Goal: Transaction & Acquisition: Book appointment/travel/reservation

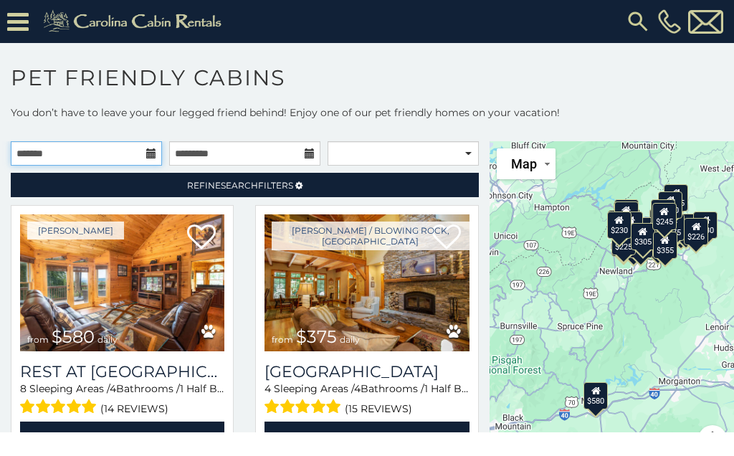
click at [144, 151] on input "text" at bounding box center [86, 153] width 151 height 24
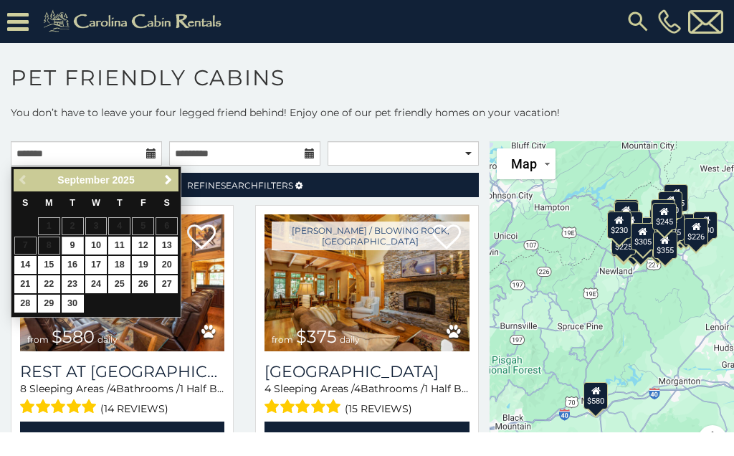
click at [156, 171] on div "Previous Next [DATE]" at bounding box center [96, 180] width 165 height 22
click at [168, 167] on div "Previous Next September 2025 S M T W T F S 1 2 3 4 5 6 7 8 9 10 11 12 13 14 15 …" at bounding box center [96, 241] width 171 height 151
click at [160, 175] on link "Next" at bounding box center [168, 180] width 18 height 18
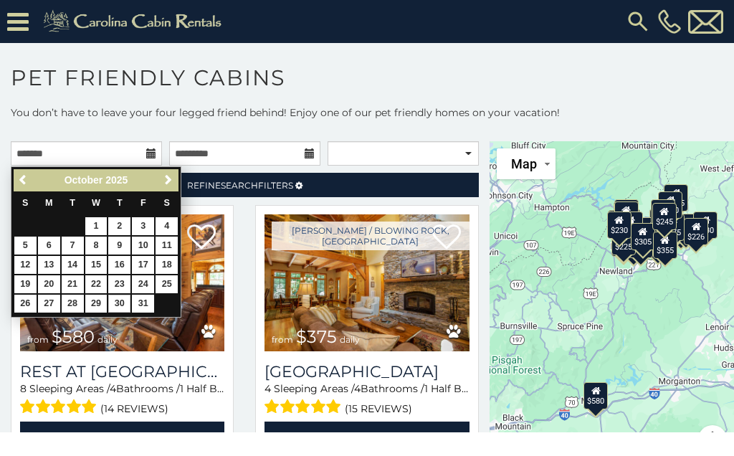
click at [109, 299] on link "30" at bounding box center [119, 303] width 22 height 18
type input "**********"
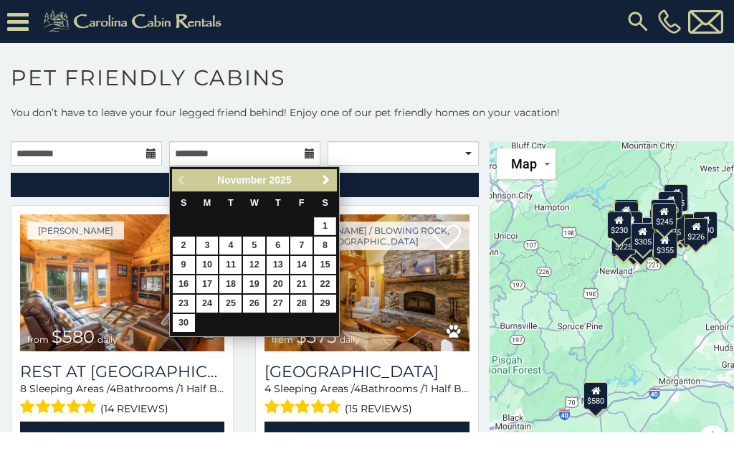
click at [171, 232] on div "Previous Next November 2025 S M T W T F S 1 2 3 4 5 6 7 8 9 10 11 12 13 14 15 1…" at bounding box center [254, 251] width 171 height 171
click at [174, 236] on link "2" at bounding box center [184, 245] width 22 height 18
type input "**********"
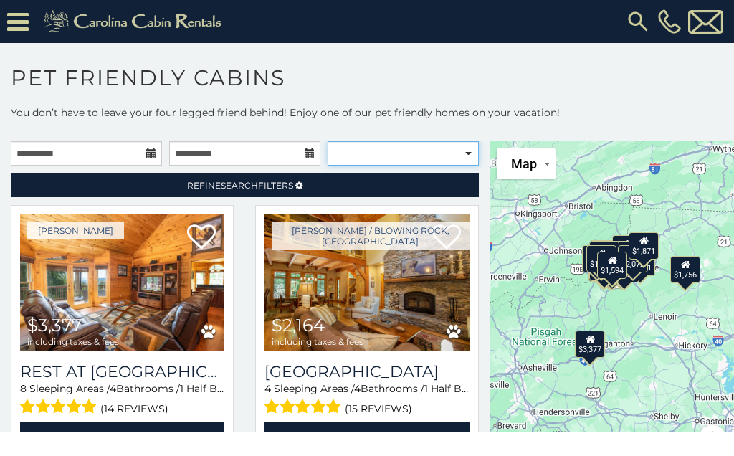
click at [468, 142] on select "**********" at bounding box center [402, 153] width 151 height 24
click at [465, 143] on select "**********" at bounding box center [402, 153] width 151 height 24
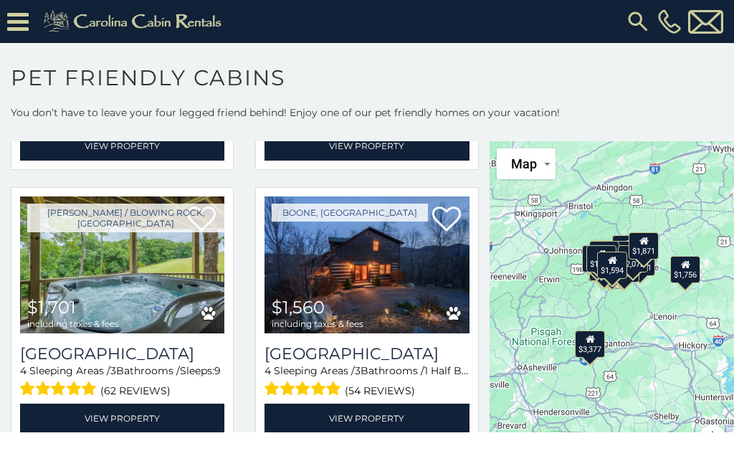
scroll to position [2741, 0]
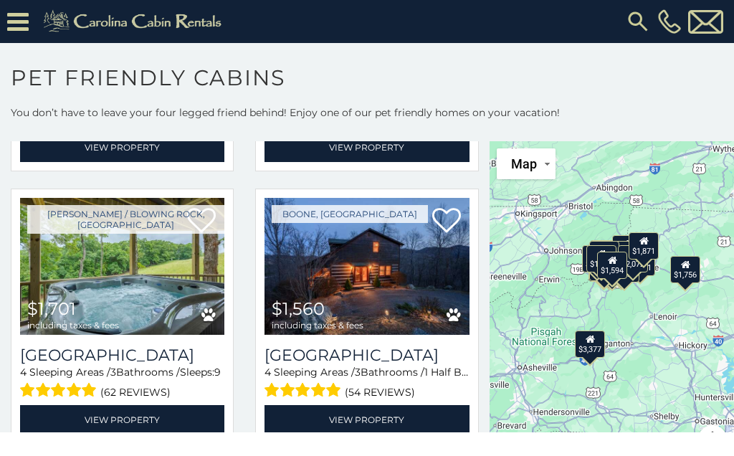
click at [390, 286] on img at bounding box center [366, 266] width 204 height 137
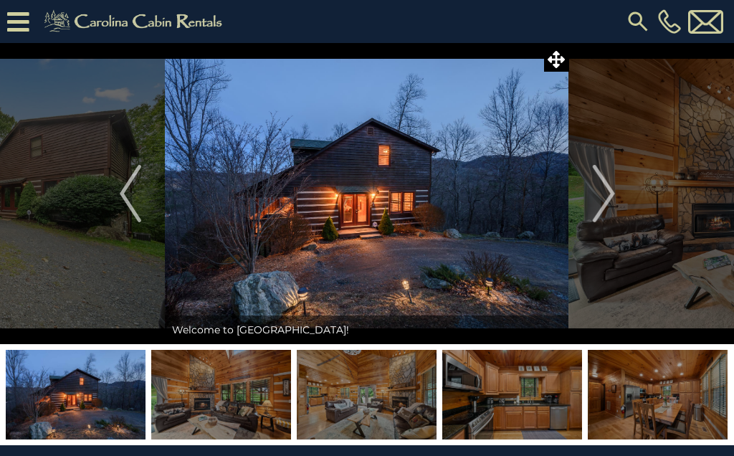
click at [603, 189] on img "Next" at bounding box center [602, 193] width 21 height 57
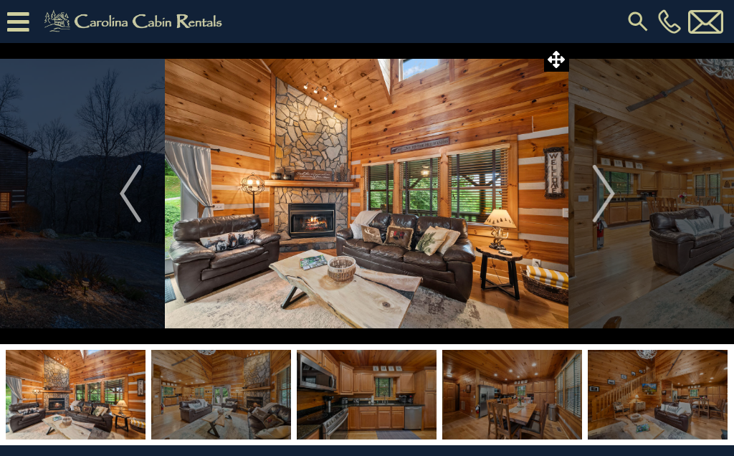
click at [600, 177] on img "Next" at bounding box center [602, 193] width 21 height 57
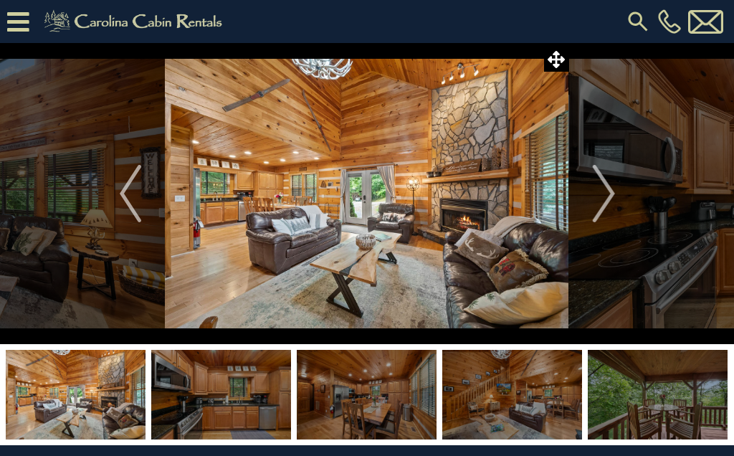
click at [595, 184] on img "Next" at bounding box center [602, 193] width 21 height 57
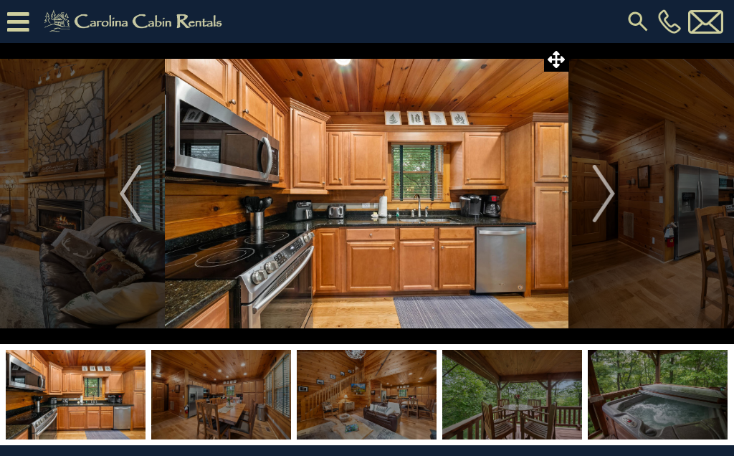
click at [600, 181] on img "Next" at bounding box center [602, 193] width 21 height 57
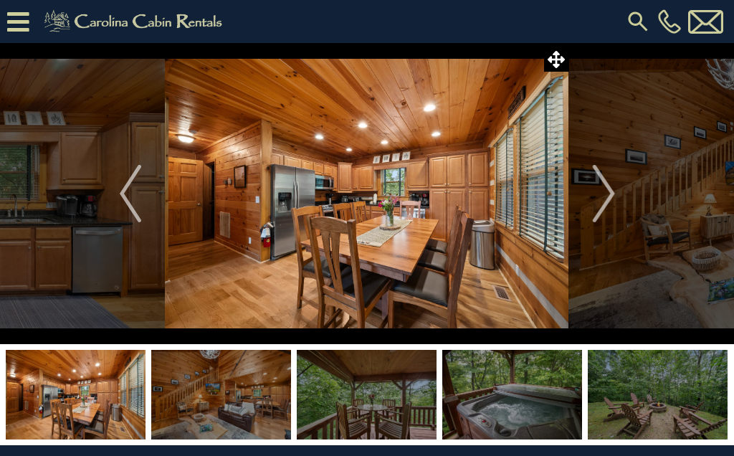
click at [595, 186] on img "Next" at bounding box center [602, 193] width 21 height 57
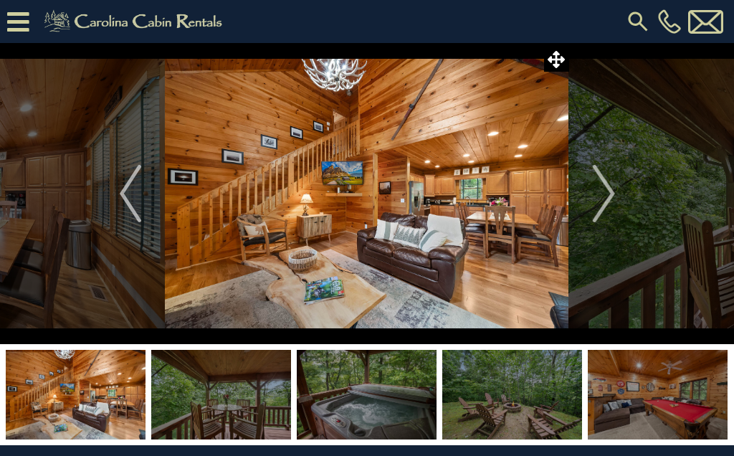
click at [600, 179] on img "Next" at bounding box center [602, 193] width 21 height 57
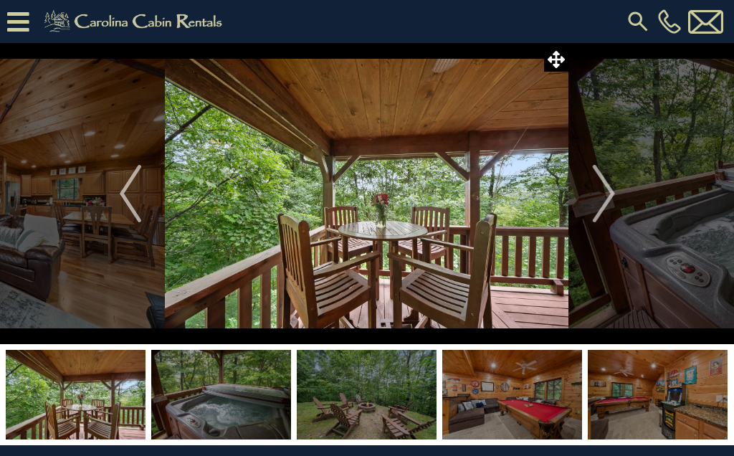
click at [600, 181] on img "Next" at bounding box center [602, 193] width 21 height 57
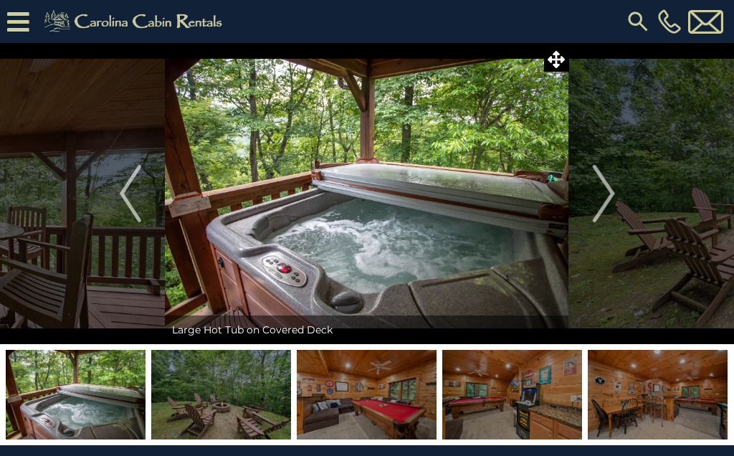
click at [596, 173] on img "Next" at bounding box center [602, 193] width 21 height 57
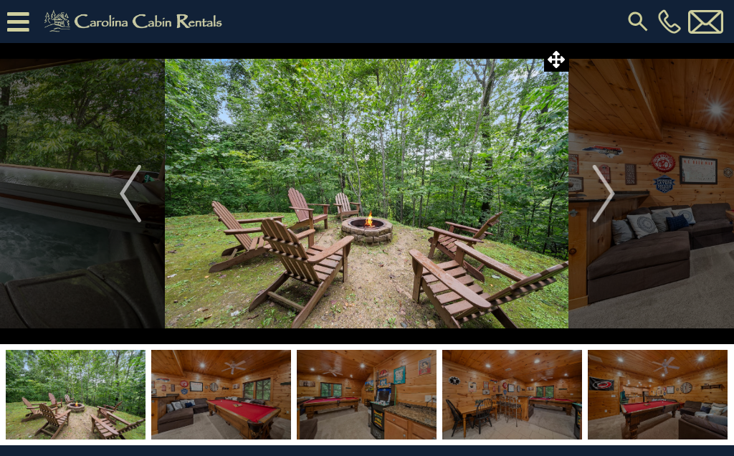
click at [614, 181] on img "Next" at bounding box center [602, 193] width 21 height 57
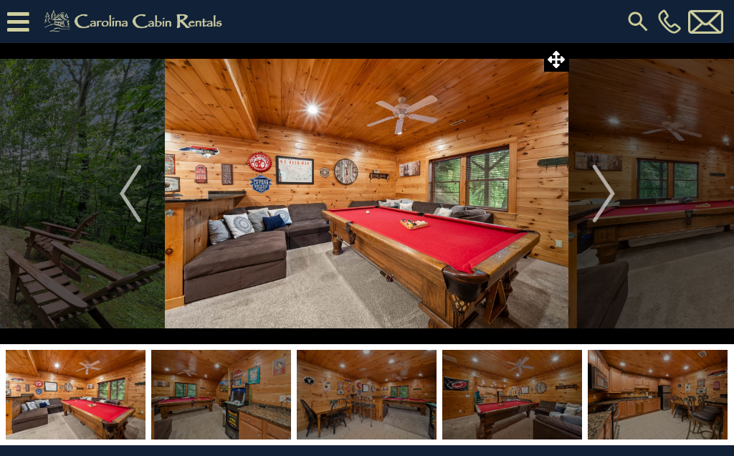
click at [603, 186] on img "Next" at bounding box center [602, 193] width 21 height 57
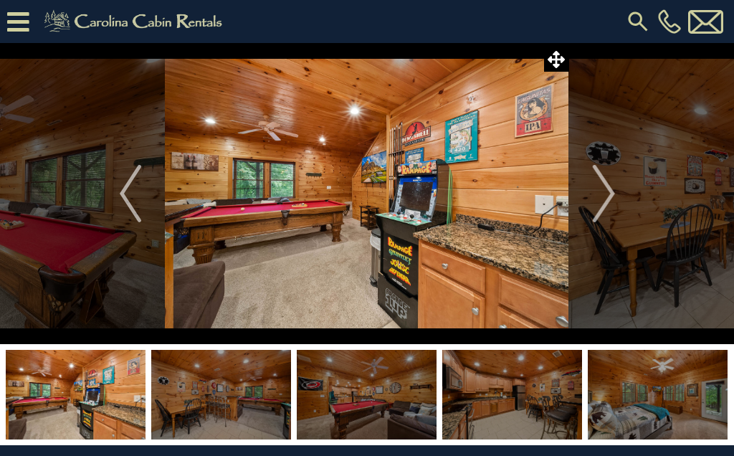
click at [613, 186] on img "Next" at bounding box center [602, 193] width 21 height 57
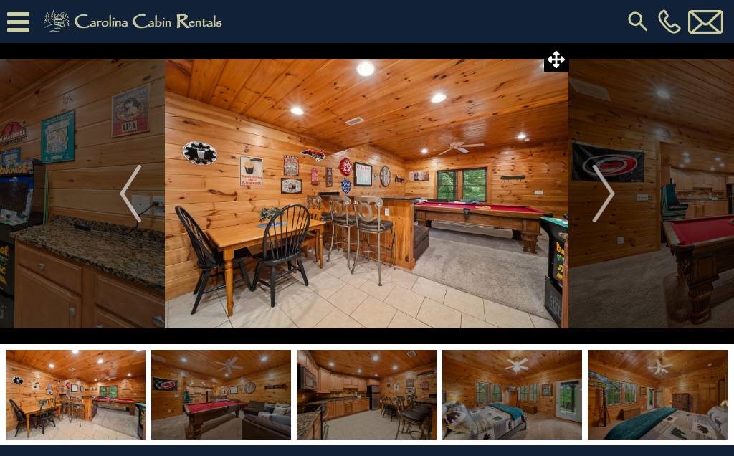
click at [594, 191] on img "Next" at bounding box center [602, 193] width 21 height 57
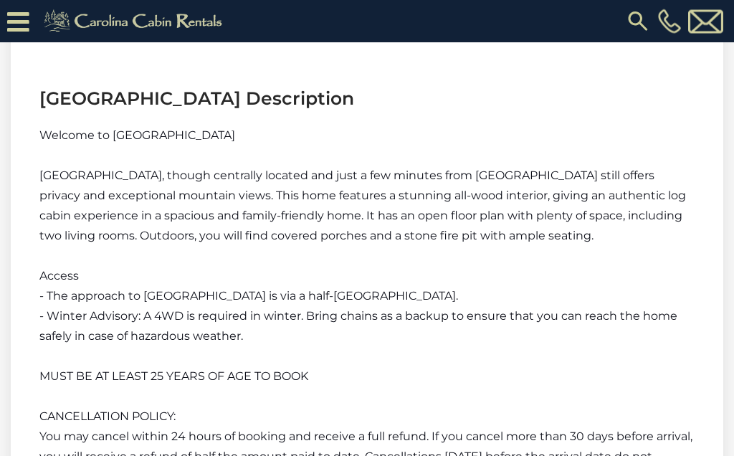
scroll to position [1771, 0]
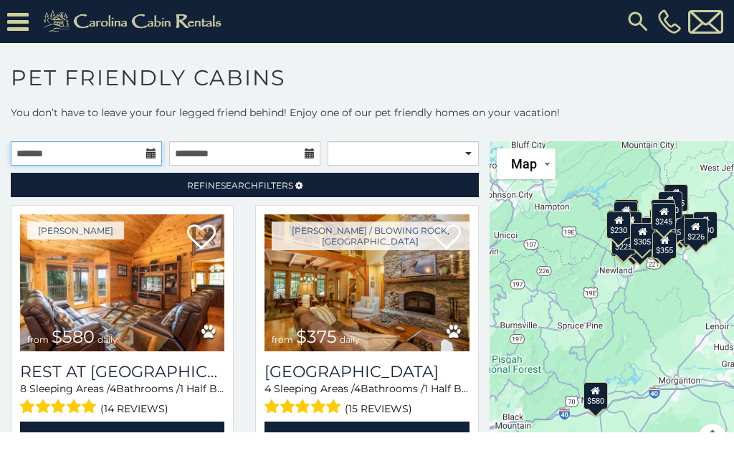
click at [143, 147] on input "text" at bounding box center [86, 153] width 151 height 24
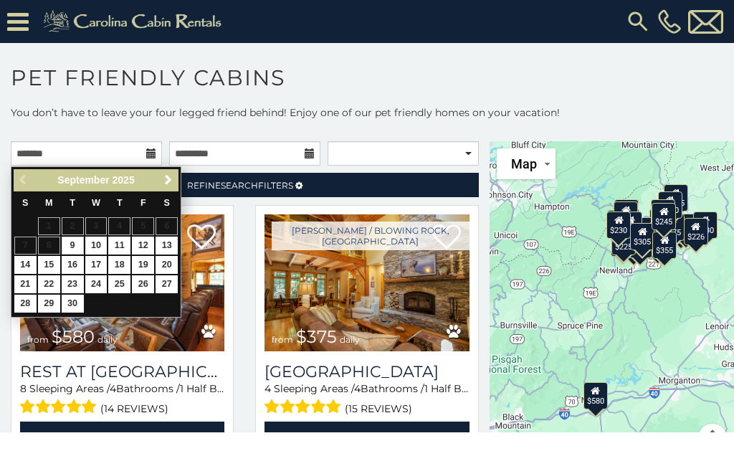
click at [164, 178] on span "Next" at bounding box center [168, 179] width 11 height 11
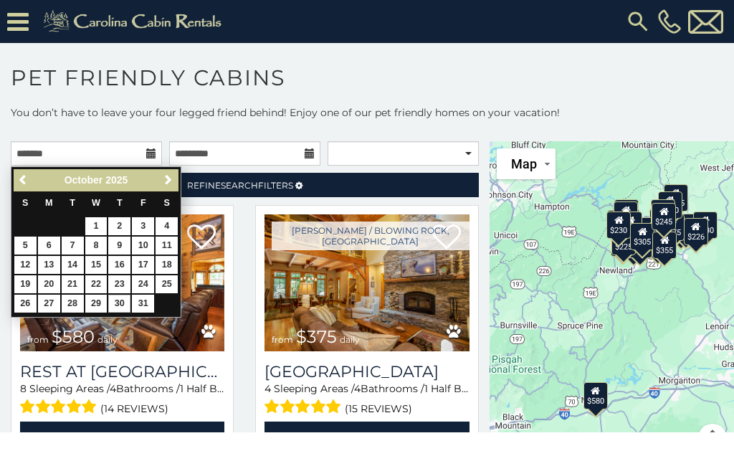
click at [113, 302] on link "30" at bounding box center [119, 303] width 22 height 18
type input "**********"
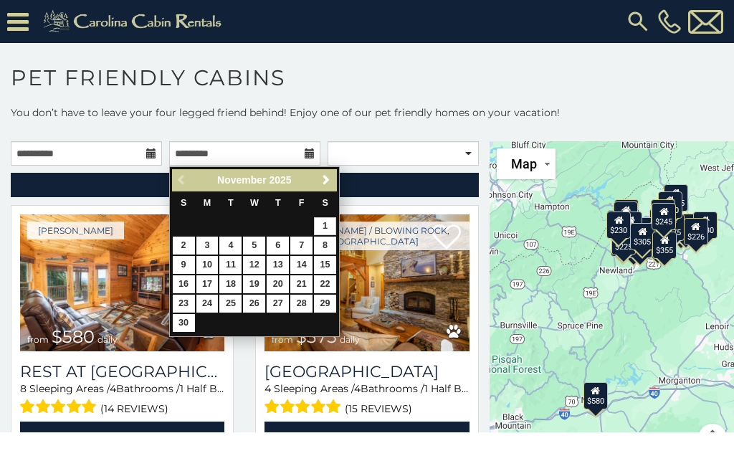
click at [178, 241] on link "2" at bounding box center [184, 245] width 22 height 18
type input "**********"
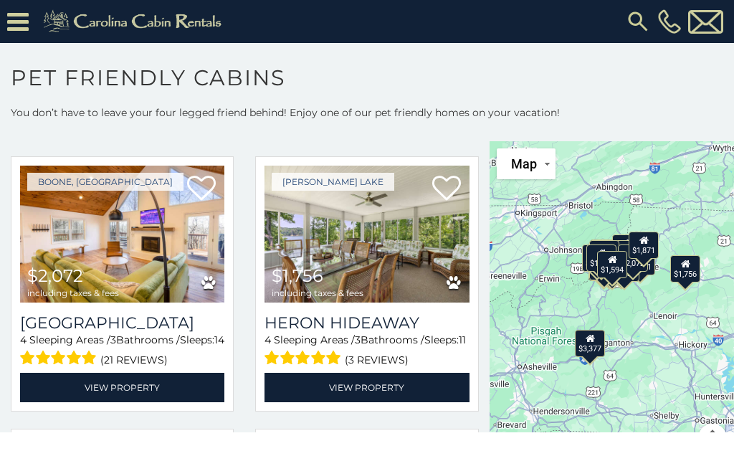
scroll to position [3592, 0]
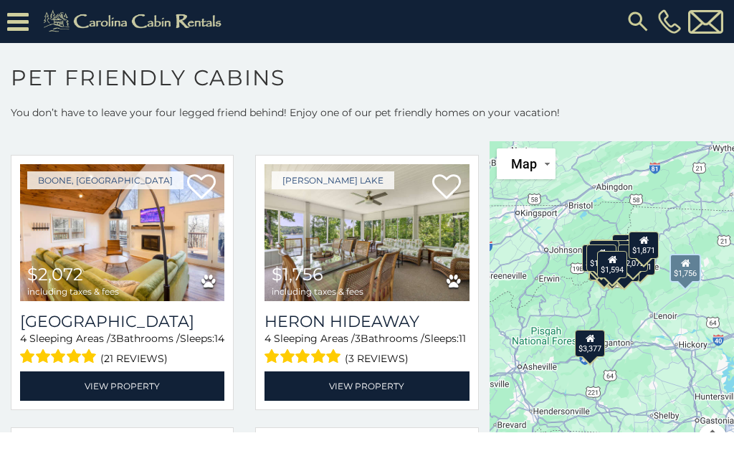
click at [363, 327] on h3 "Heron Hideaway" at bounding box center [366, 321] width 204 height 19
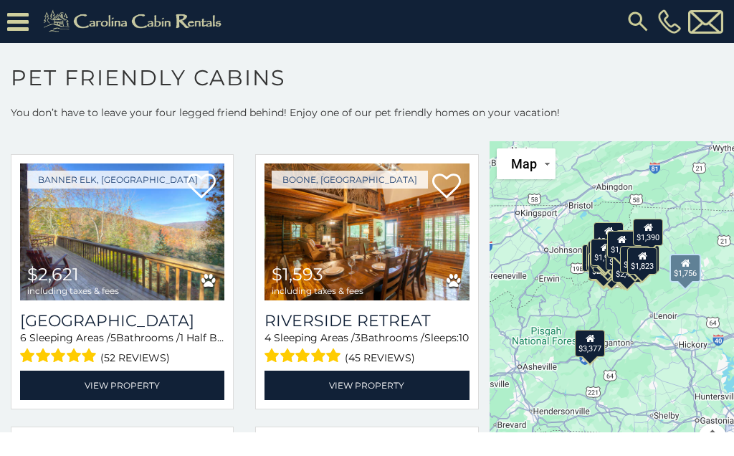
scroll to position [4684, 0]
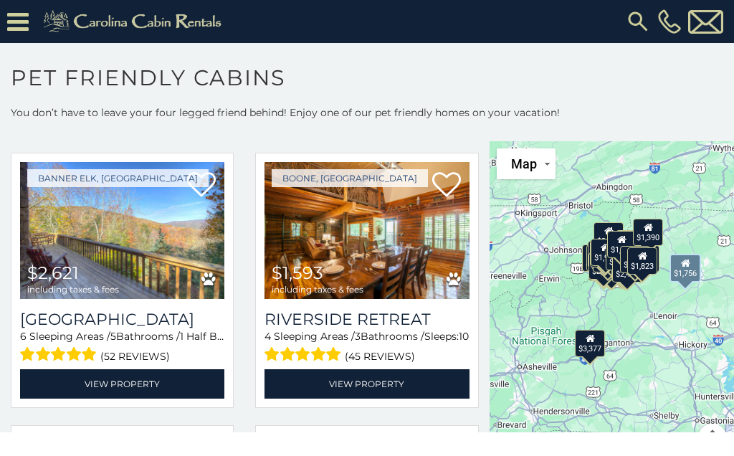
click at [305, 294] on span "including taxes & fees" at bounding box center [318, 288] width 92 height 9
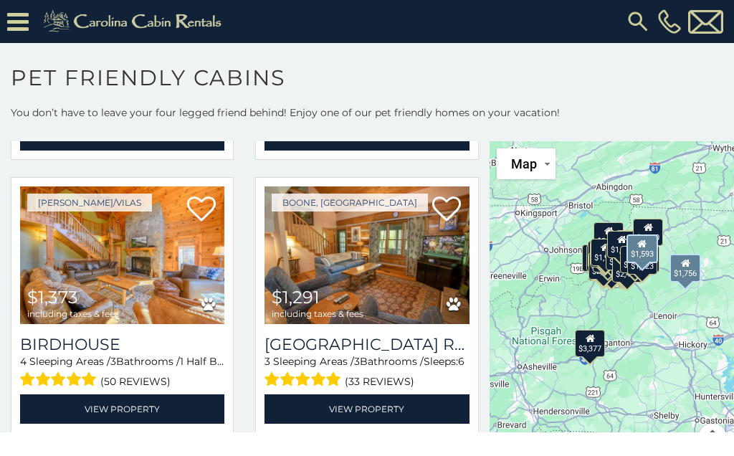
scroll to position [4945, 0]
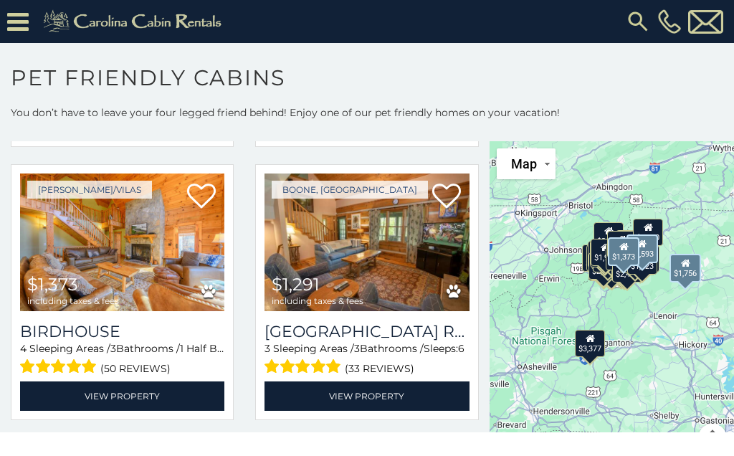
click at [121, 279] on img at bounding box center [122, 241] width 204 height 137
click at [380, 262] on img at bounding box center [366, 241] width 204 height 137
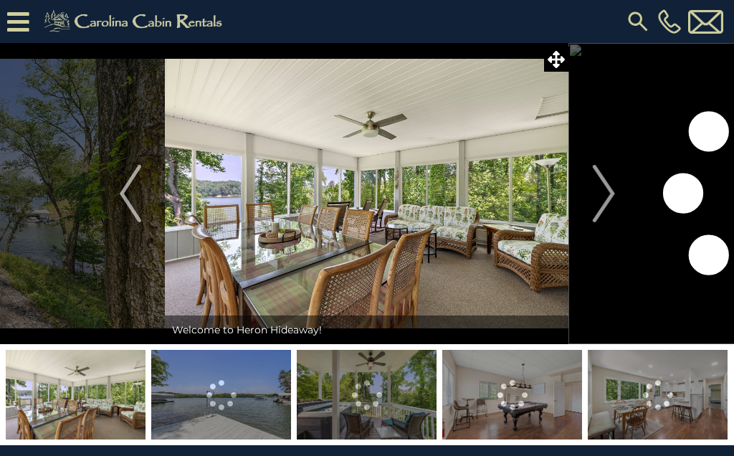
click at [603, 169] on img "Next" at bounding box center [602, 193] width 21 height 57
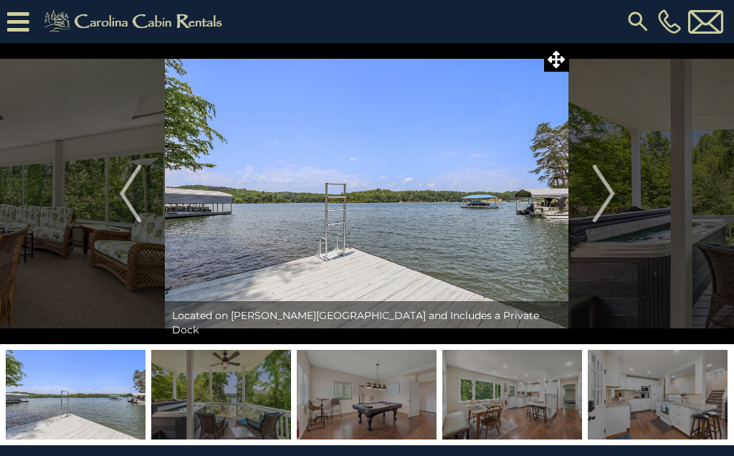
click at [595, 183] on img "Next" at bounding box center [602, 193] width 21 height 57
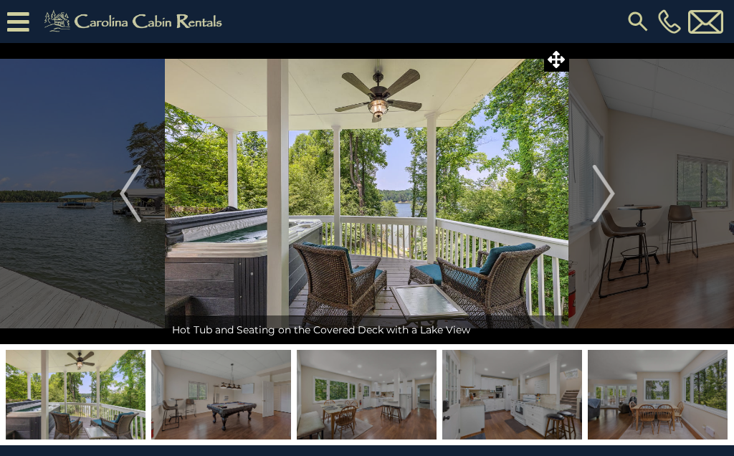
click at [600, 178] on img "Next" at bounding box center [602, 193] width 21 height 57
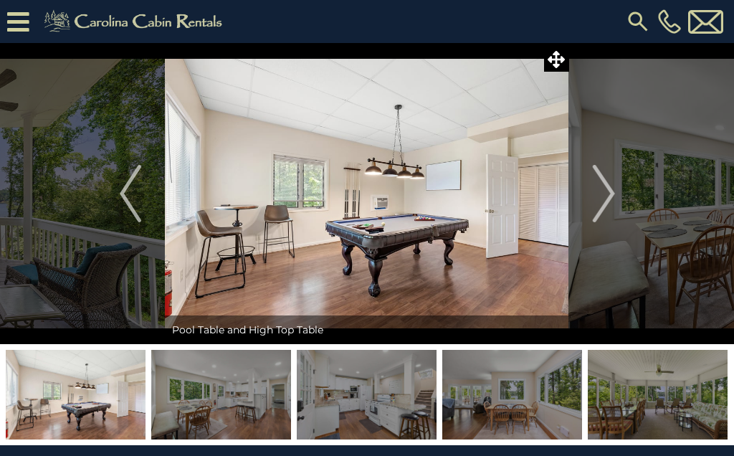
click at [590, 181] on button "Next" at bounding box center [603, 193] width 69 height 301
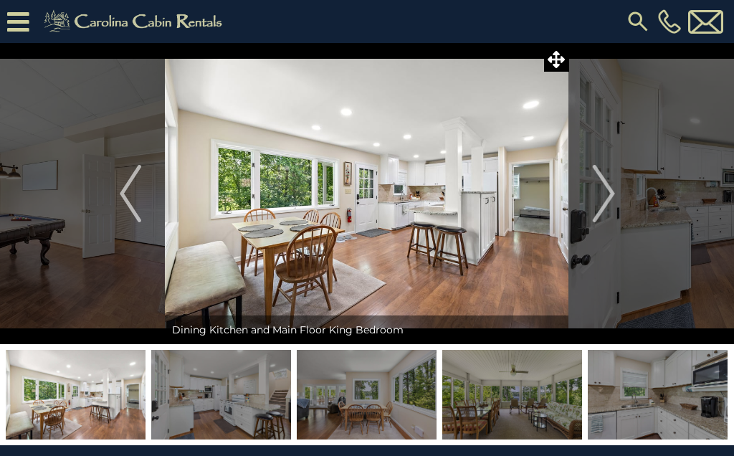
click at [581, 186] on button "Next" at bounding box center [603, 193] width 69 height 301
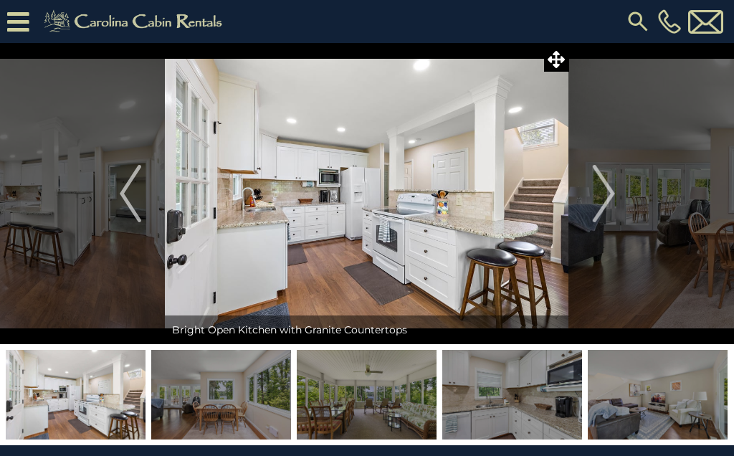
click at [598, 174] on img "Next" at bounding box center [602, 193] width 21 height 57
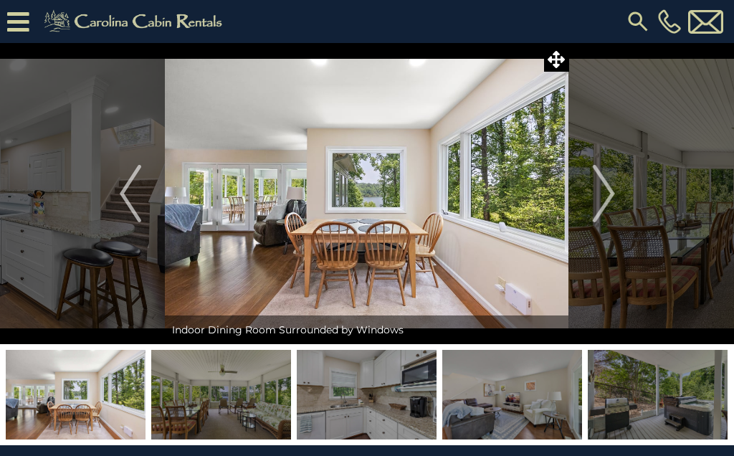
click at [595, 178] on img "Next" at bounding box center [602, 193] width 21 height 57
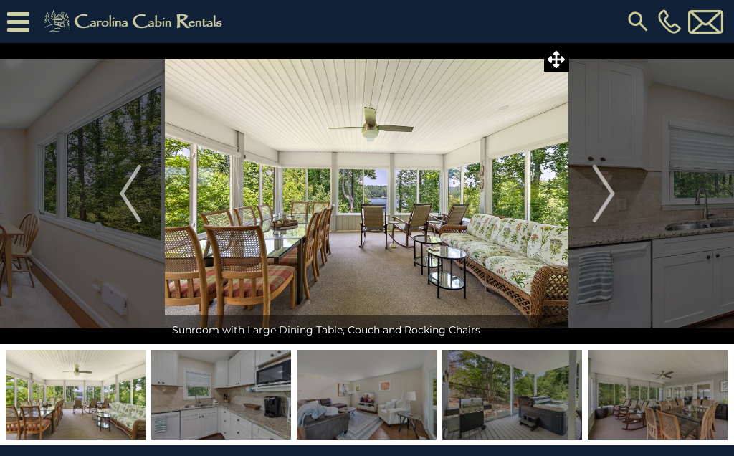
click at [600, 181] on img "Next" at bounding box center [602, 193] width 21 height 57
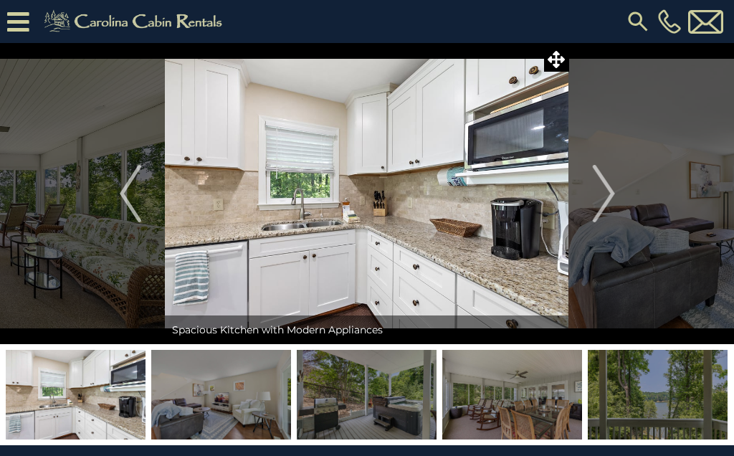
click at [590, 181] on button "Next" at bounding box center [603, 193] width 69 height 301
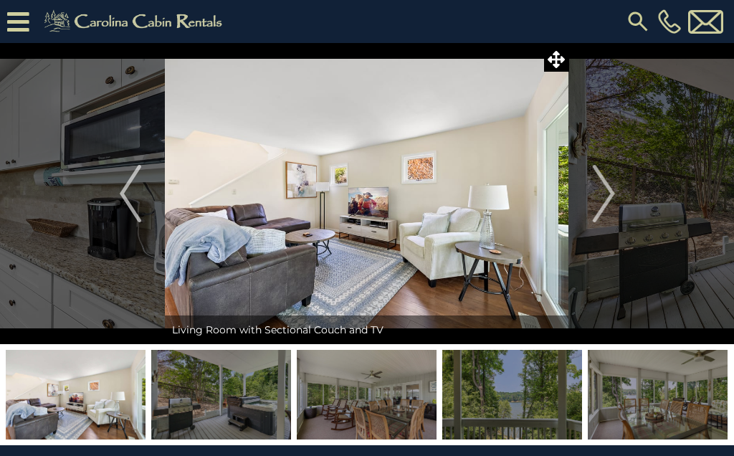
click at [595, 182] on img "Next" at bounding box center [602, 193] width 21 height 57
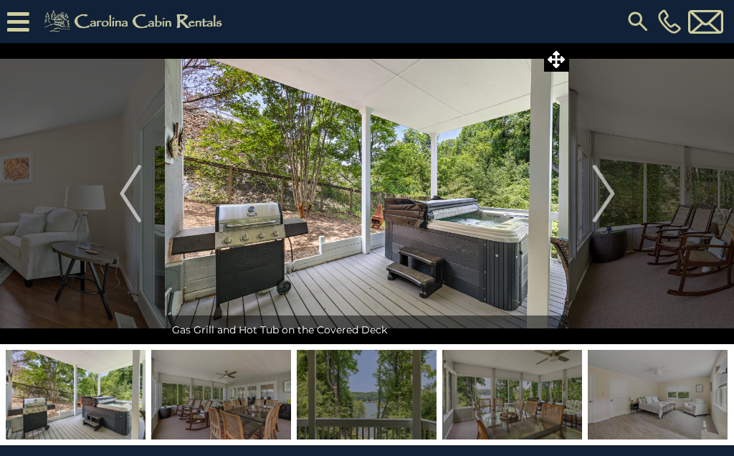
click at [597, 178] on img "Next" at bounding box center [602, 193] width 21 height 57
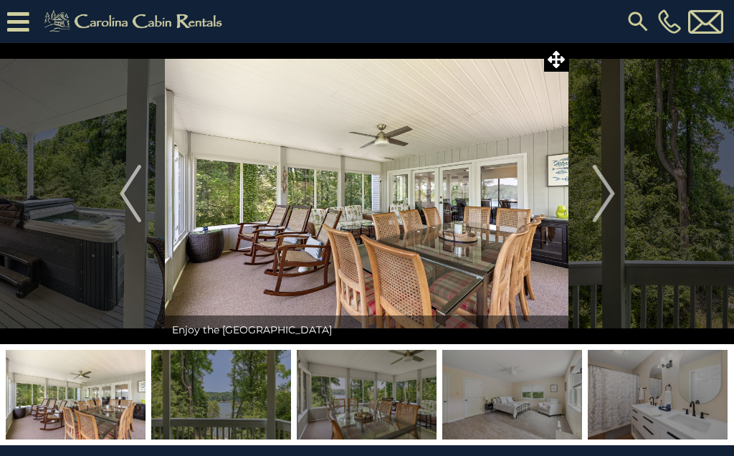
click at [594, 186] on img "Next" at bounding box center [602, 193] width 21 height 57
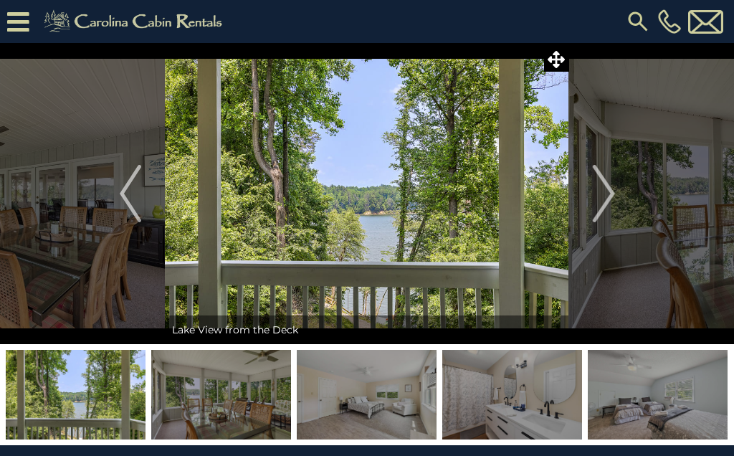
click at [597, 181] on img "Next" at bounding box center [602, 193] width 21 height 57
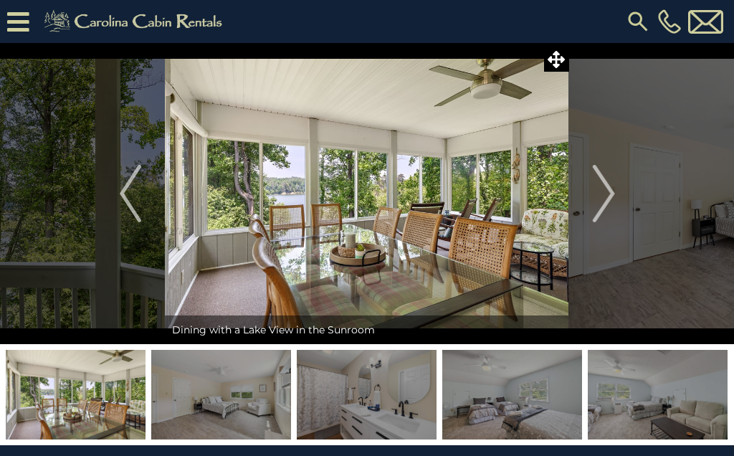
click at [595, 185] on img "Next" at bounding box center [602, 193] width 21 height 57
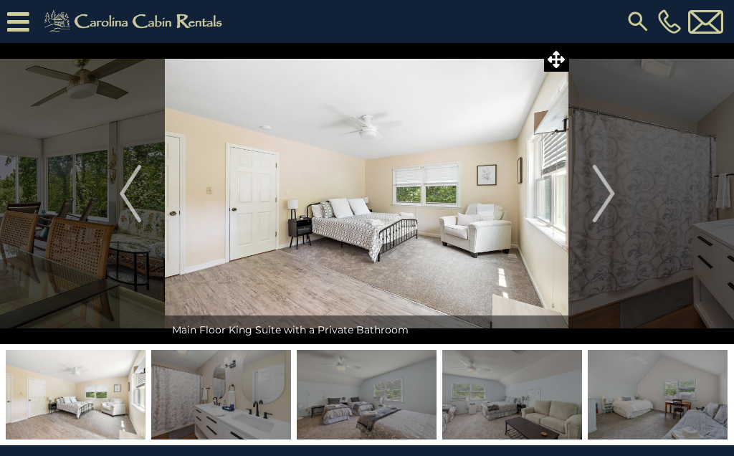
click at [598, 183] on img "Next" at bounding box center [602, 193] width 21 height 57
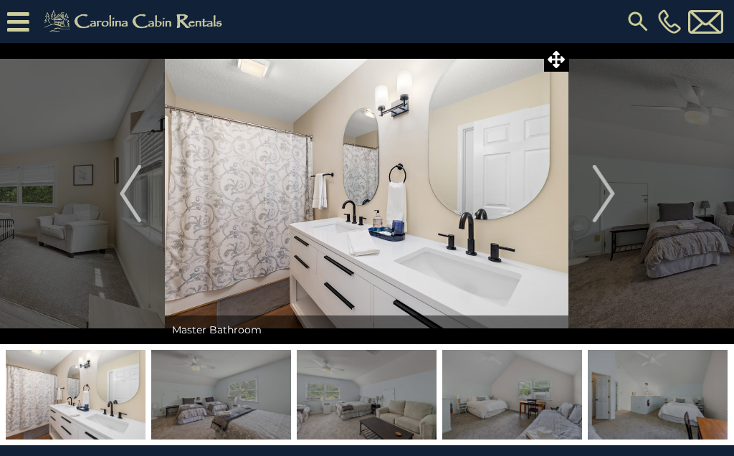
click at [599, 176] on img "Next" at bounding box center [602, 193] width 21 height 57
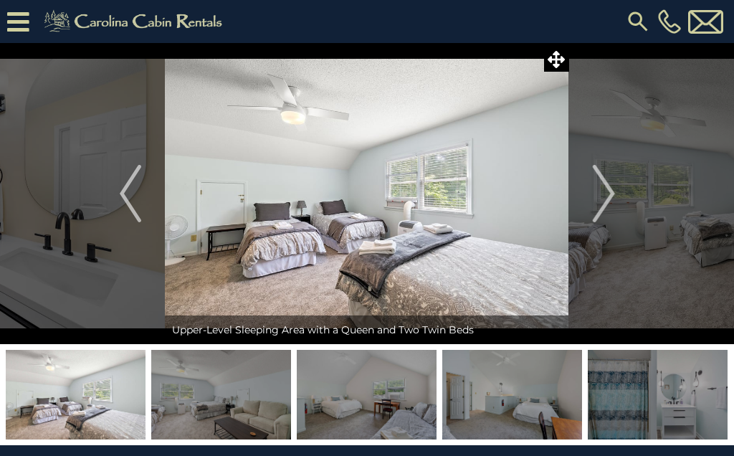
click at [598, 176] on img "Next" at bounding box center [602, 193] width 21 height 57
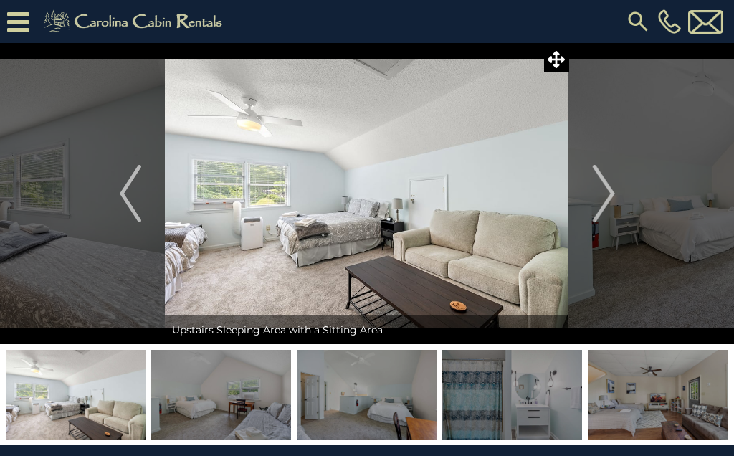
click at [601, 181] on img "Next" at bounding box center [602, 193] width 21 height 57
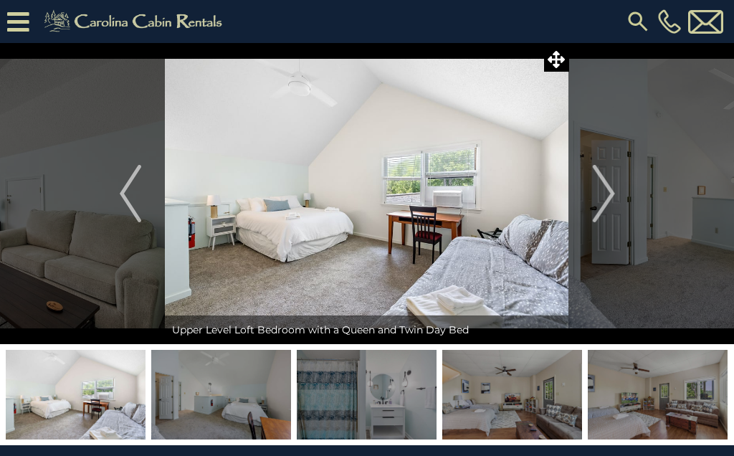
click at [598, 181] on img "Next" at bounding box center [602, 193] width 21 height 57
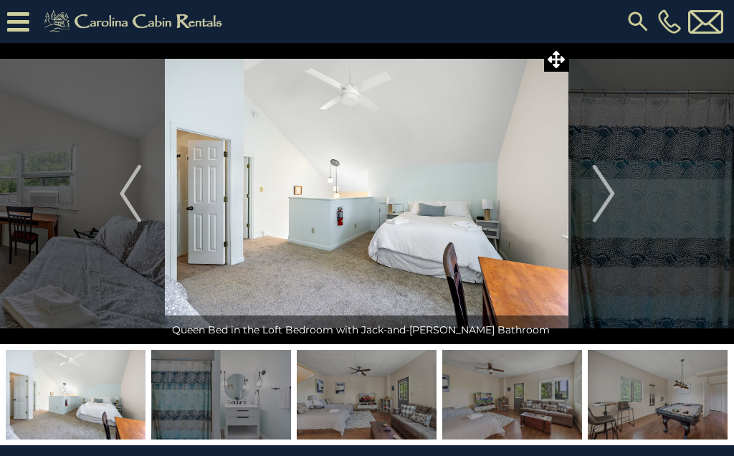
click at [598, 180] on img "Next" at bounding box center [602, 193] width 21 height 57
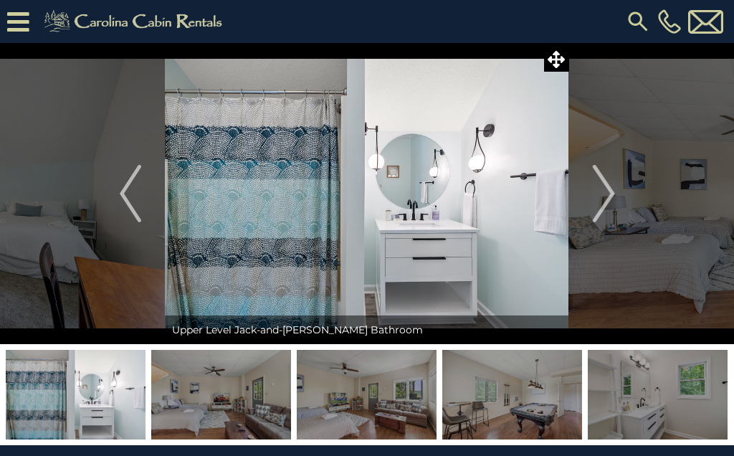
click at [600, 184] on img "Next" at bounding box center [602, 193] width 21 height 57
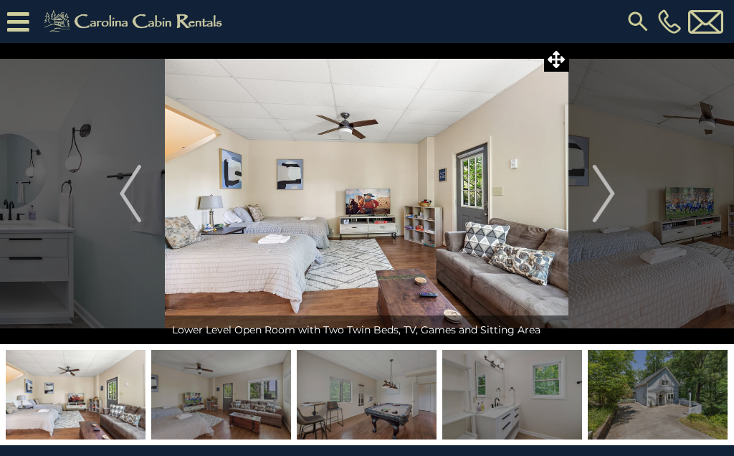
click at [602, 177] on img "Next" at bounding box center [602, 193] width 21 height 57
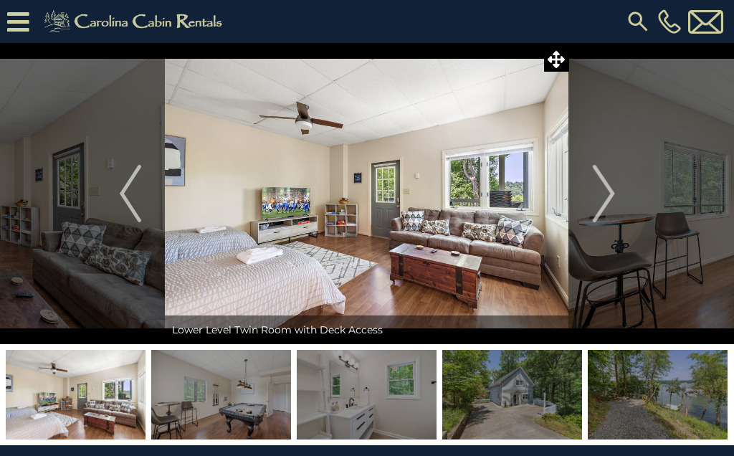
click at [595, 174] on img "Next" at bounding box center [602, 193] width 21 height 57
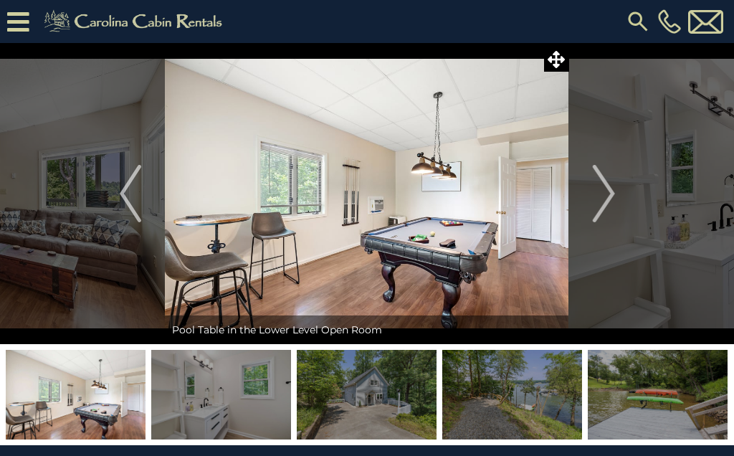
click at [597, 179] on img "Next" at bounding box center [602, 193] width 21 height 57
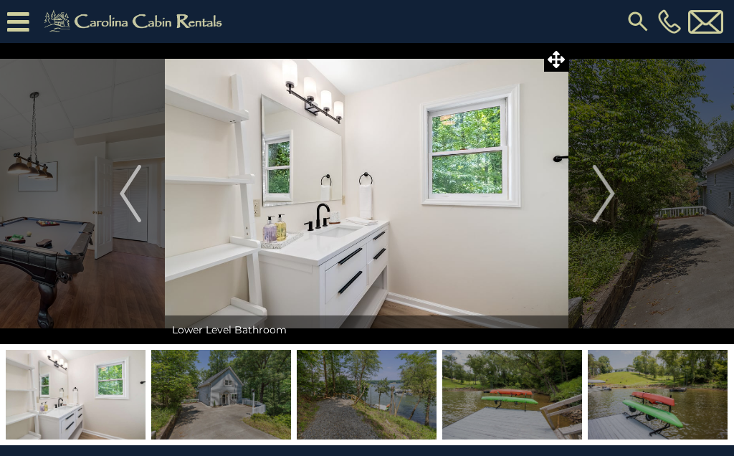
click at [607, 186] on img "Next" at bounding box center [602, 193] width 21 height 57
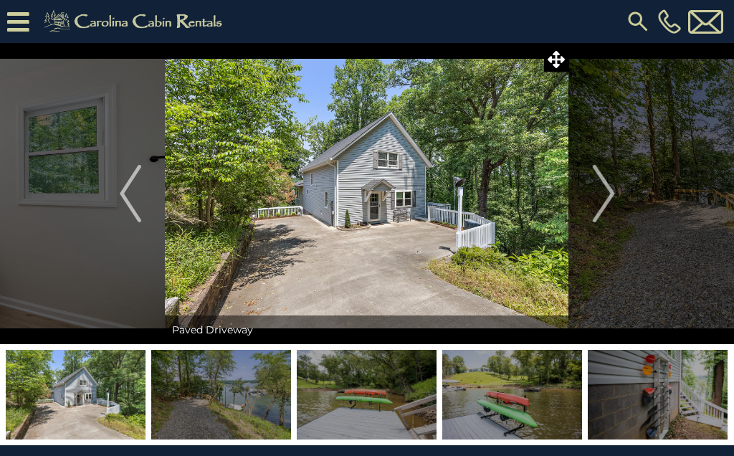
click at [601, 185] on img "Next" at bounding box center [602, 193] width 21 height 57
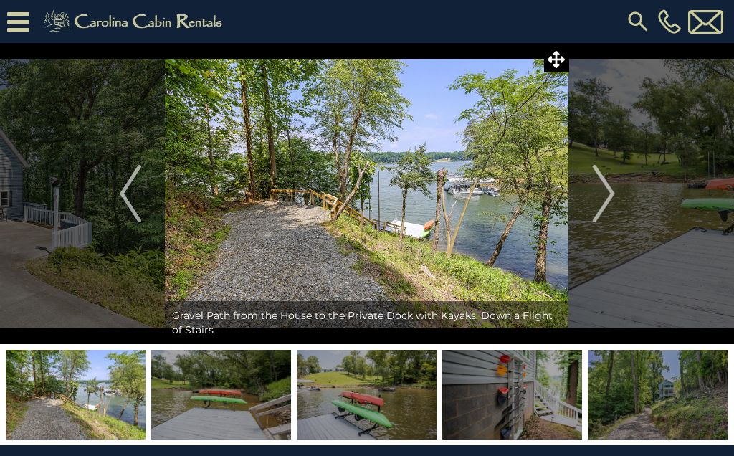
click at [605, 183] on img "Next" at bounding box center [602, 193] width 21 height 57
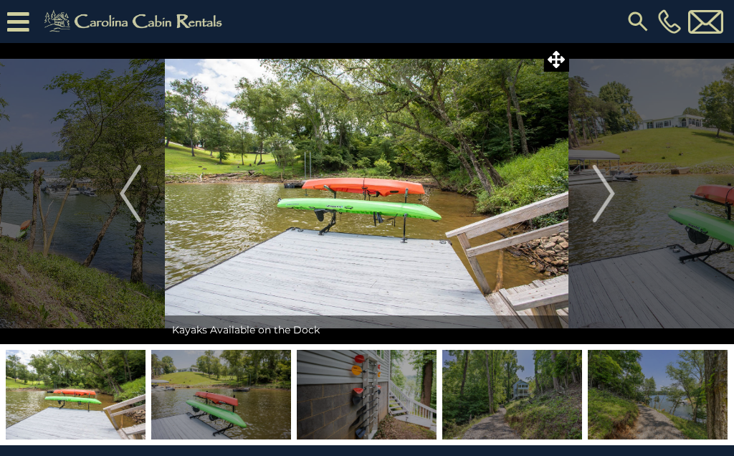
click at [598, 177] on img "Next" at bounding box center [602, 193] width 21 height 57
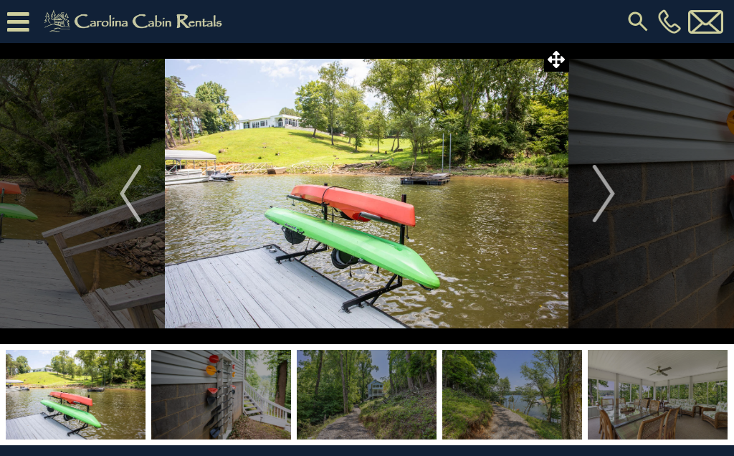
click at [598, 179] on img "Next" at bounding box center [602, 193] width 21 height 57
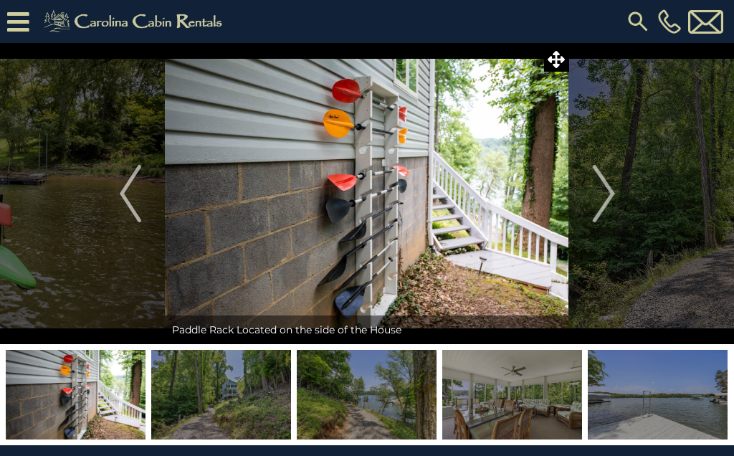
click at [594, 184] on img "Next" at bounding box center [602, 193] width 21 height 57
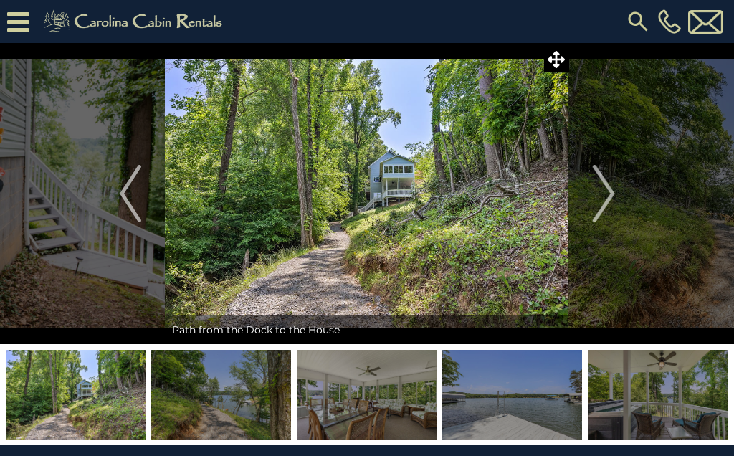
click at [595, 181] on img "Next" at bounding box center [602, 193] width 21 height 57
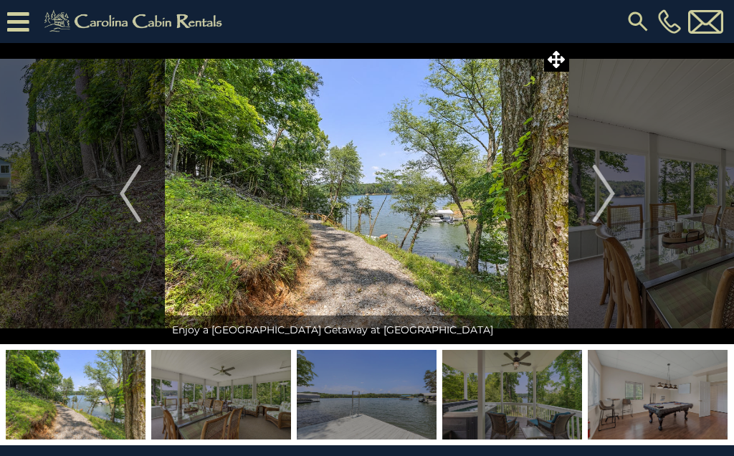
click at [600, 189] on img "Next" at bounding box center [602, 193] width 21 height 57
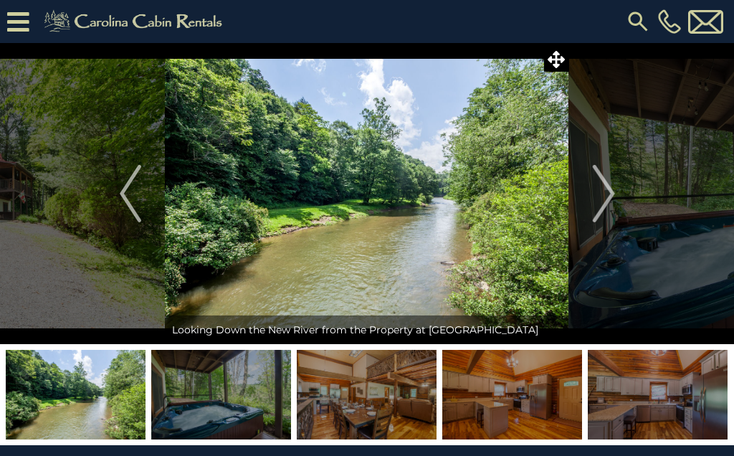
click at [603, 187] on img "Next" at bounding box center [602, 193] width 21 height 57
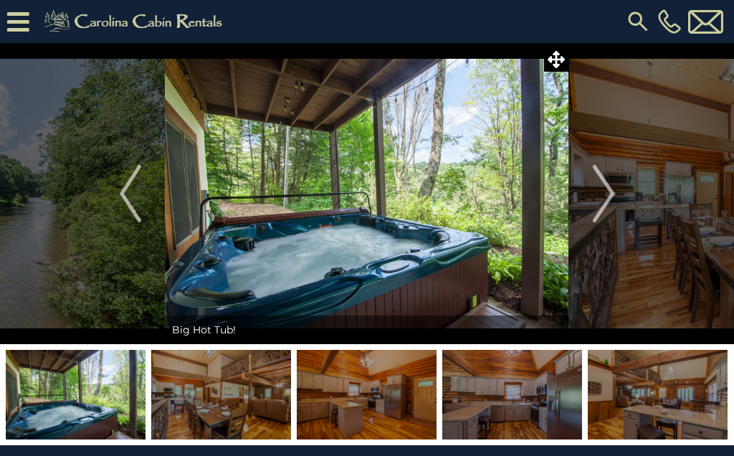
click at [599, 186] on img "Next" at bounding box center [602, 193] width 21 height 57
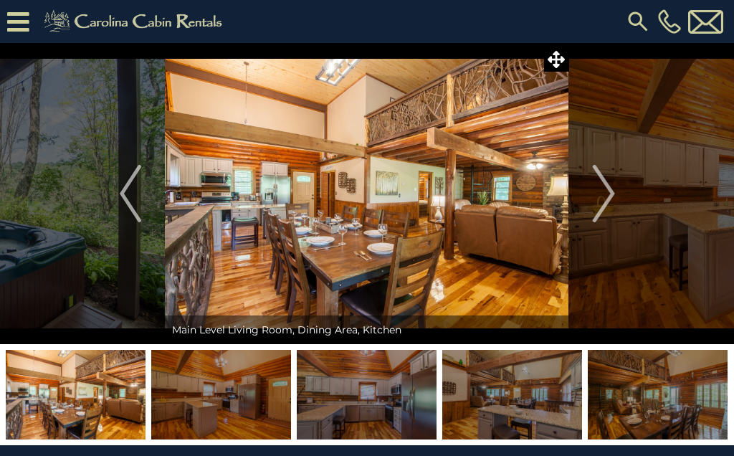
click at [605, 178] on img "Next" at bounding box center [602, 193] width 21 height 57
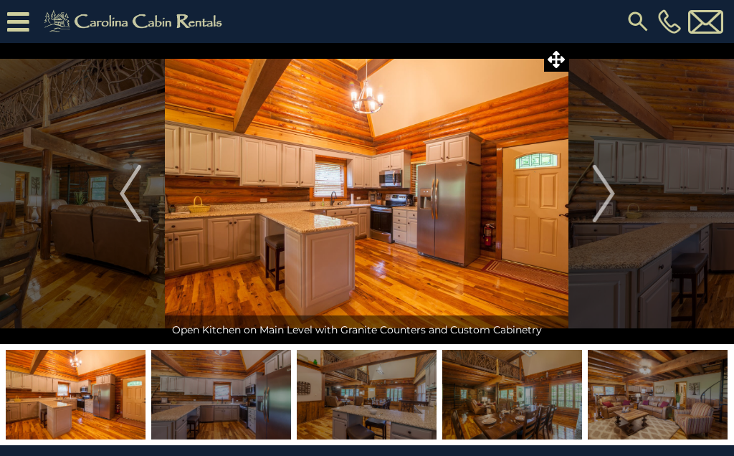
click at [599, 183] on img "Next" at bounding box center [602, 193] width 21 height 57
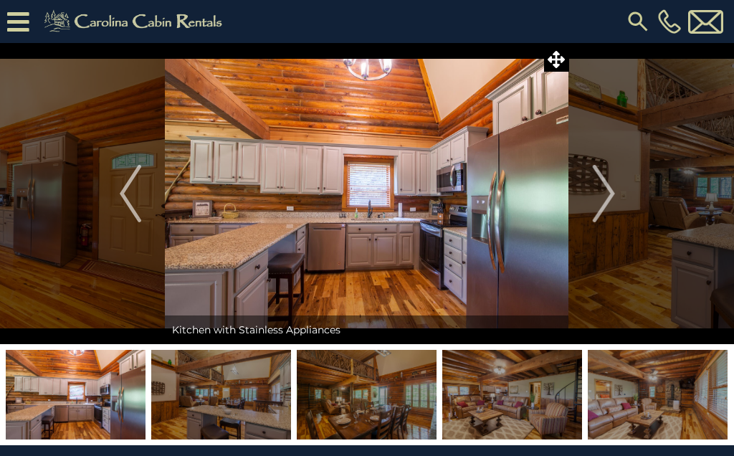
click at [605, 186] on img "Next" at bounding box center [602, 193] width 21 height 57
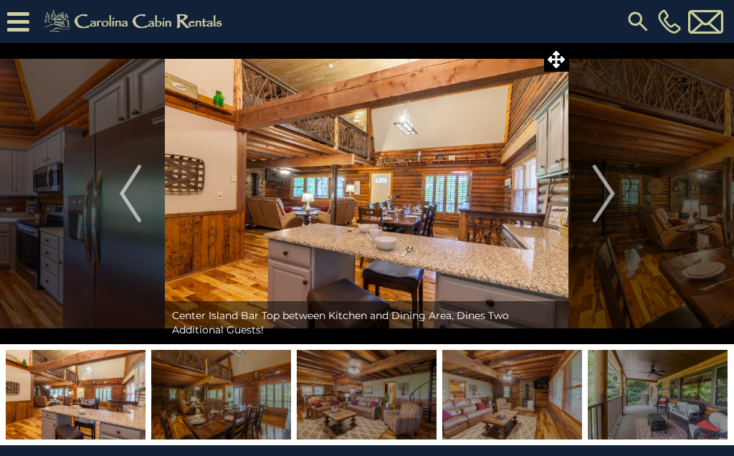
click at [599, 178] on img "Next" at bounding box center [602, 193] width 21 height 57
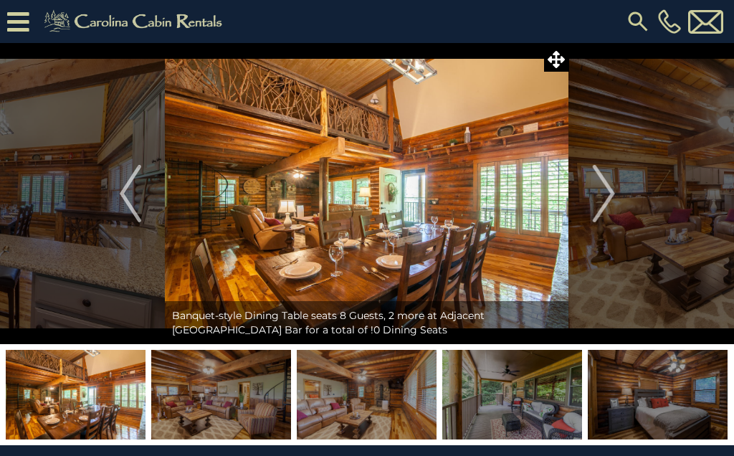
click at [602, 185] on img "Next" at bounding box center [602, 193] width 21 height 57
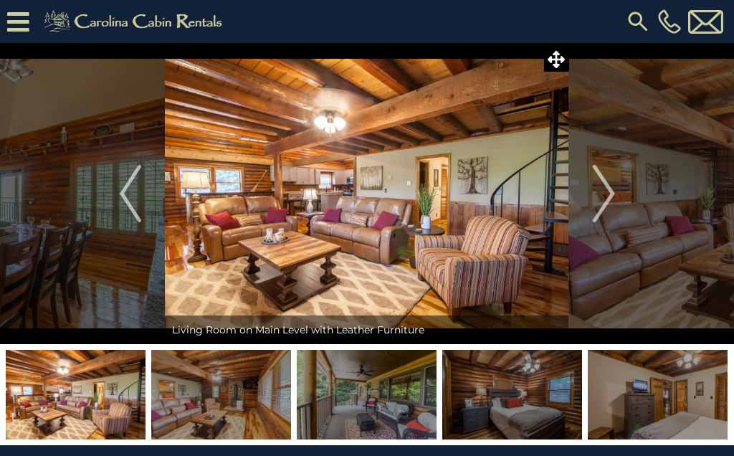
click at [601, 181] on img "Next" at bounding box center [602, 193] width 21 height 57
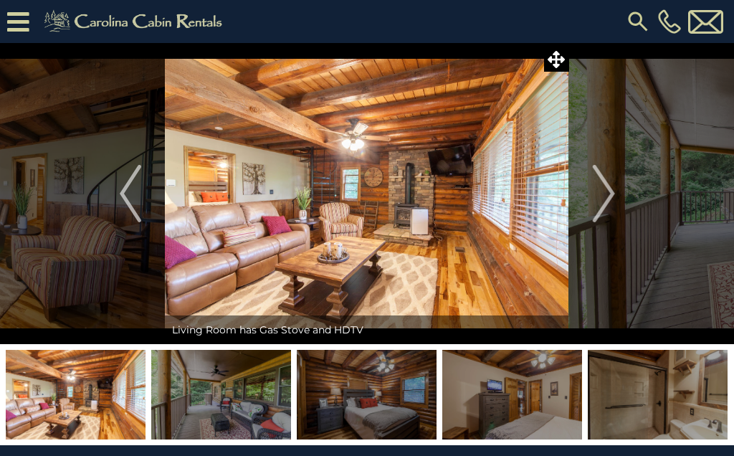
click at [604, 183] on img "Next" at bounding box center [602, 193] width 21 height 57
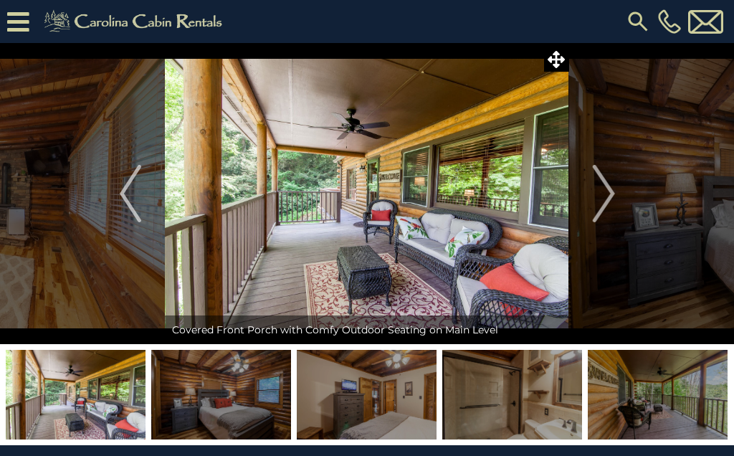
click at [598, 178] on img "Next" at bounding box center [602, 193] width 21 height 57
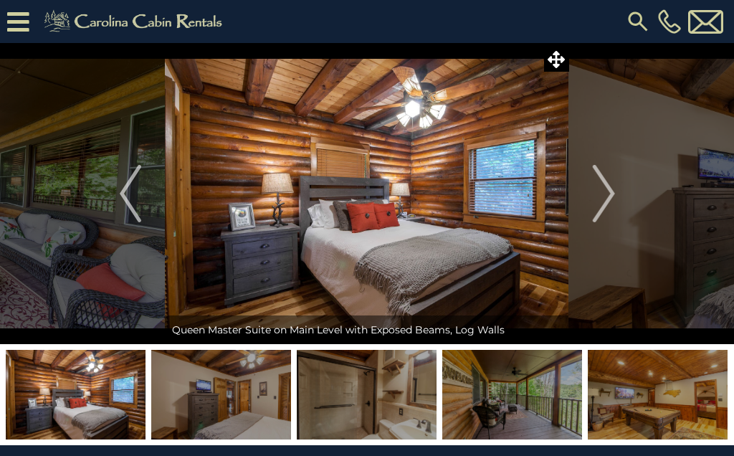
click at [601, 184] on img "Next" at bounding box center [602, 193] width 21 height 57
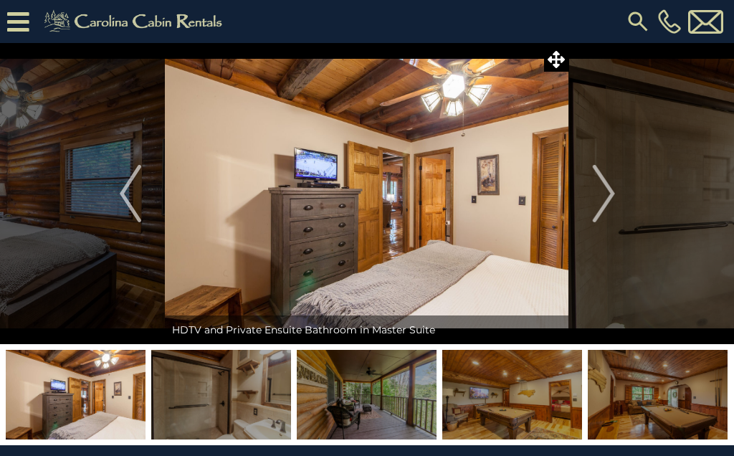
click at [601, 171] on img "Next" at bounding box center [602, 193] width 21 height 57
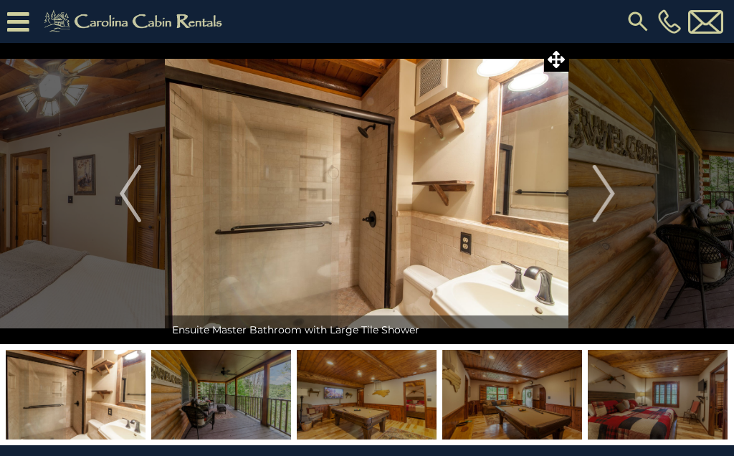
click at [596, 176] on img "Next" at bounding box center [602, 193] width 21 height 57
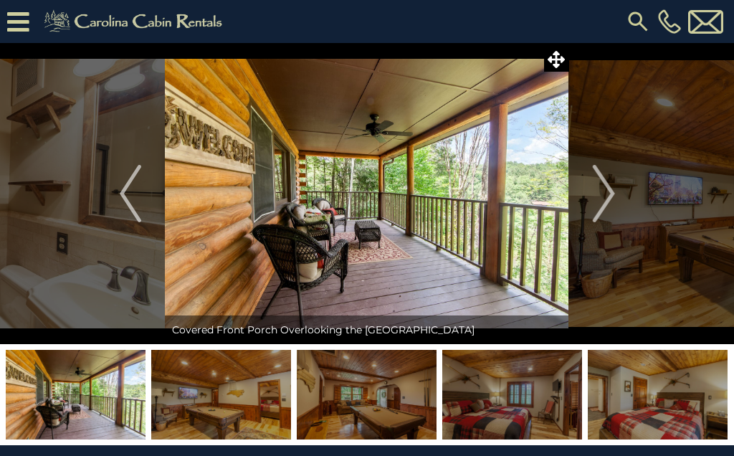
click at [595, 176] on img "Next" at bounding box center [602, 193] width 21 height 57
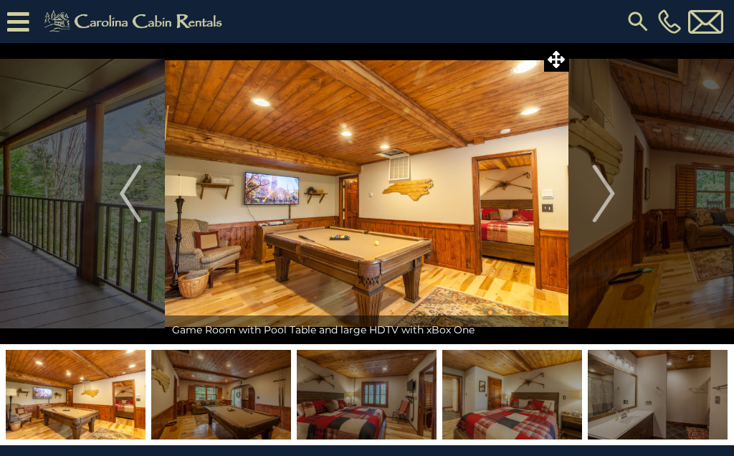
click at [602, 180] on img "Next" at bounding box center [602, 193] width 21 height 57
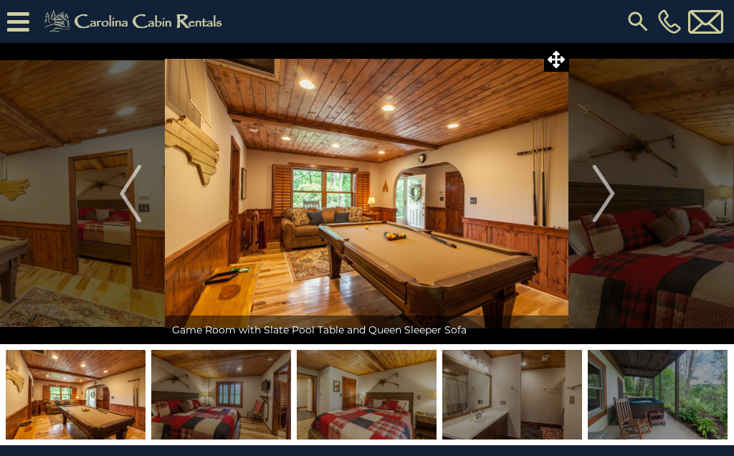
click at [595, 186] on img "Next" at bounding box center [602, 193] width 21 height 57
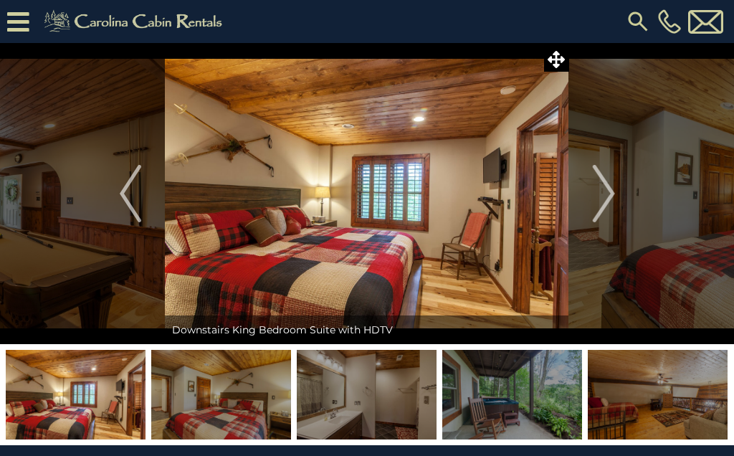
click at [602, 186] on img "Next" at bounding box center [602, 193] width 21 height 57
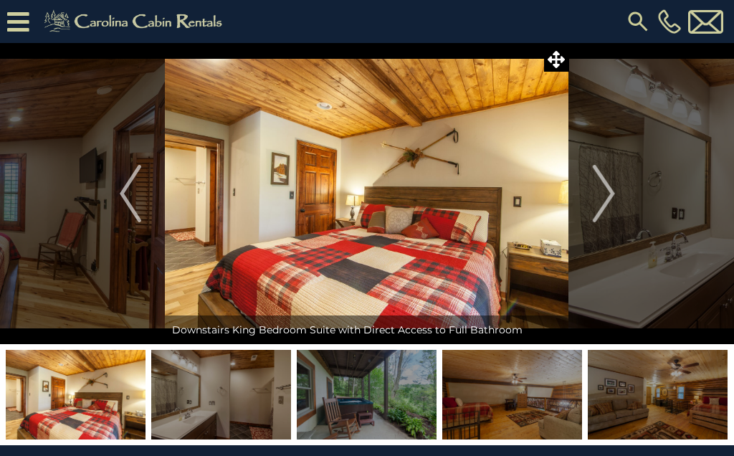
click at [600, 183] on img "Next" at bounding box center [602, 193] width 21 height 57
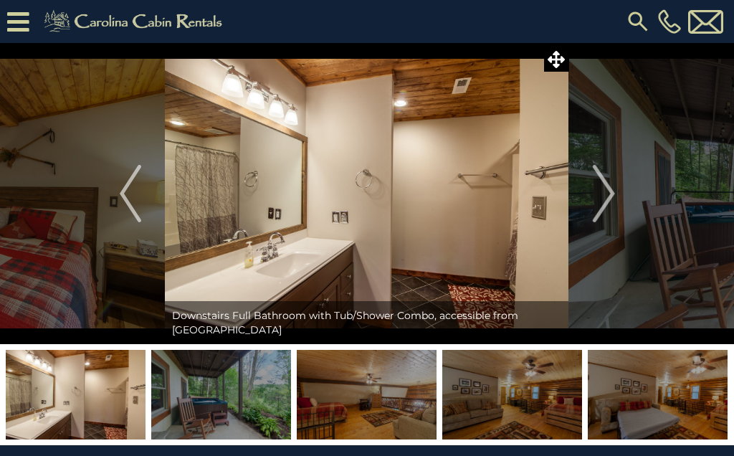
click at [597, 180] on img "Next" at bounding box center [602, 193] width 21 height 57
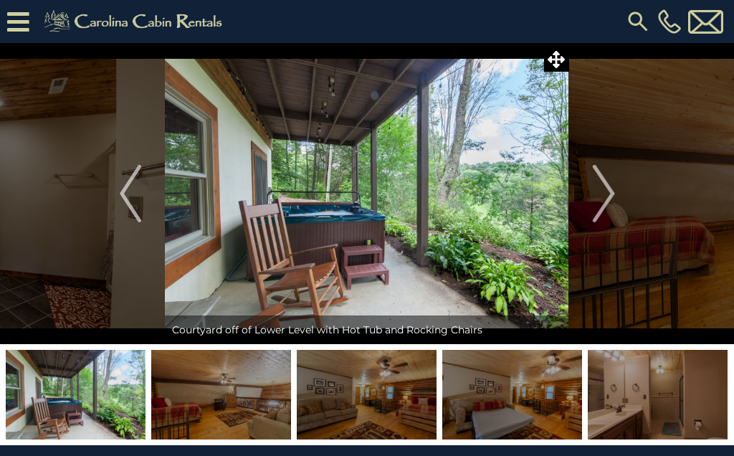
click at [599, 181] on img "Next" at bounding box center [602, 193] width 21 height 57
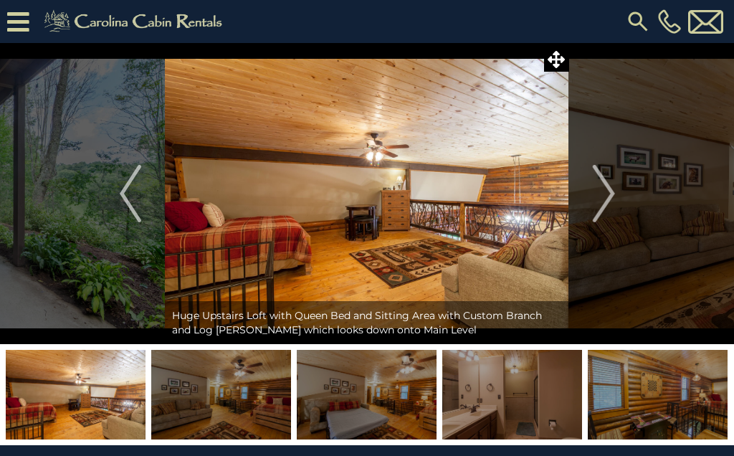
click at [613, 184] on img "Next" at bounding box center [602, 193] width 21 height 57
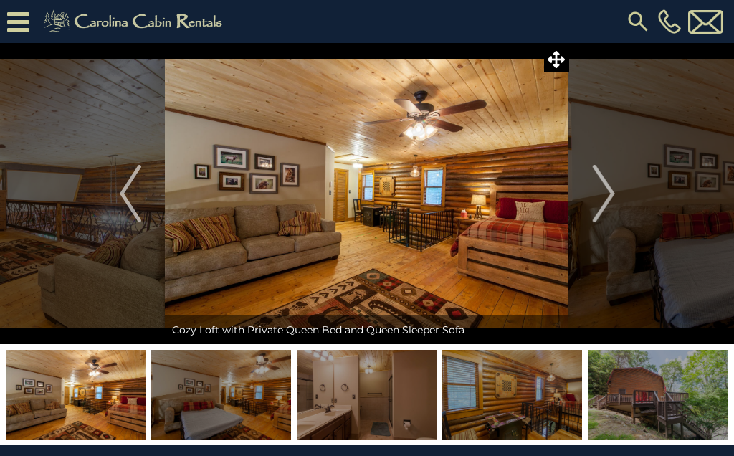
click at [597, 184] on img "Next" at bounding box center [602, 193] width 21 height 57
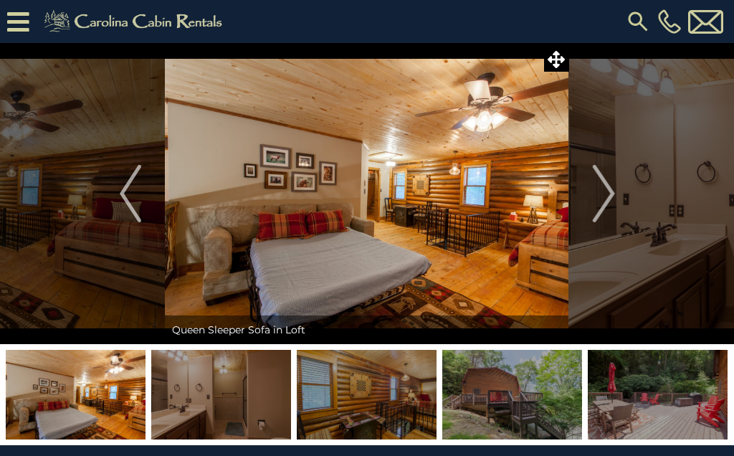
click at [598, 176] on img "Next" at bounding box center [602, 193] width 21 height 57
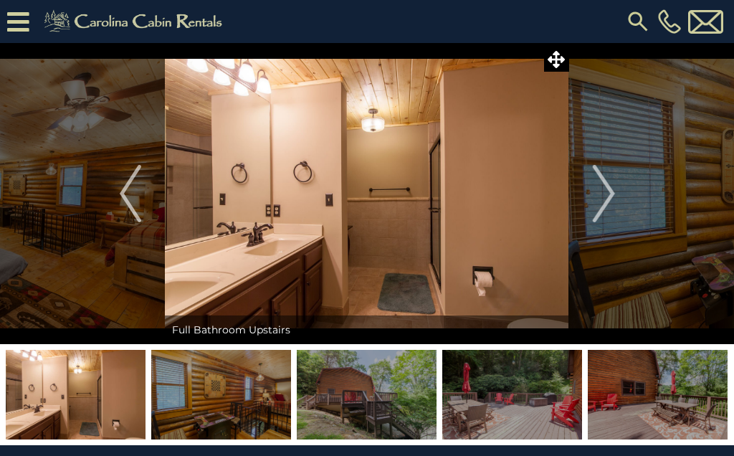
click at [588, 186] on button "Next" at bounding box center [603, 193] width 69 height 301
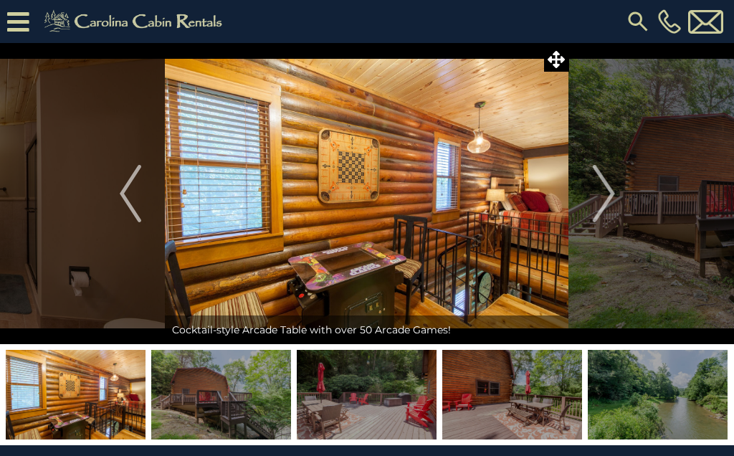
click at [596, 178] on img "Next" at bounding box center [602, 193] width 21 height 57
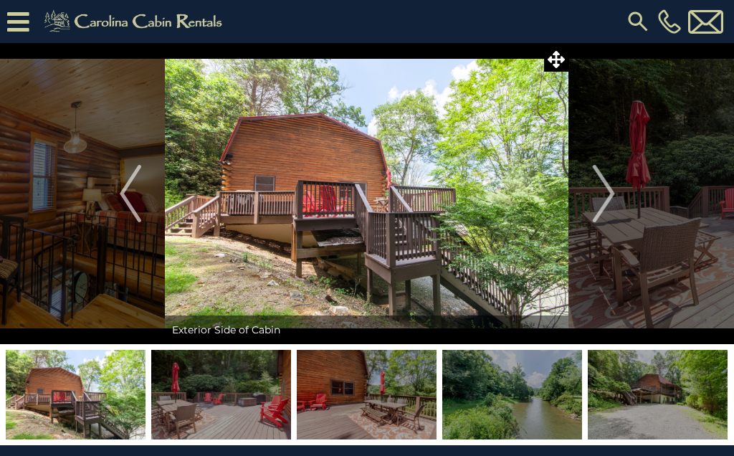
click at [587, 162] on button "Next" at bounding box center [603, 193] width 69 height 301
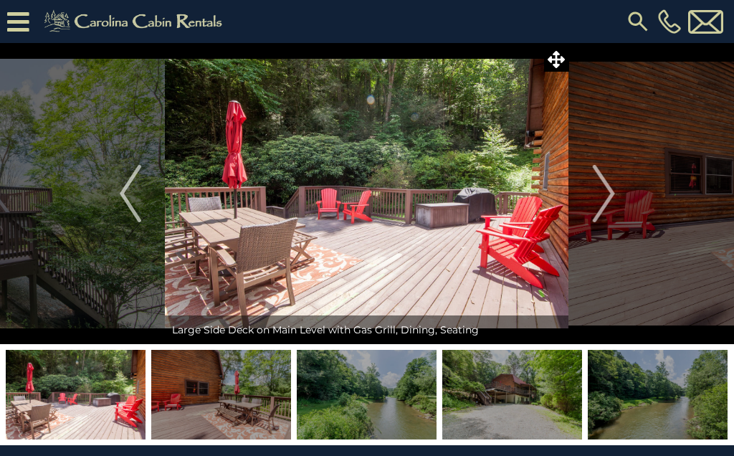
click at [590, 176] on button "Next" at bounding box center [603, 193] width 69 height 301
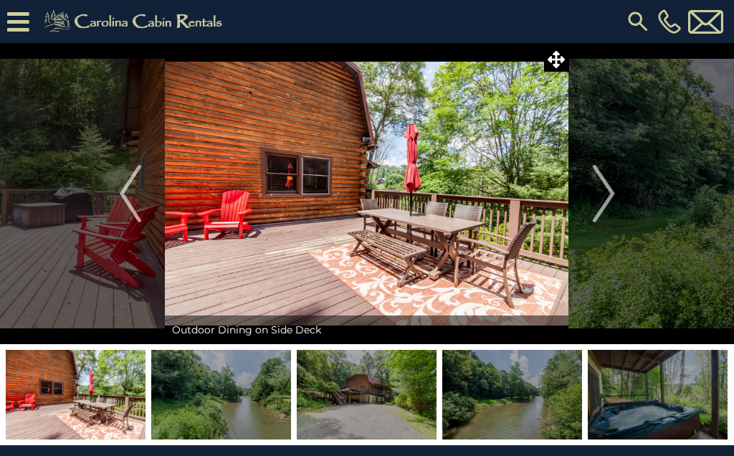
click at [593, 178] on img "Next" at bounding box center [602, 193] width 21 height 57
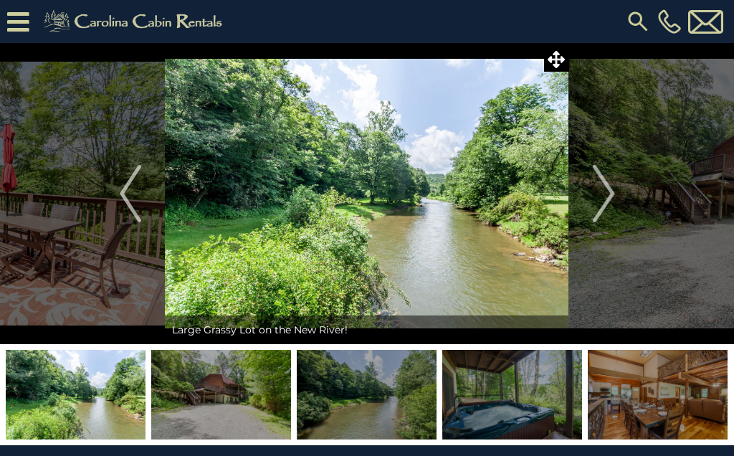
click at [592, 176] on img "Next" at bounding box center [602, 193] width 21 height 57
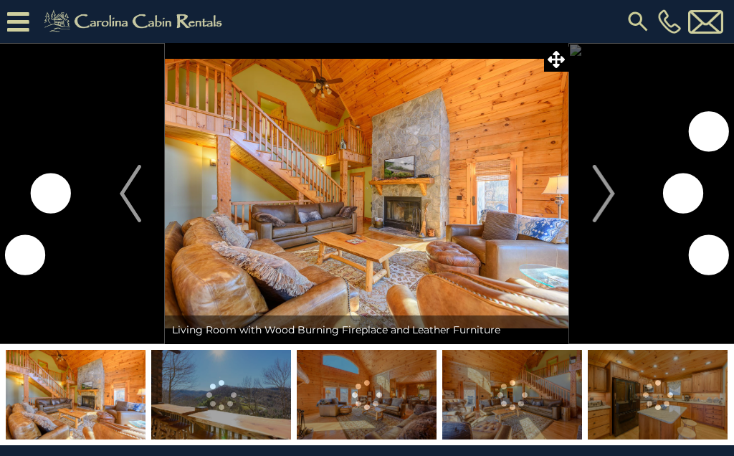
click at [596, 181] on img "Next" at bounding box center [602, 193] width 21 height 57
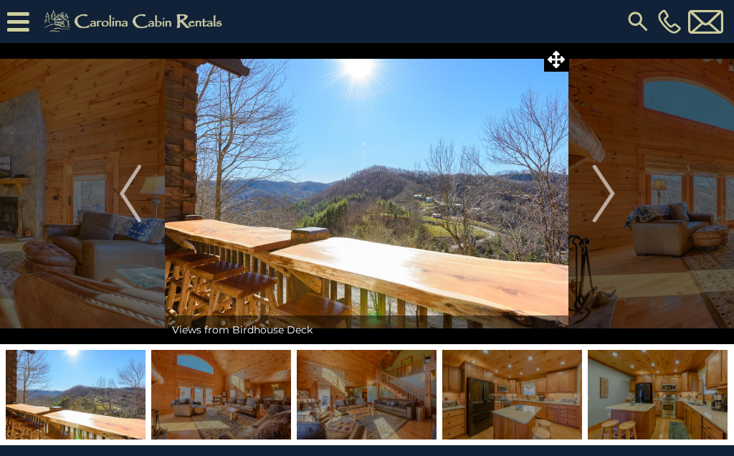
click at [594, 181] on img "Next" at bounding box center [602, 193] width 21 height 57
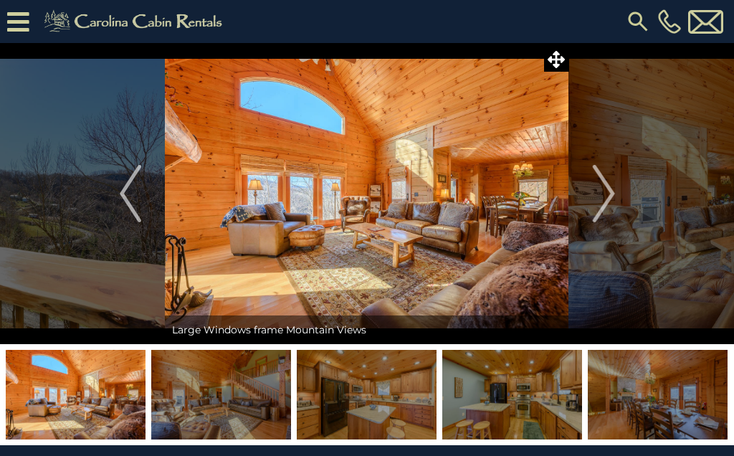
click at [605, 180] on img "Next" at bounding box center [602, 193] width 21 height 57
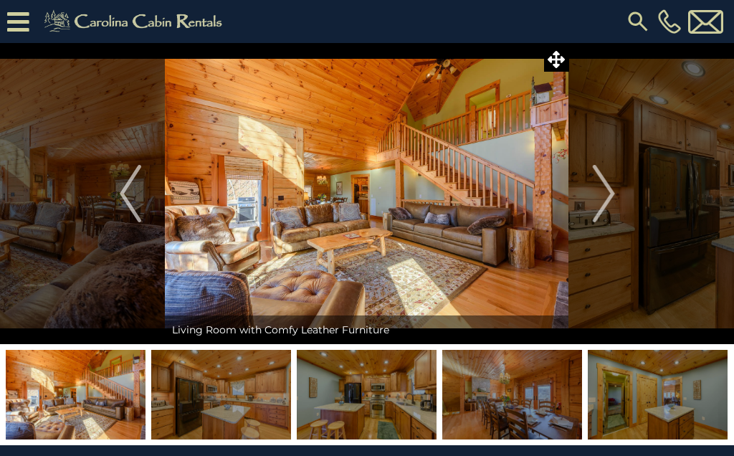
click at [592, 177] on img "Next" at bounding box center [602, 193] width 21 height 57
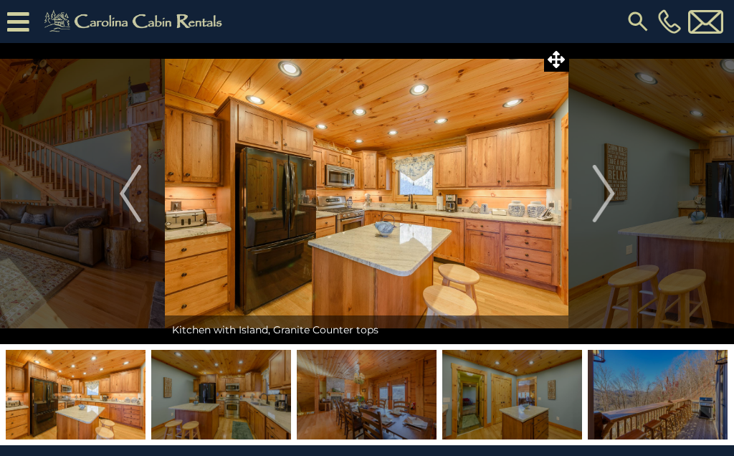
click at [588, 181] on button "Next" at bounding box center [603, 193] width 69 height 301
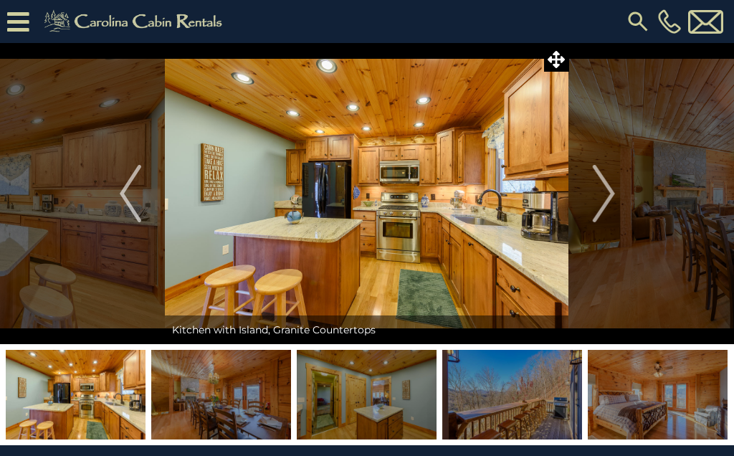
click at [593, 178] on img "Next" at bounding box center [602, 193] width 21 height 57
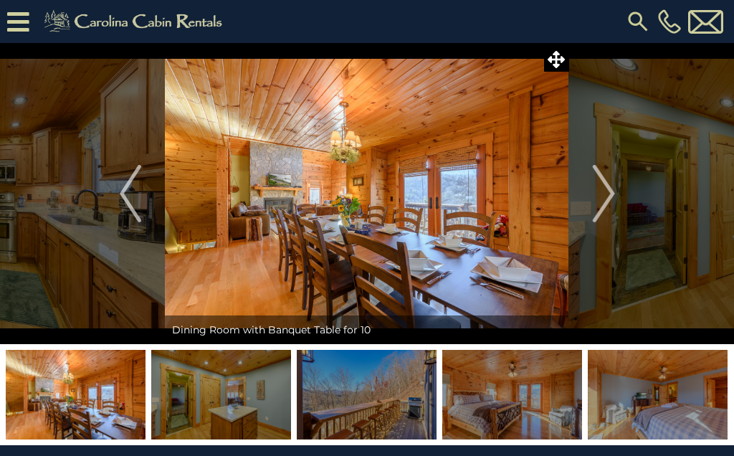
click at [598, 186] on img "Next" at bounding box center [602, 193] width 21 height 57
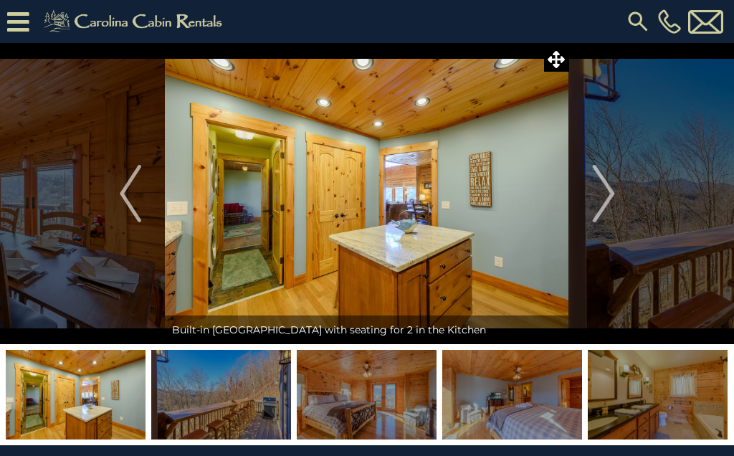
click at [600, 181] on img "Next" at bounding box center [602, 193] width 21 height 57
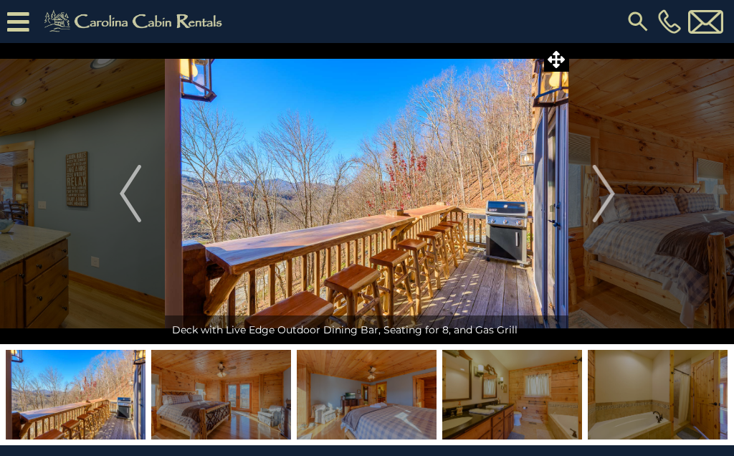
click at [596, 178] on img "Next" at bounding box center [602, 193] width 21 height 57
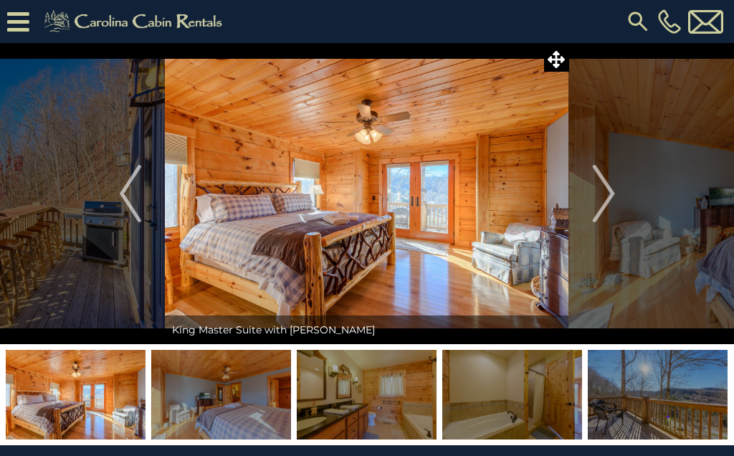
click at [598, 180] on img "Next" at bounding box center [602, 193] width 21 height 57
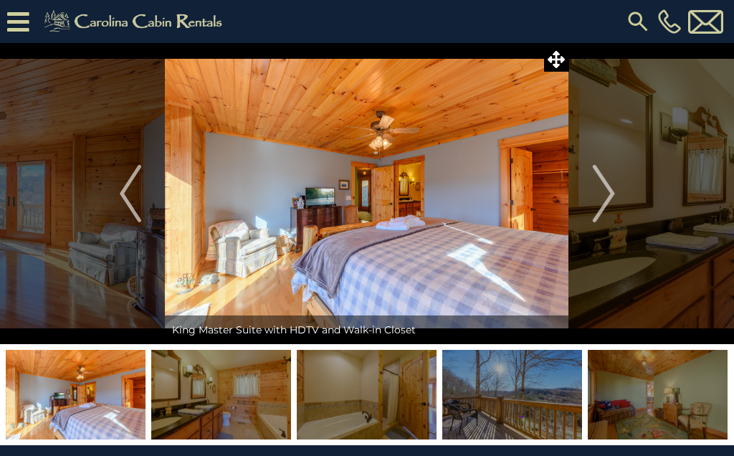
click at [595, 185] on img "Next" at bounding box center [602, 193] width 21 height 57
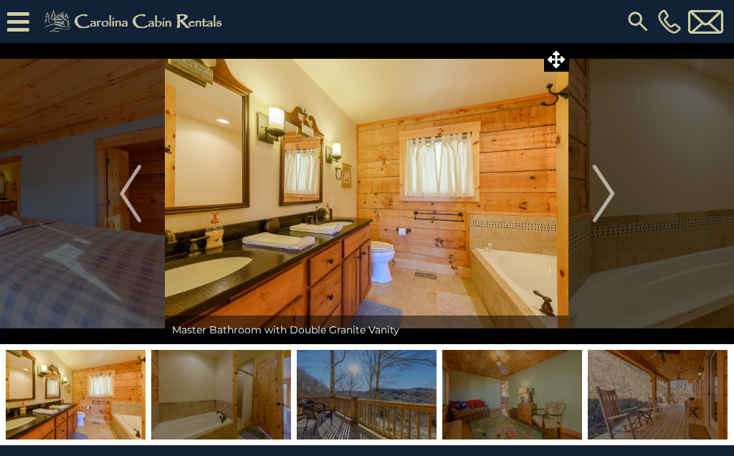
click at [597, 178] on img "Next" at bounding box center [602, 193] width 21 height 57
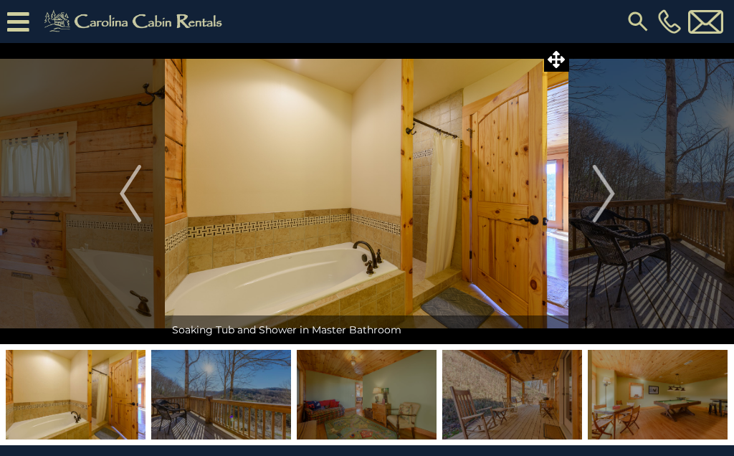
click at [591, 175] on button "Next" at bounding box center [603, 193] width 69 height 301
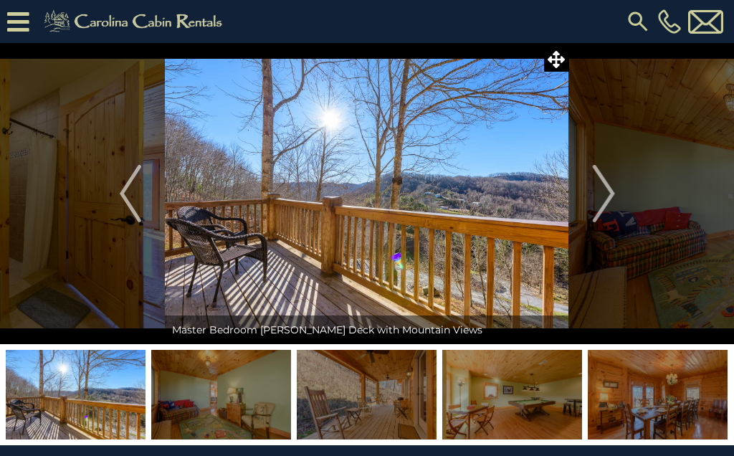
click at [598, 184] on img "Next" at bounding box center [602, 193] width 21 height 57
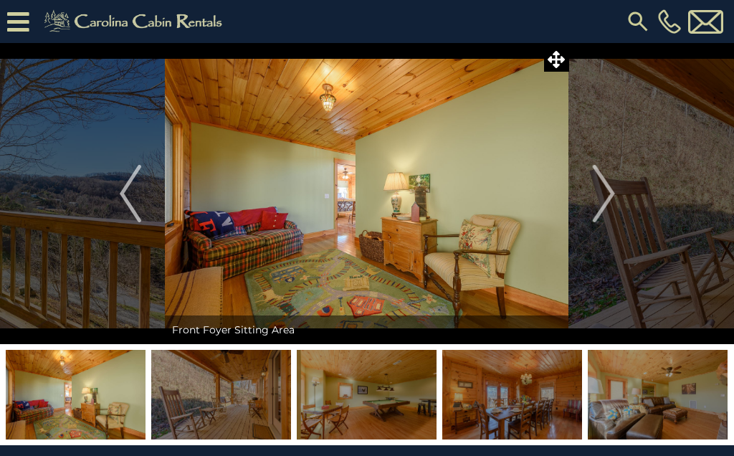
click at [600, 181] on img "Next" at bounding box center [602, 193] width 21 height 57
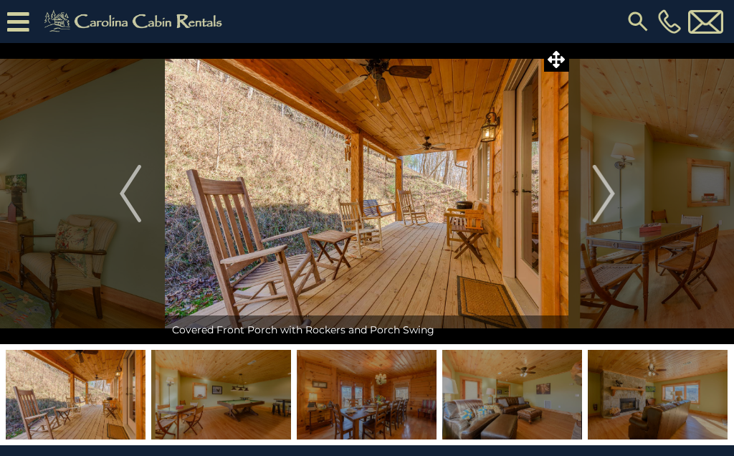
click at [602, 177] on img "Next" at bounding box center [602, 193] width 21 height 57
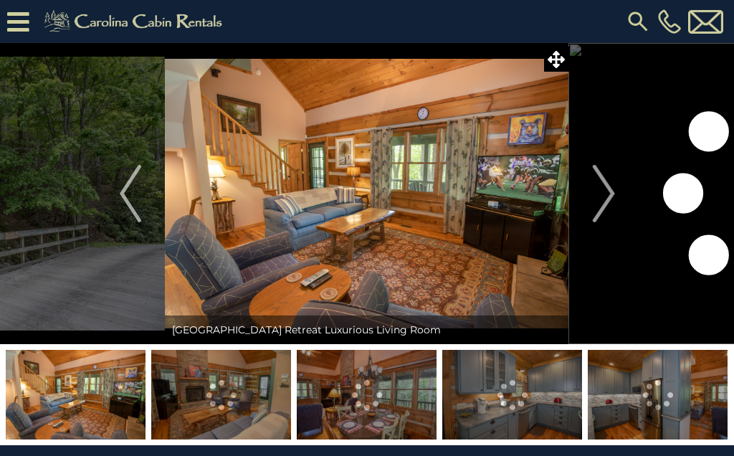
click at [598, 173] on img "Next" at bounding box center [602, 193] width 21 height 57
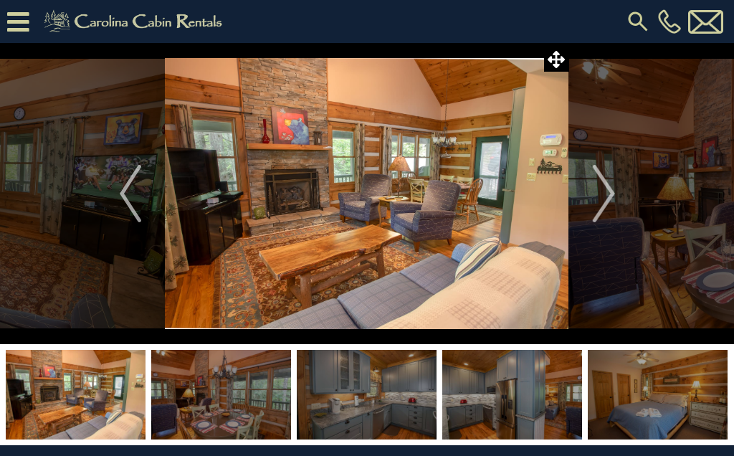
click at [598, 173] on img "Next" at bounding box center [602, 193] width 21 height 57
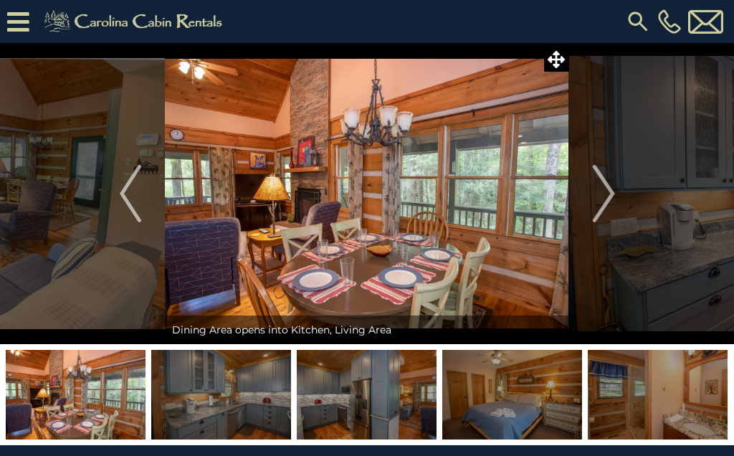
click at [602, 176] on img "Next" at bounding box center [602, 193] width 21 height 57
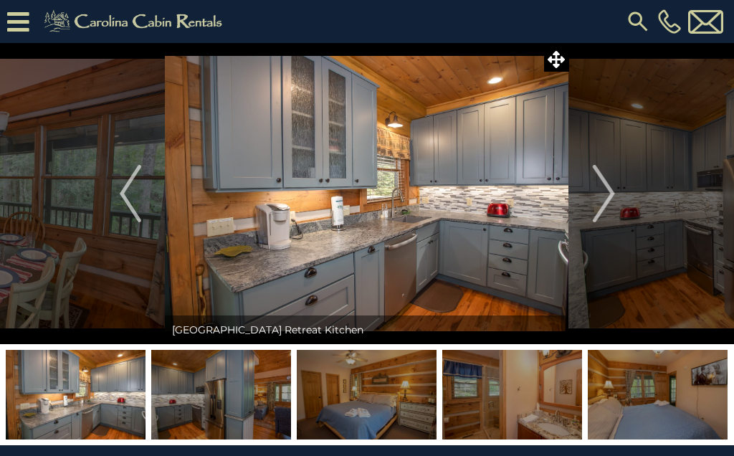
click at [595, 179] on img "Next" at bounding box center [602, 193] width 21 height 57
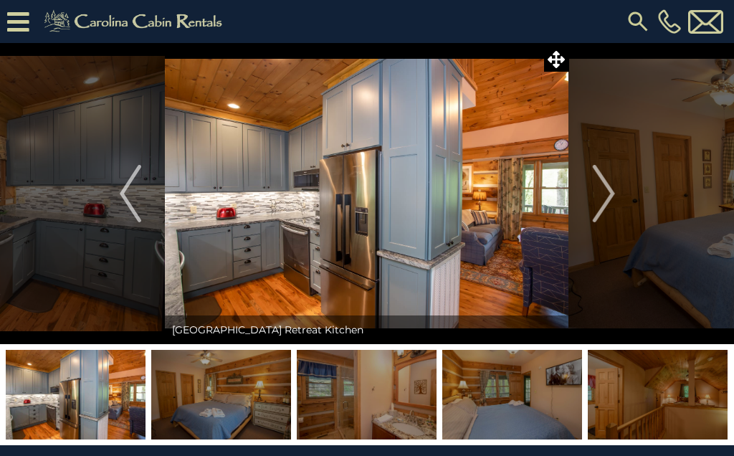
click at [598, 172] on img "Next" at bounding box center [602, 193] width 21 height 57
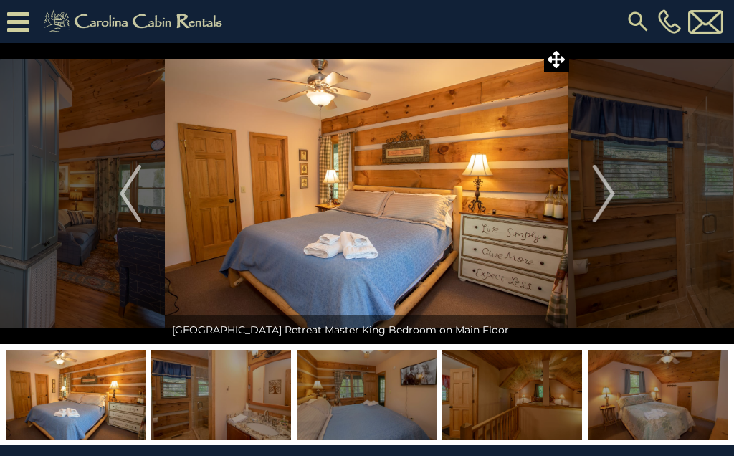
click at [605, 175] on img "Next" at bounding box center [602, 193] width 21 height 57
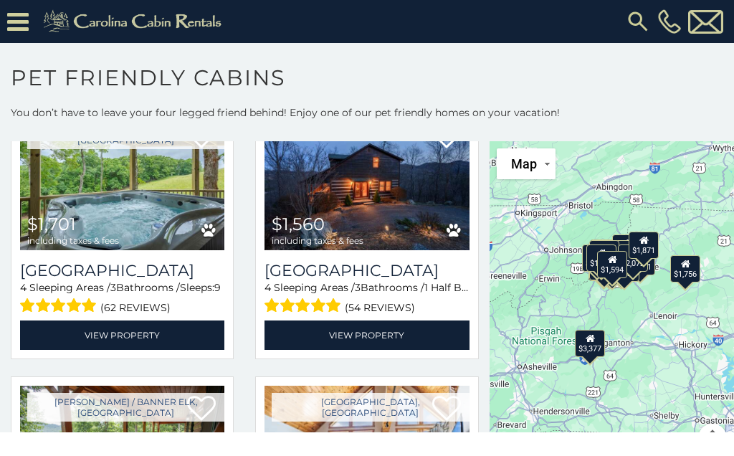
scroll to position [2826, 0]
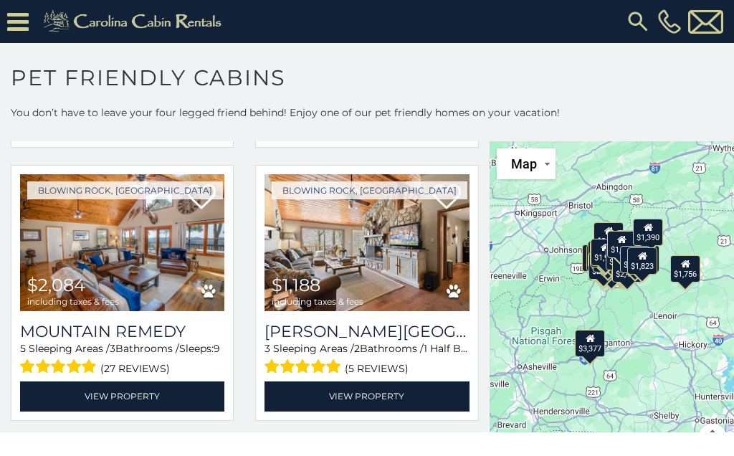
scroll to position [5763, 0]
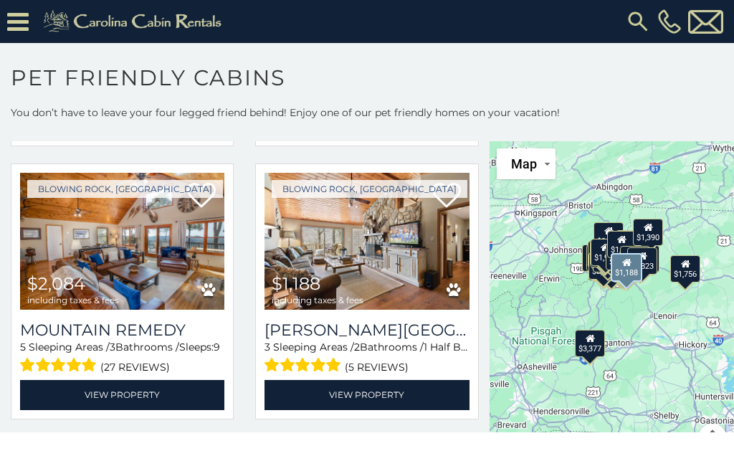
click at [355, 264] on img at bounding box center [366, 241] width 204 height 137
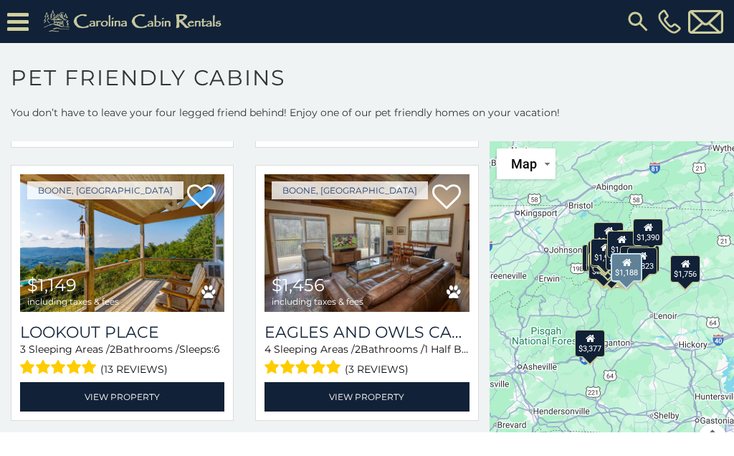
scroll to position [6852, 0]
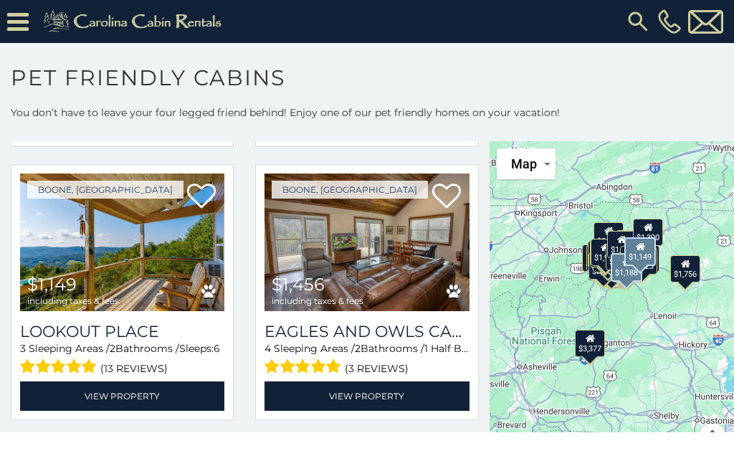
click at [148, 335] on h3 "Lookout Place" at bounding box center [122, 331] width 204 height 19
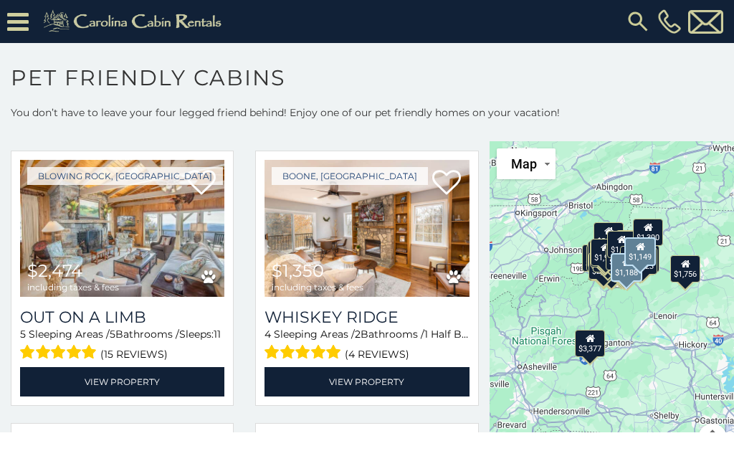
scroll to position [7412, 0]
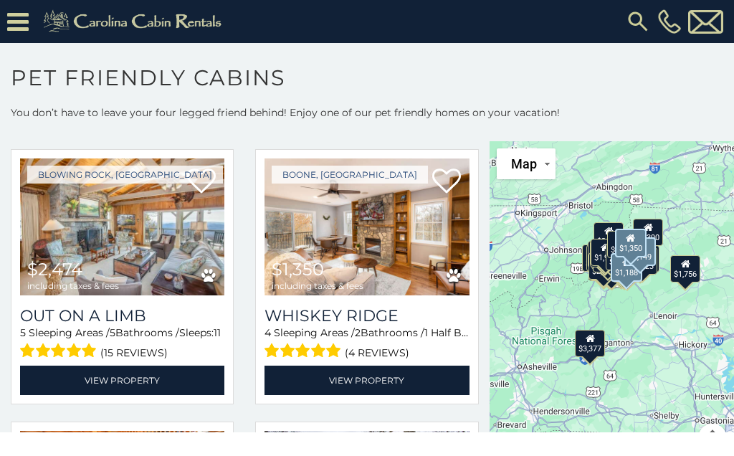
click at [309, 268] on img at bounding box center [366, 226] width 204 height 137
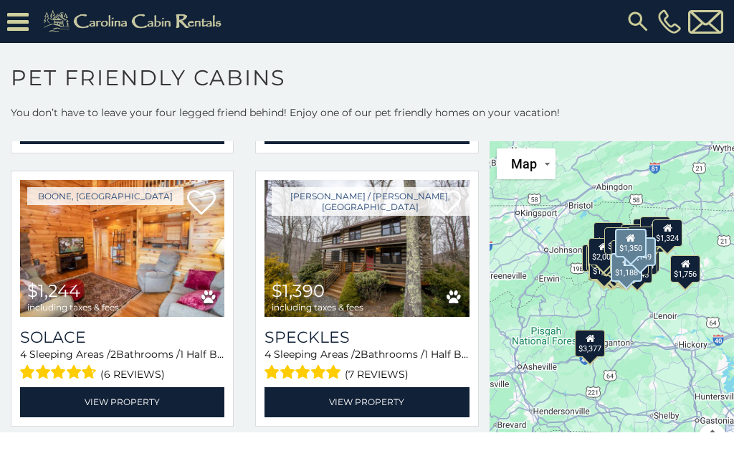
scroll to position [7661, 0]
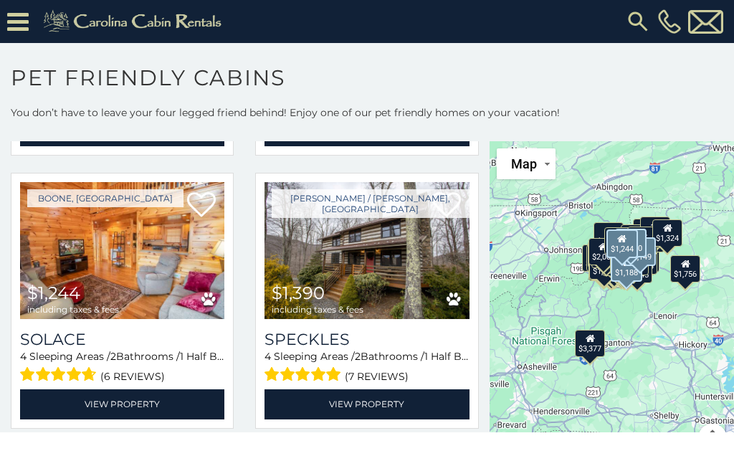
click at [88, 257] on img at bounding box center [122, 250] width 204 height 137
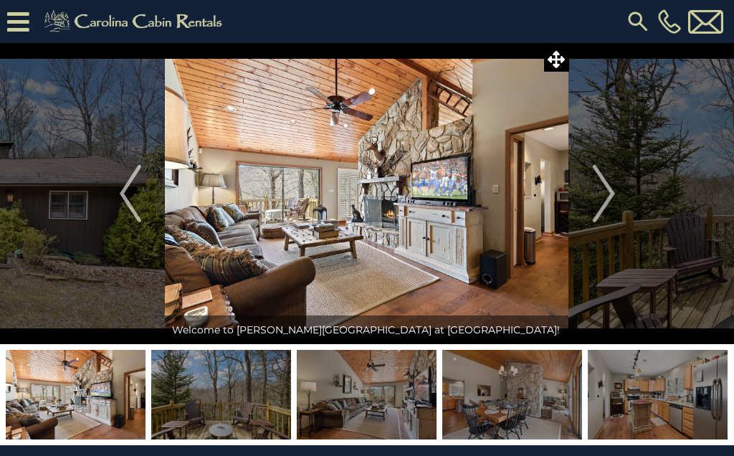
click at [605, 176] on img "Next" at bounding box center [602, 193] width 21 height 57
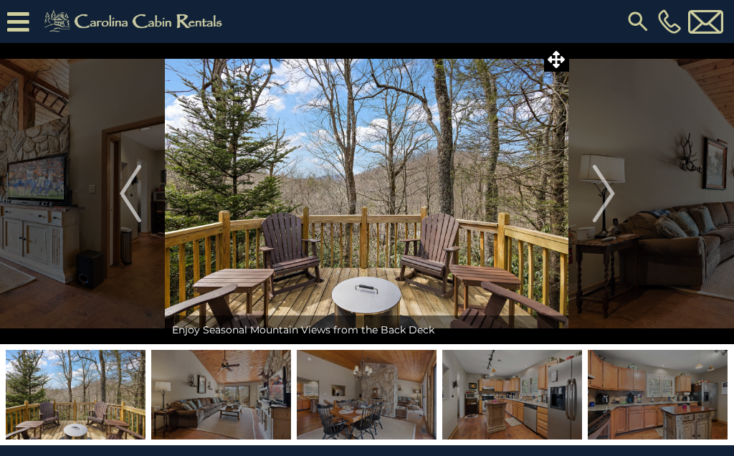
click at [598, 178] on img "Next" at bounding box center [602, 193] width 21 height 57
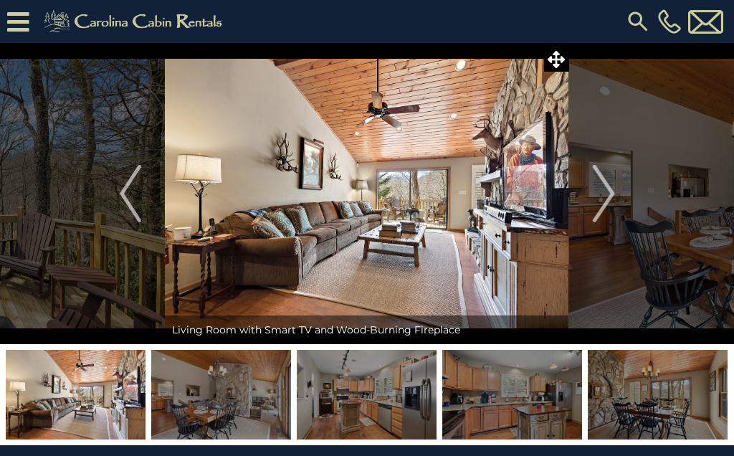
click at [603, 175] on img "Next" at bounding box center [602, 193] width 21 height 57
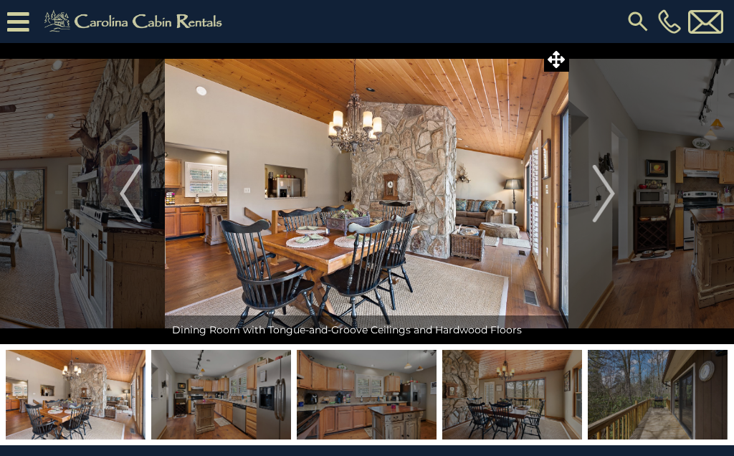
click at [603, 186] on img "Next" at bounding box center [602, 193] width 21 height 57
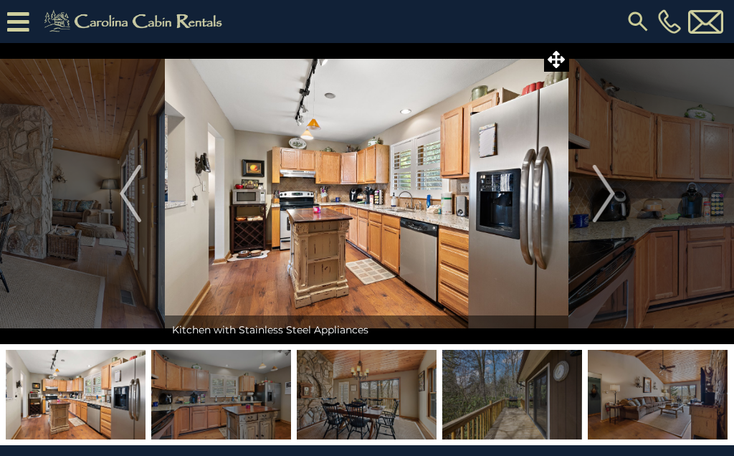
click at [593, 178] on img "Next" at bounding box center [602, 193] width 21 height 57
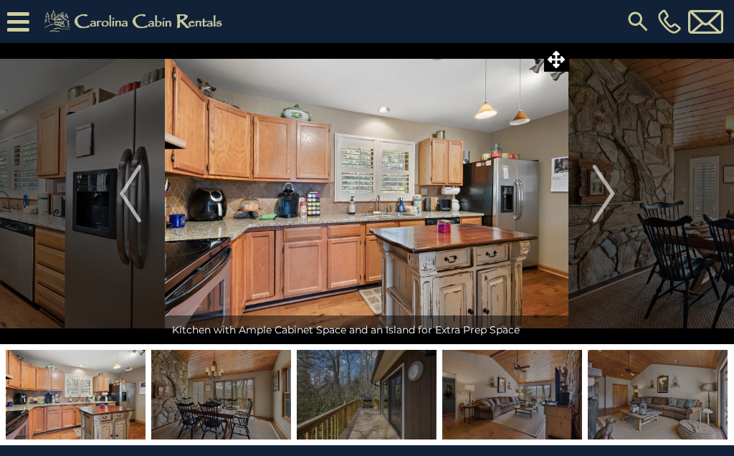
click at [598, 183] on img "Next" at bounding box center [602, 193] width 21 height 57
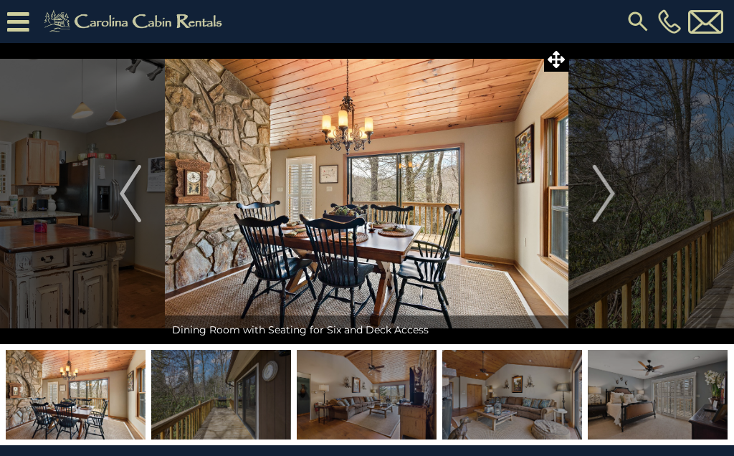
click at [600, 188] on img "Next" at bounding box center [602, 193] width 21 height 57
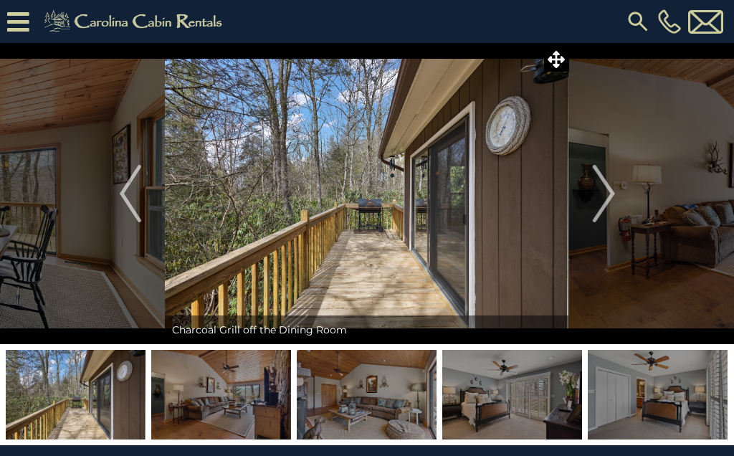
click at [602, 176] on img "Next" at bounding box center [602, 193] width 21 height 57
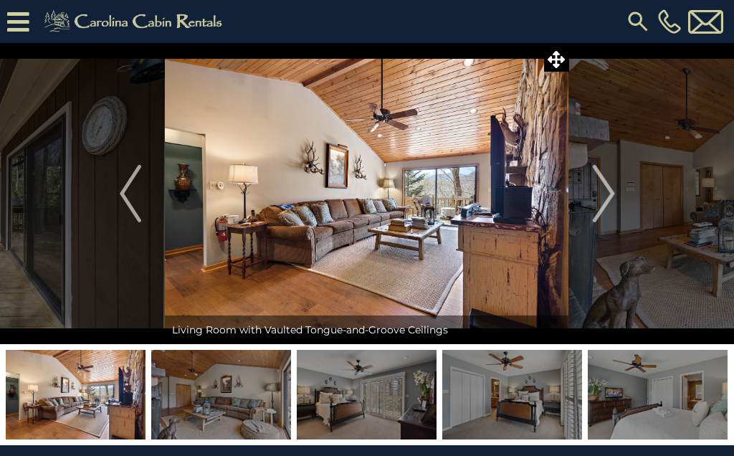
click at [592, 186] on img "Next" at bounding box center [602, 193] width 21 height 57
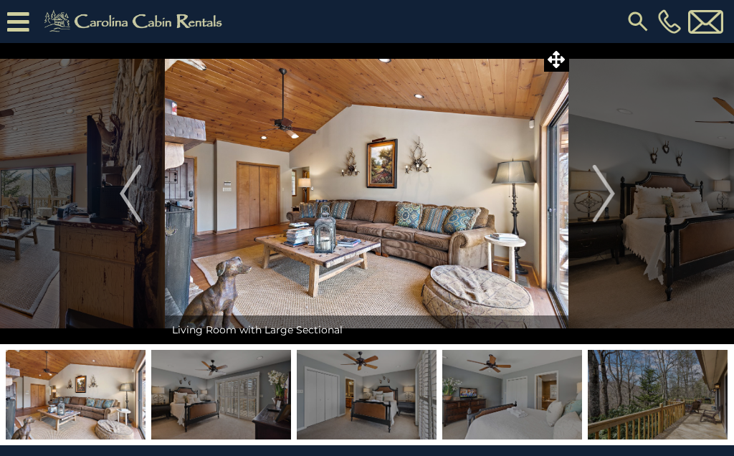
click at [598, 181] on img "Next" at bounding box center [602, 193] width 21 height 57
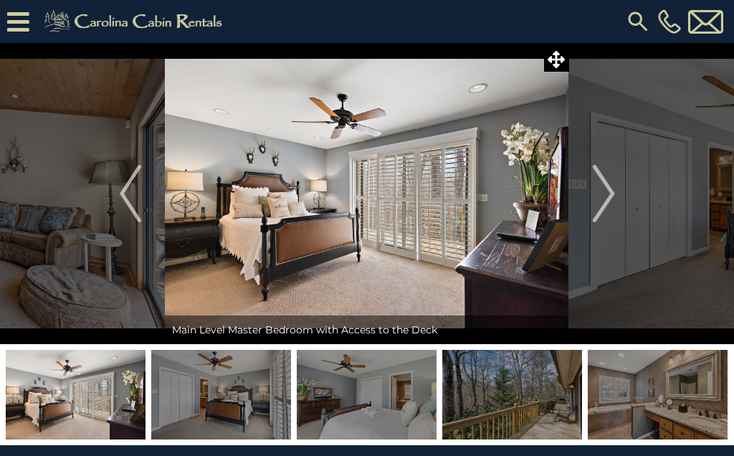
click at [598, 181] on img "Next" at bounding box center [602, 193] width 21 height 57
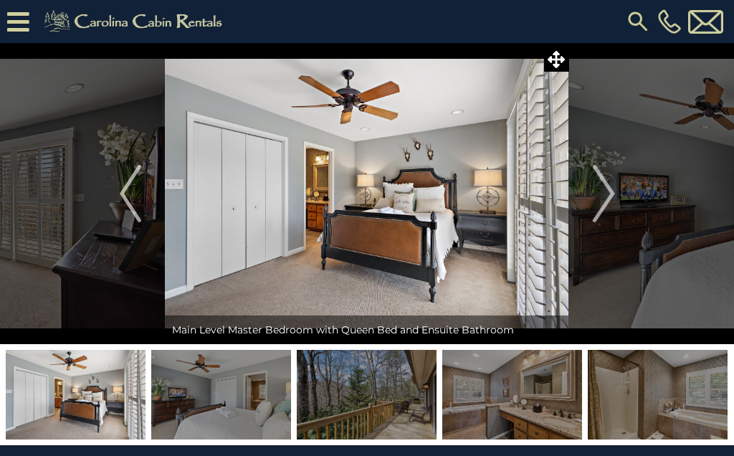
click at [597, 177] on img "Next" at bounding box center [602, 193] width 21 height 57
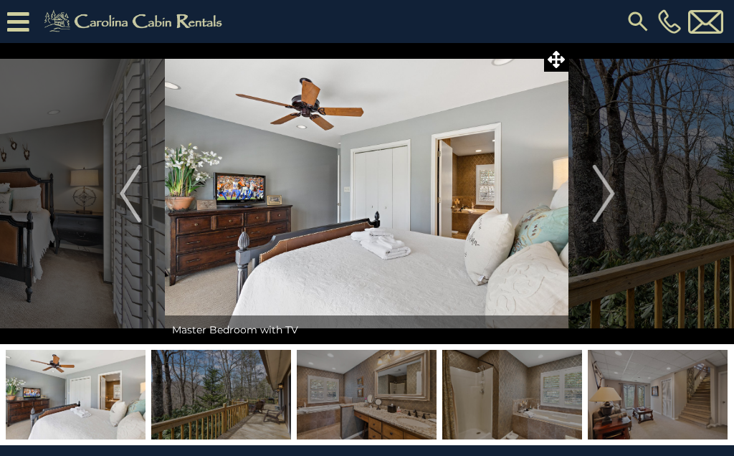
click at [598, 181] on img "Next" at bounding box center [602, 193] width 21 height 57
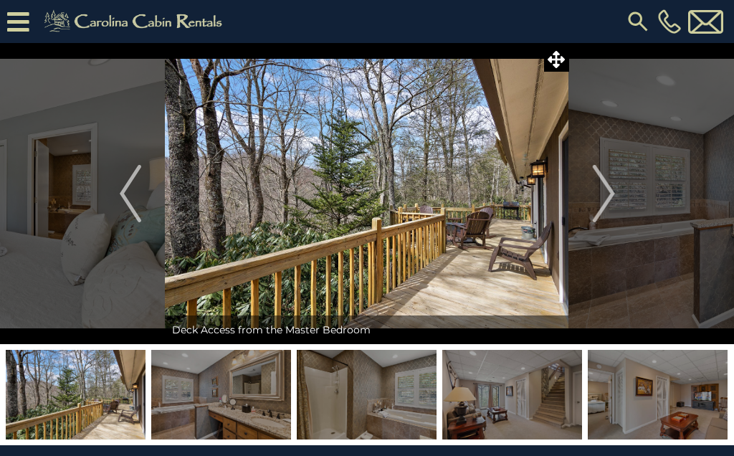
click at [599, 179] on img "Next" at bounding box center [602, 193] width 21 height 57
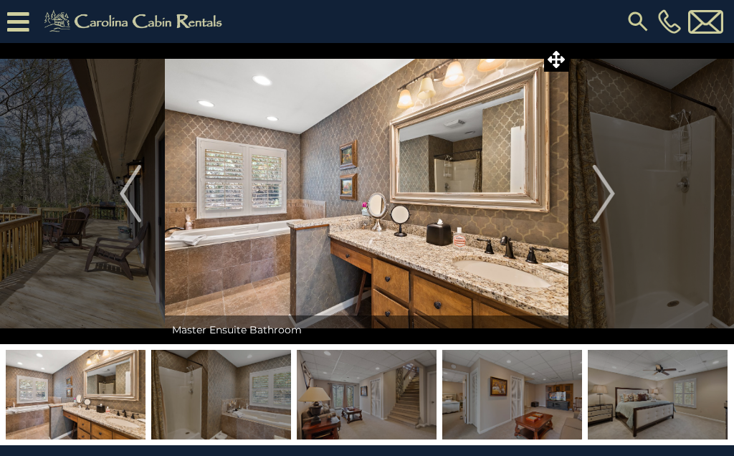
click at [596, 178] on img "Next" at bounding box center [602, 193] width 21 height 57
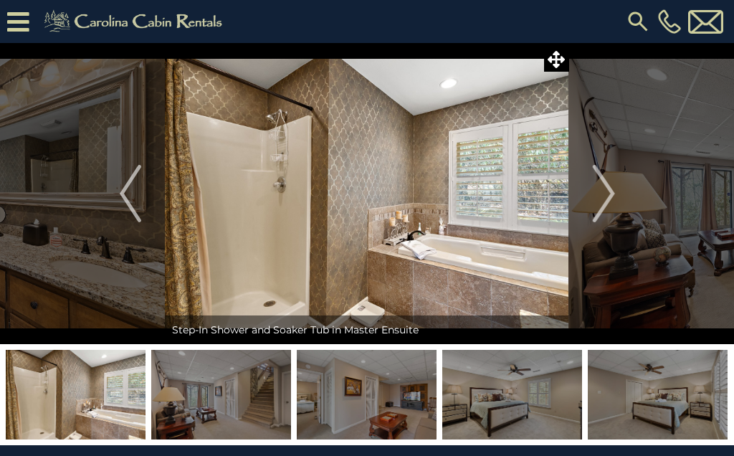
click at [599, 180] on img "Next" at bounding box center [602, 193] width 21 height 57
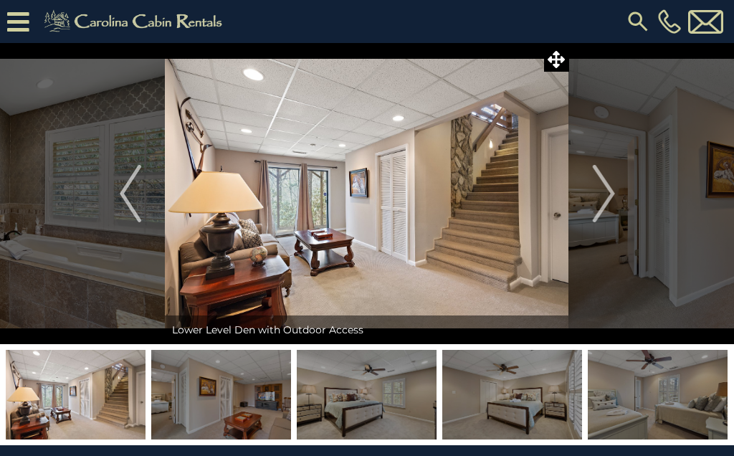
click at [601, 176] on img "Next" at bounding box center [602, 193] width 21 height 57
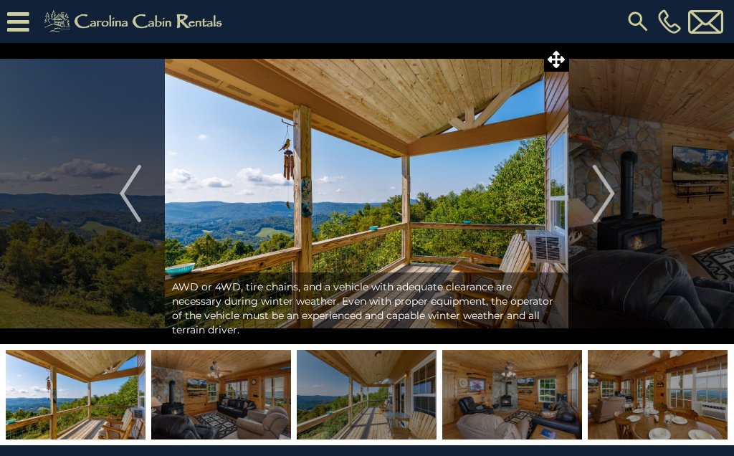
click at [603, 181] on img "Next" at bounding box center [602, 193] width 21 height 57
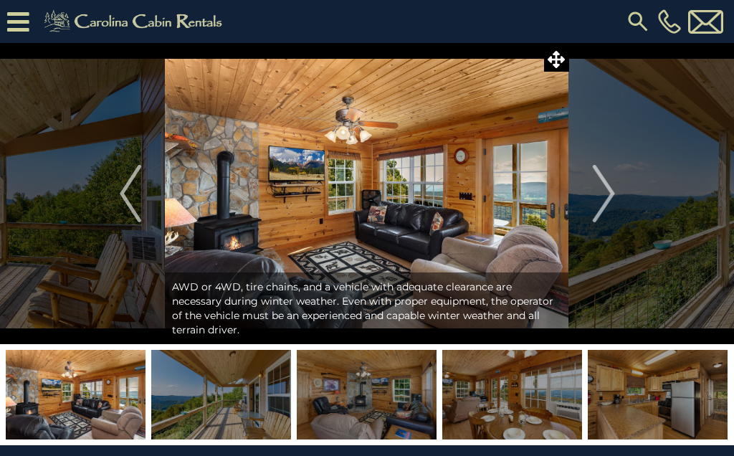
click at [594, 180] on img "Next" at bounding box center [602, 193] width 21 height 57
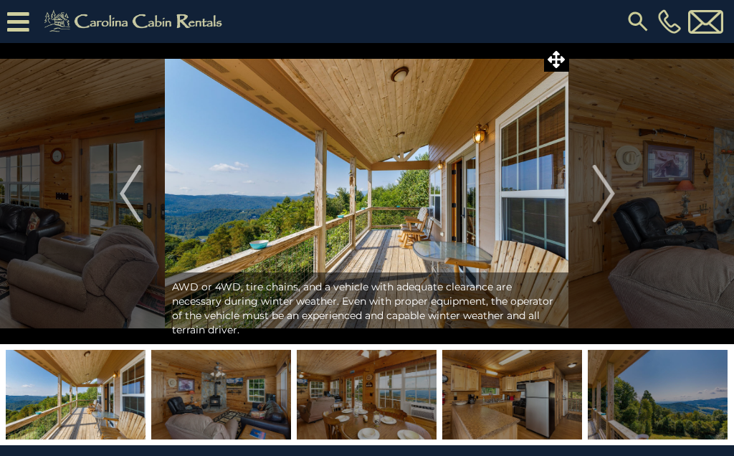
click at [590, 184] on button "Next" at bounding box center [603, 193] width 69 height 301
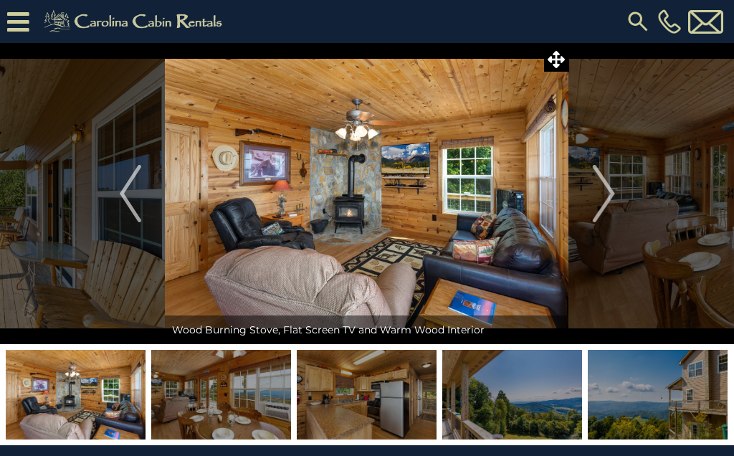
click at [598, 186] on img "Next" at bounding box center [602, 193] width 21 height 57
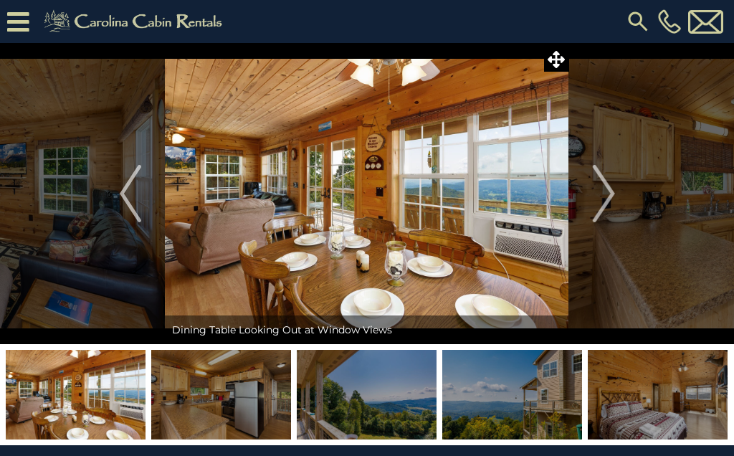
click at [595, 181] on img "Next" at bounding box center [602, 193] width 21 height 57
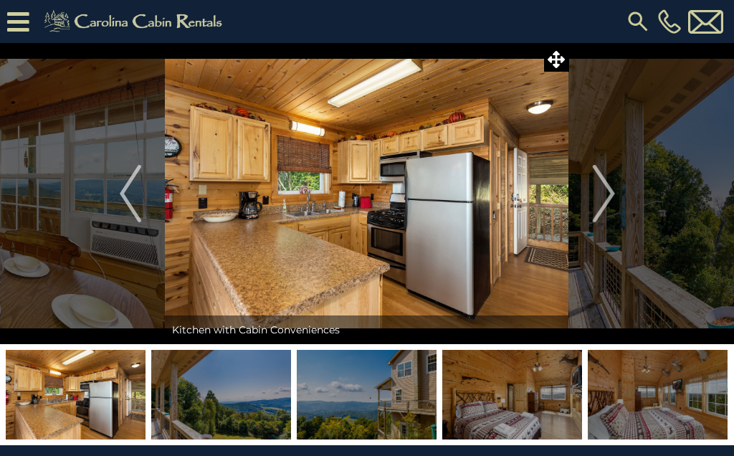
click at [596, 173] on img "Next" at bounding box center [602, 193] width 21 height 57
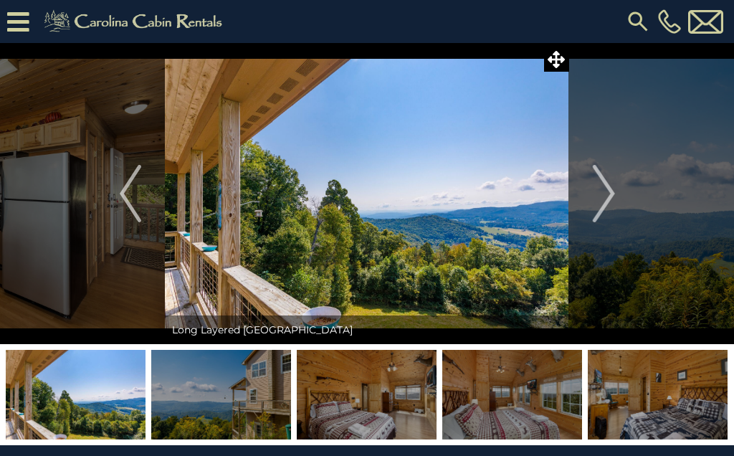
click at [600, 176] on img "Next" at bounding box center [602, 193] width 21 height 57
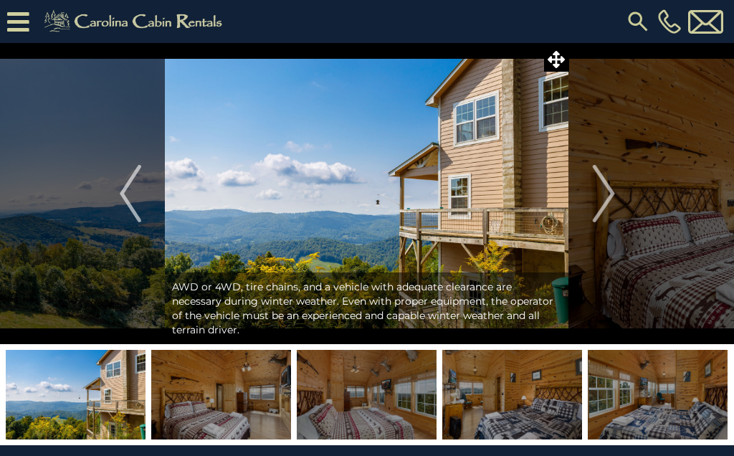
click at [598, 184] on img "Next" at bounding box center [602, 193] width 21 height 57
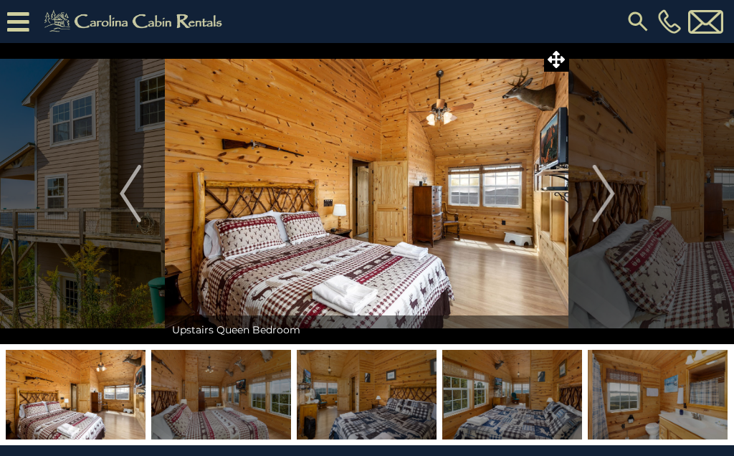
click at [595, 178] on img "Next" at bounding box center [602, 193] width 21 height 57
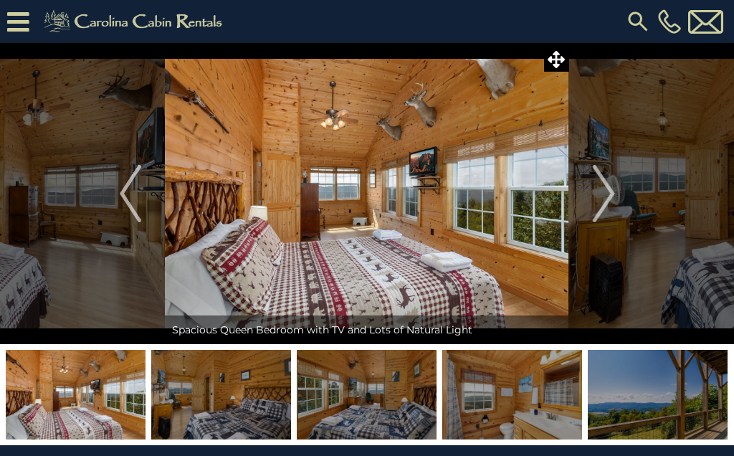
click at [601, 173] on img "Next" at bounding box center [602, 193] width 21 height 57
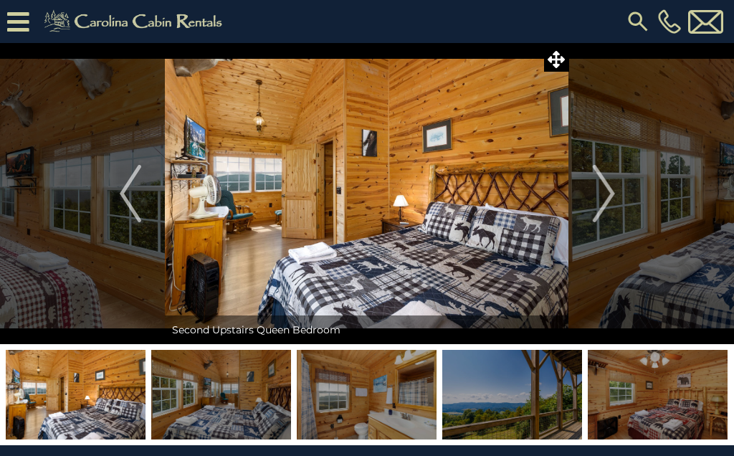
click at [593, 179] on img "Next" at bounding box center [602, 193] width 21 height 57
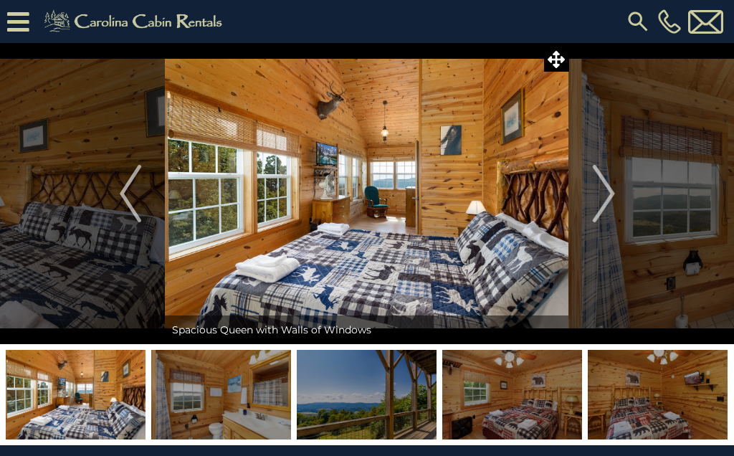
click at [593, 180] on img "Next" at bounding box center [602, 193] width 21 height 57
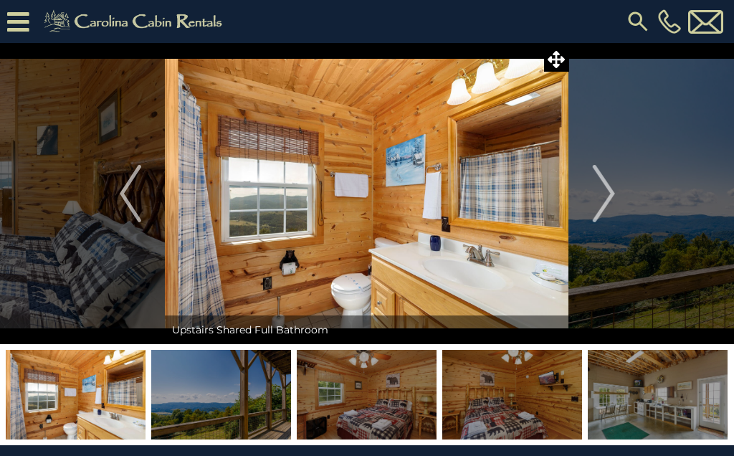
click at [594, 173] on img "Next" at bounding box center [602, 193] width 21 height 57
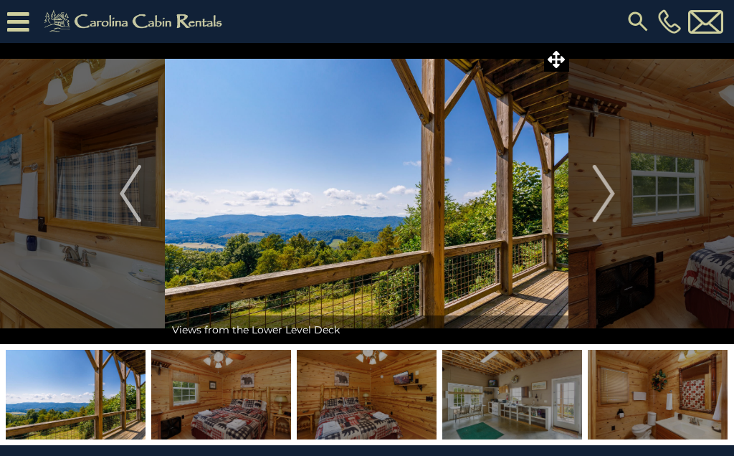
click at [589, 193] on button "Next" at bounding box center [603, 193] width 69 height 301
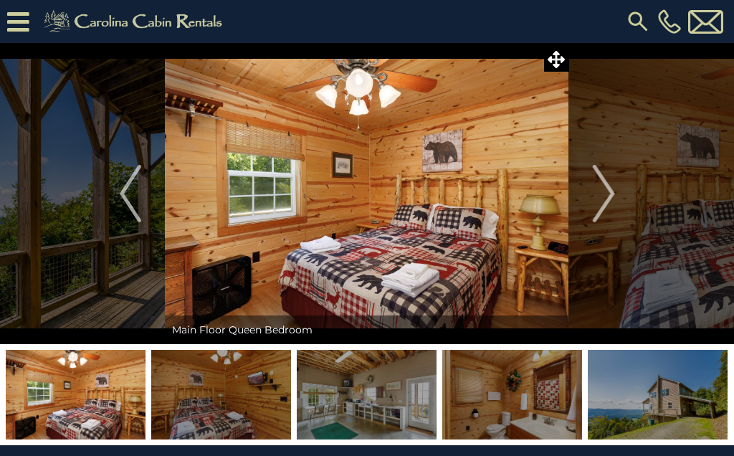
click at [595, 173] on img "Next" at bounding box center [602, 193] width 21 height 57
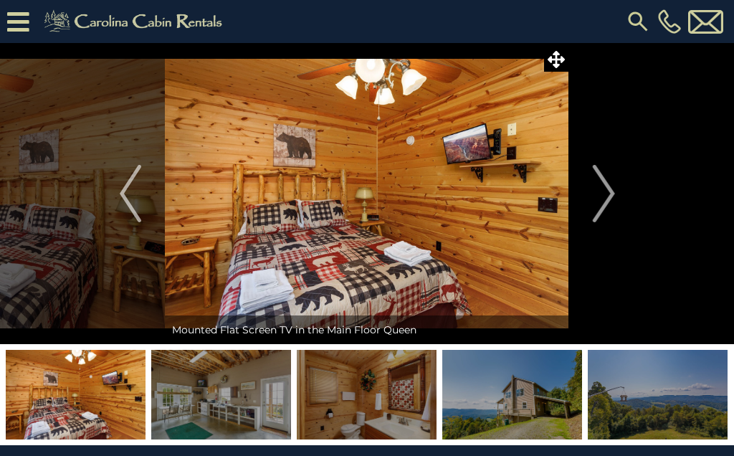
click at [595, 178] on img "Next" at bounding box center [602, 193] width 21 height 57
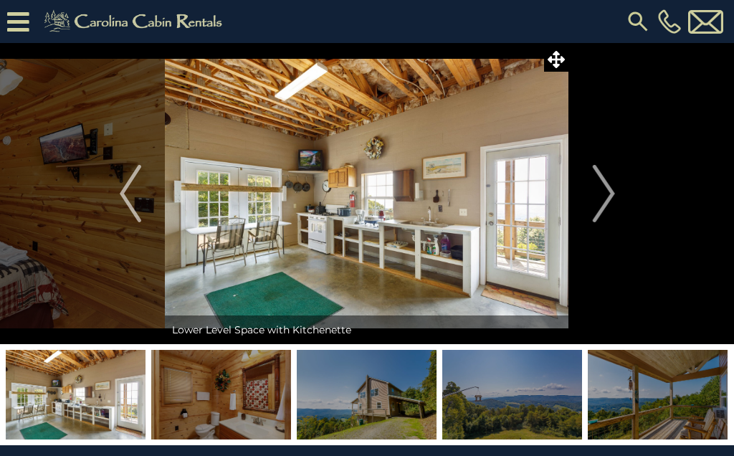
click at [596, 176] on img "Next" at bounding box center [602, 193] width 21 height 57
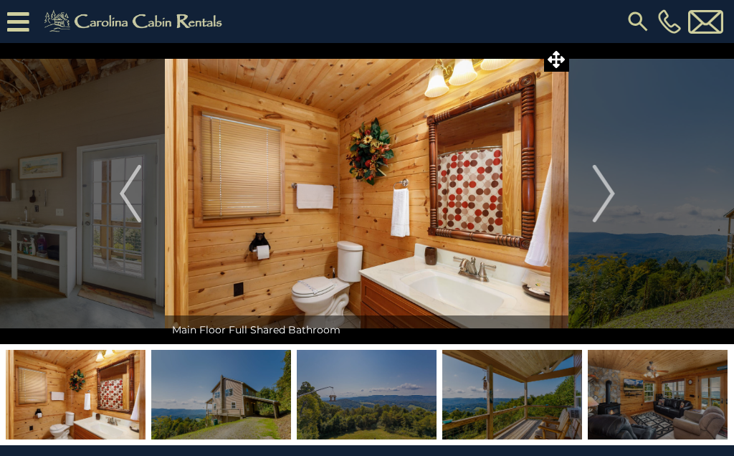
click at [595, 179] on img "Next" at bounding box center [602, 193] width 21 height 57
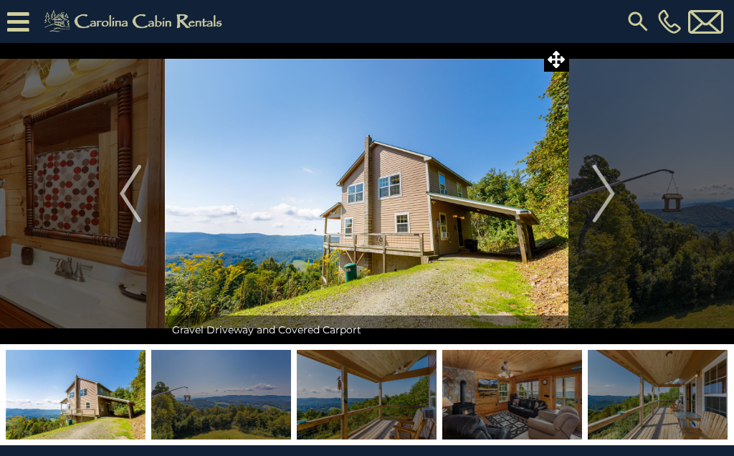
click at [599, 176] on img "Next" at bounding box center [602, 193] width 21 height 57
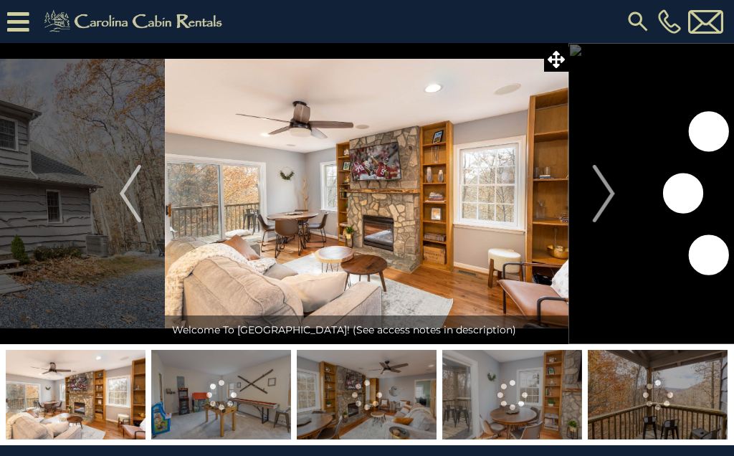
click at [610, 200] on img "Next" at bounding box center [602, 193] width 21 height 57
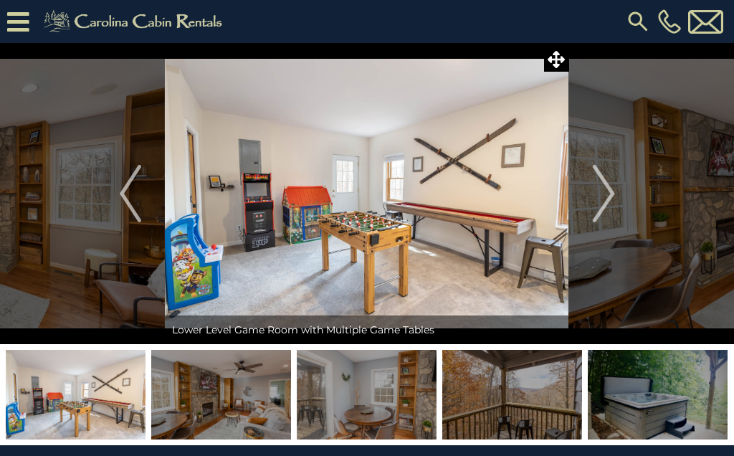
click at [608, 188] on img "Next" at bounding box center [602, 193] width 21 height 57
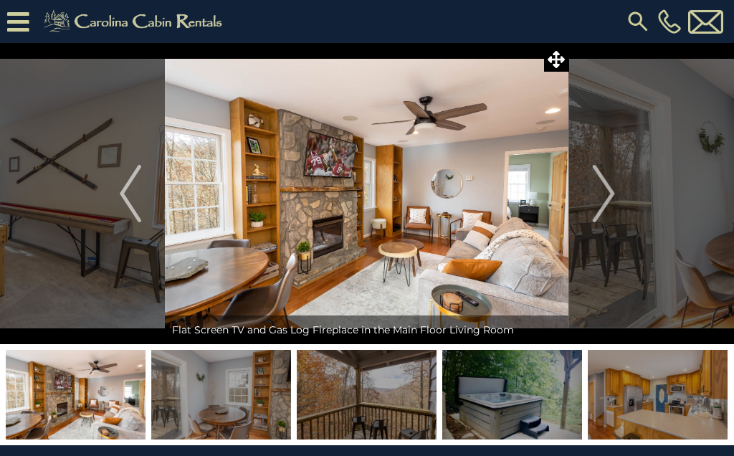
click at [597, 191] on img "Next" at bounding box center [602, 193] width 21 height 57
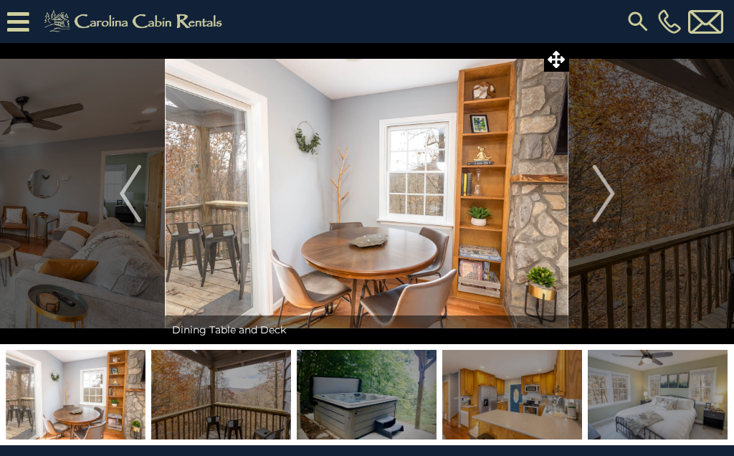
click at [600, 190] on img "Next" at bounding box center [602, 193] width 21 height 57
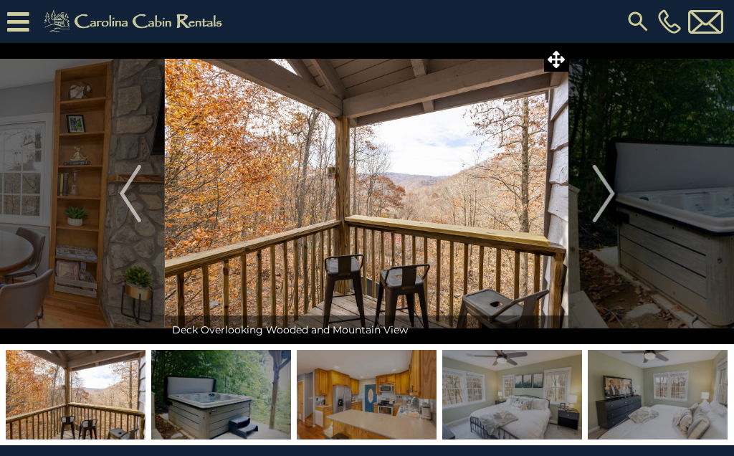
click at [595, 182] on img "Next" at bounding box center [602, 193] width 21 height 57
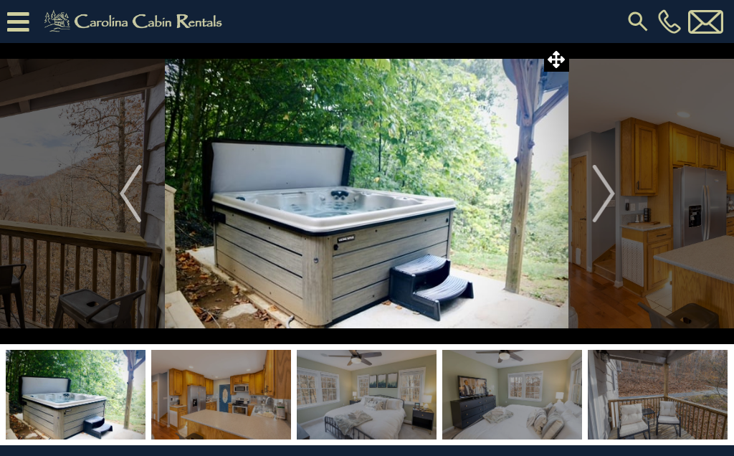
click at [598, 179] on img "Next" at bounding box center [602, 193] width 21 height 57
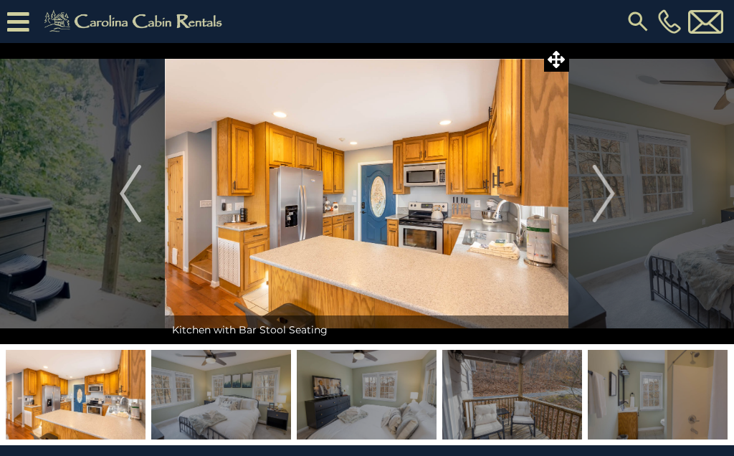
click at [598, 178] on img "Next" at bounding box center [602, 193] width 21 height 57
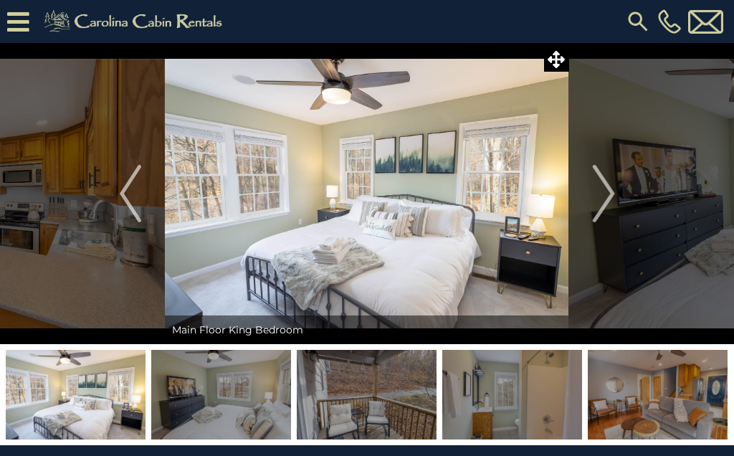
click at [600, 186] on img "Next" at bounding box center [602, 193] width 21 height 57
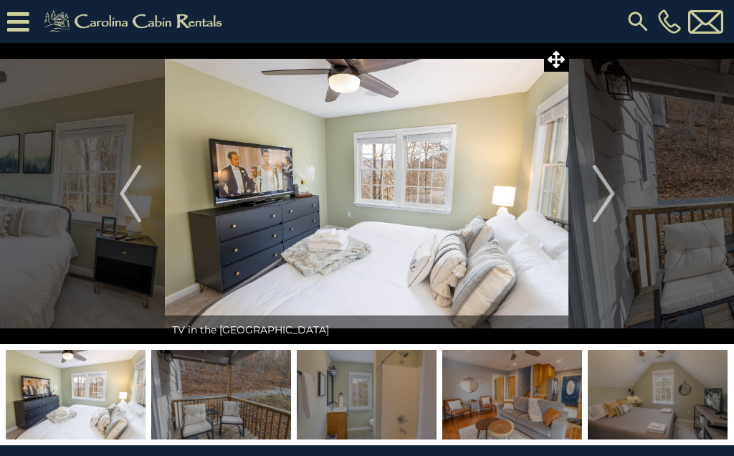
click at [608, 188] on img "Next" at bounding box center [602, 193] width 21 height 57
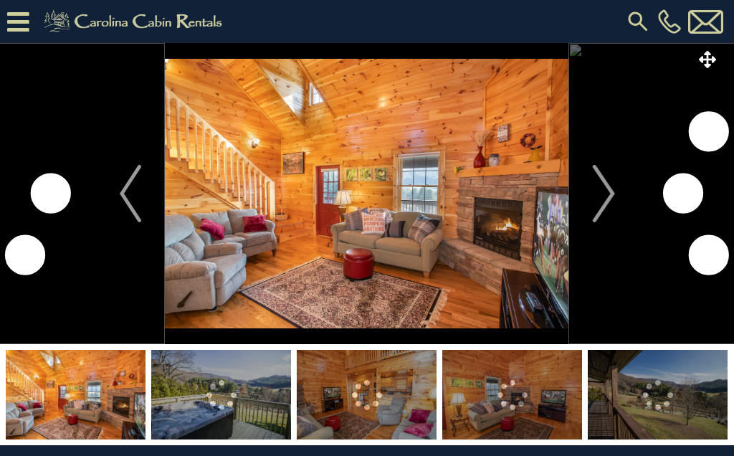
click at [598, 171] on img "Next" at bounding box center [602, 193] width 21 height 57
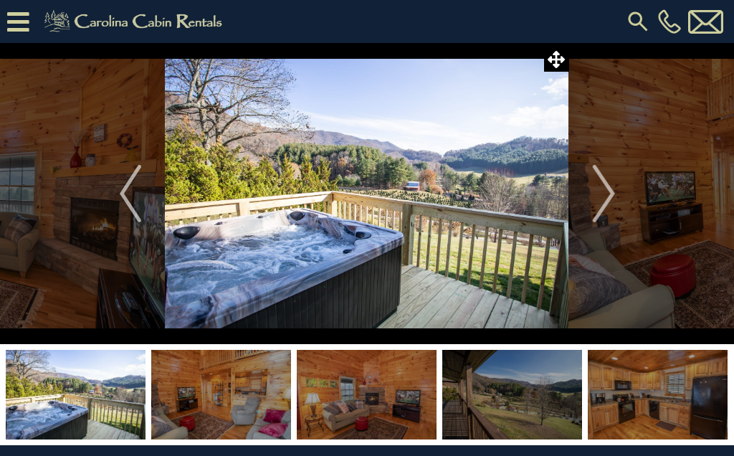
click at [593, 178] on img "Next" at bounding box center [602, 193] width 21 height 57
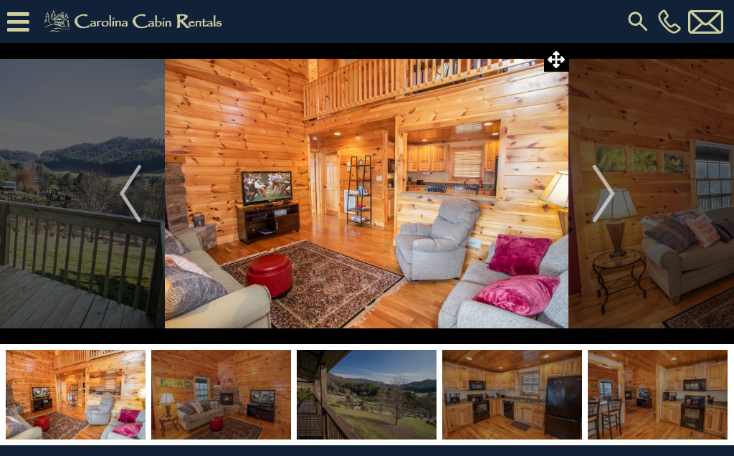
click at [599, 179] on img "Next" at bounding box center [602, 193] width 21 height 57
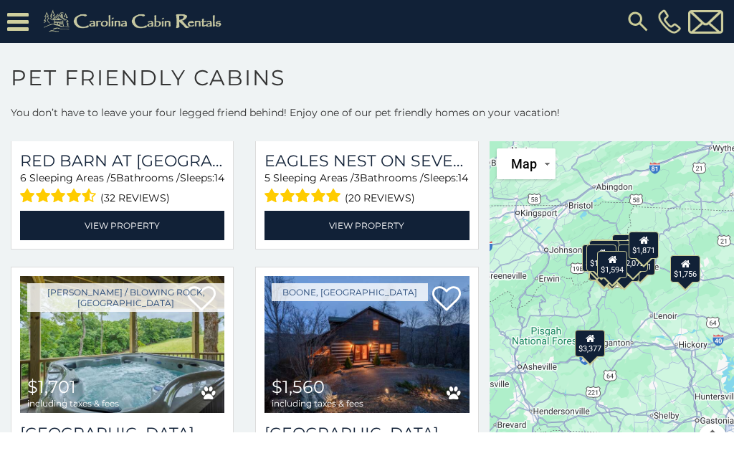
scroll to position [2664, 0]
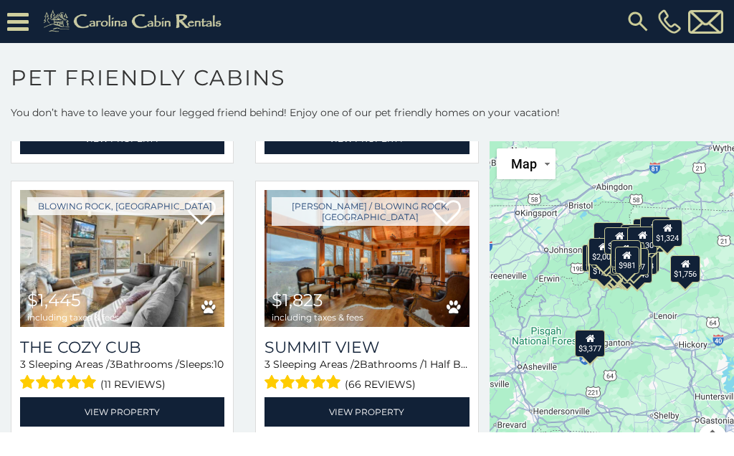
scroll to position [7925, 0]
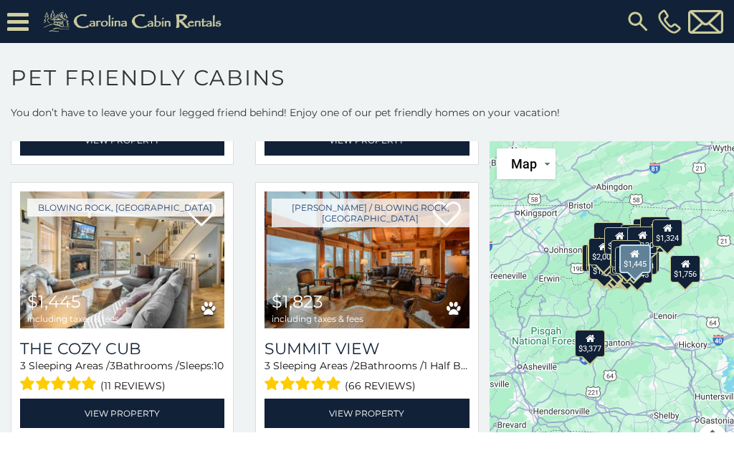
click at [153, 276] on img at bounding box center [122, 259] width 204 height 137
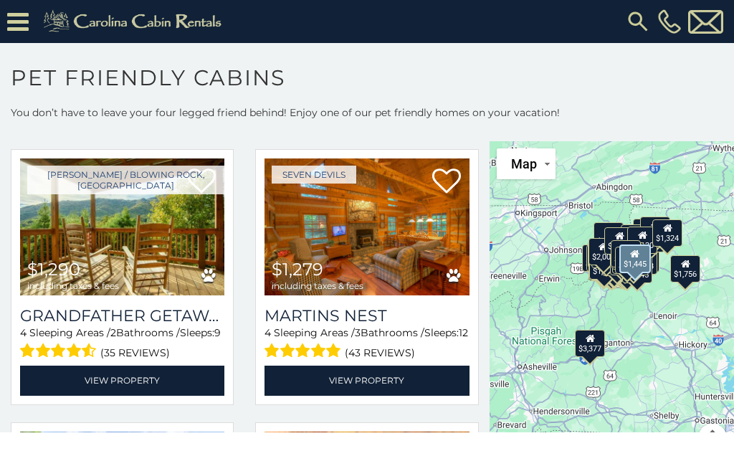
scroll to position [8511, 0]
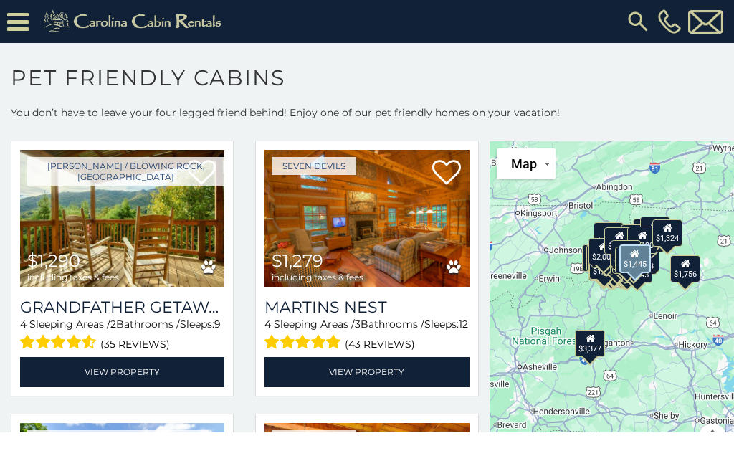
click at [77, 236] on img at bounding box center [122, 218] width 204 height 137
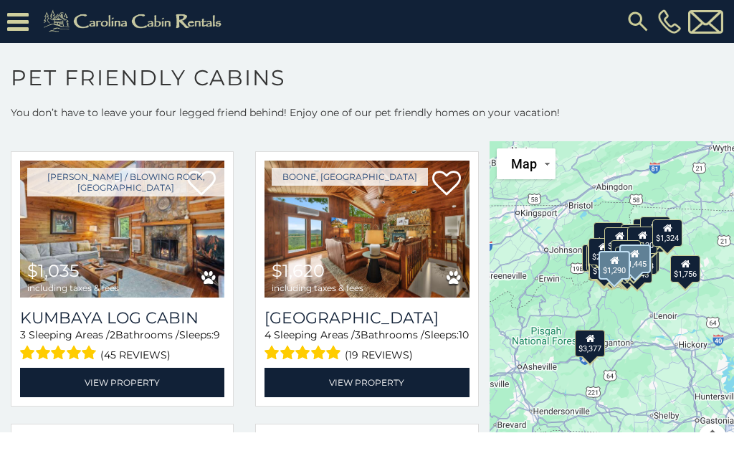
scroll to position [9863, 0]
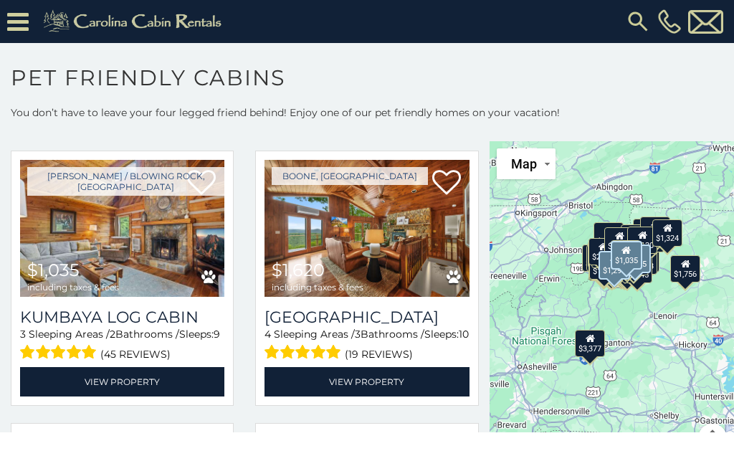
click at [88, 257] on img at bounding box center [122, 228] width 204 height 137
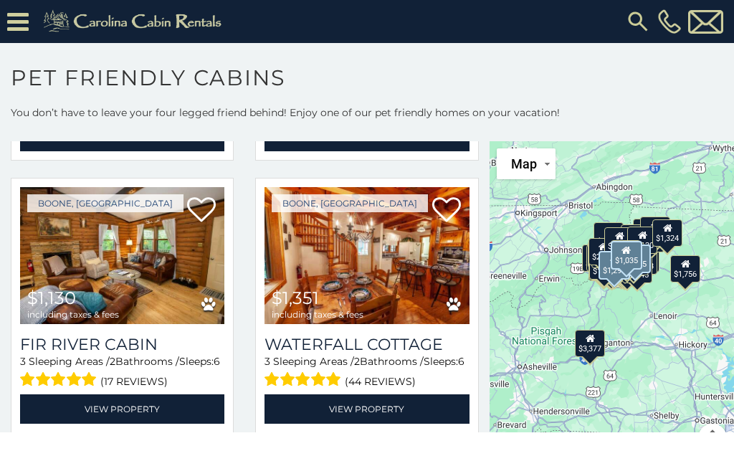
scroll to position [11194, 0]
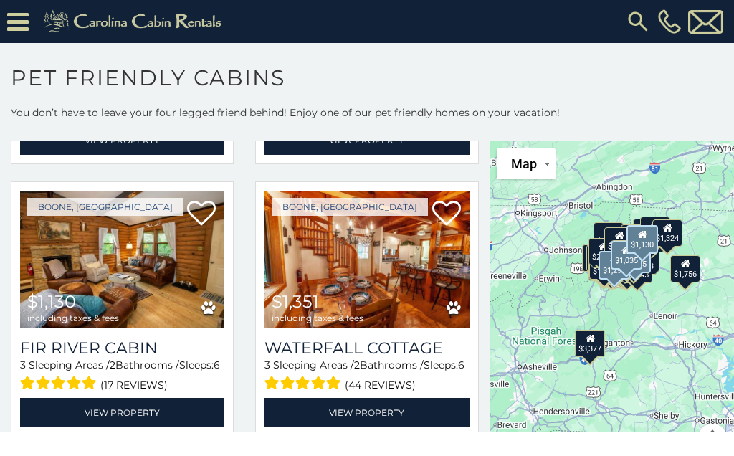
click at [77, 263] on img at bounding box center [122, 259] width 204 height 137
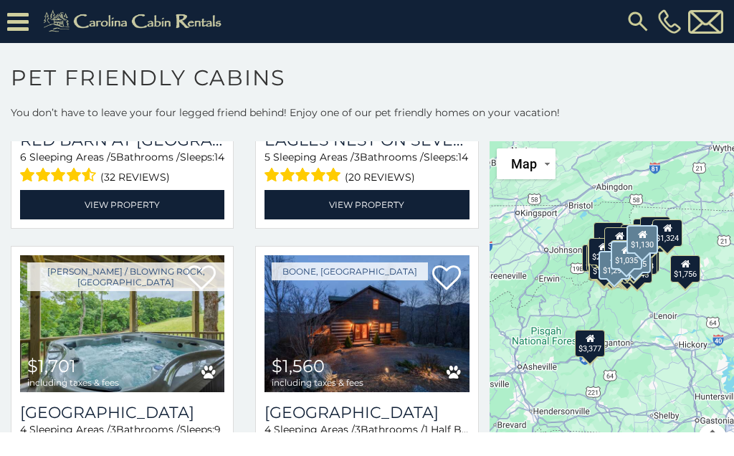
scroll to position [2687, 0]
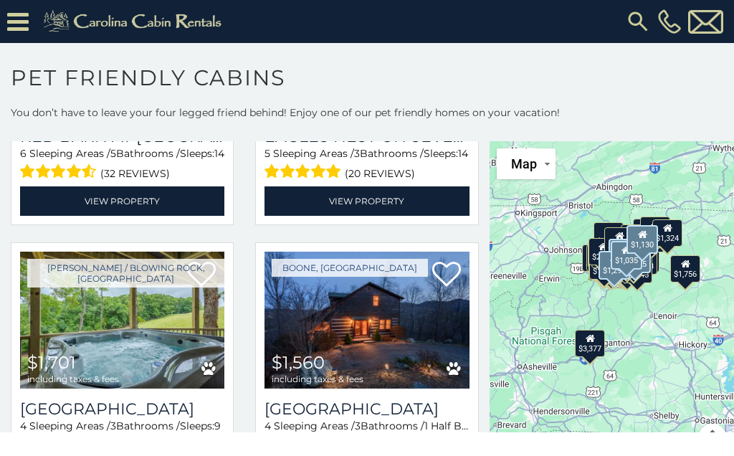
click at [365, 317] on img at bounding box center [366, 319] width 204 height 137
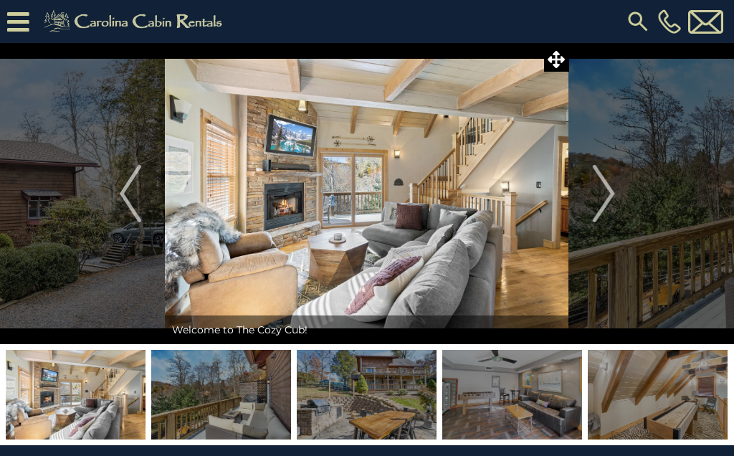
click at [603, 179] on img "Next" at bounding box center [602, 193] width 21 height 57
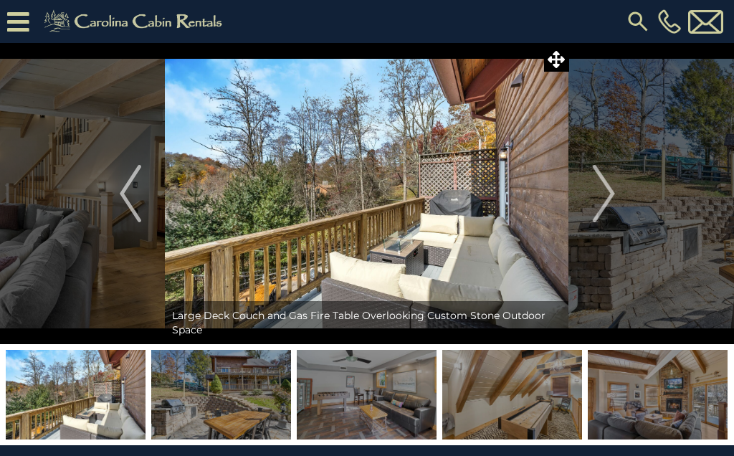
click at [605, 182] on img "Next" at bounding box center [602, 193] width 21 height 57
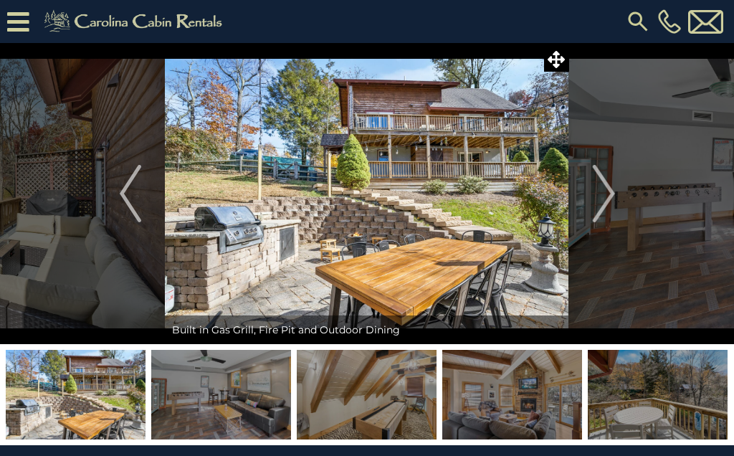
click at [605, 183] on img "Next" at bounding box center [602, 193] width 21 height 57
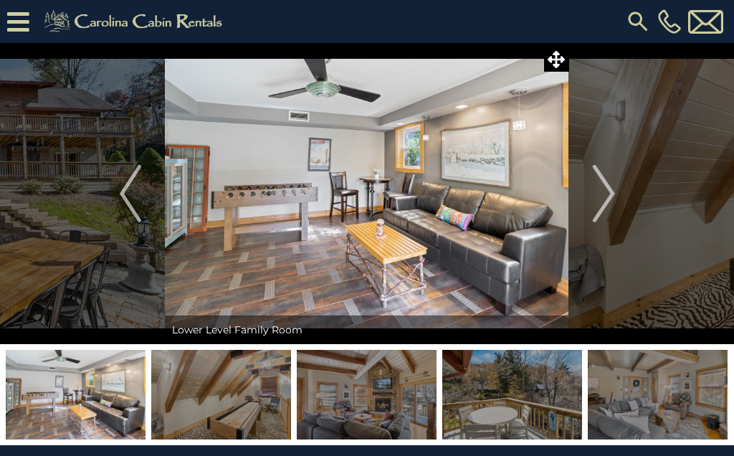
click at [603, 183] on img "Next" at bounding box center [602, 193] width 21 height 57
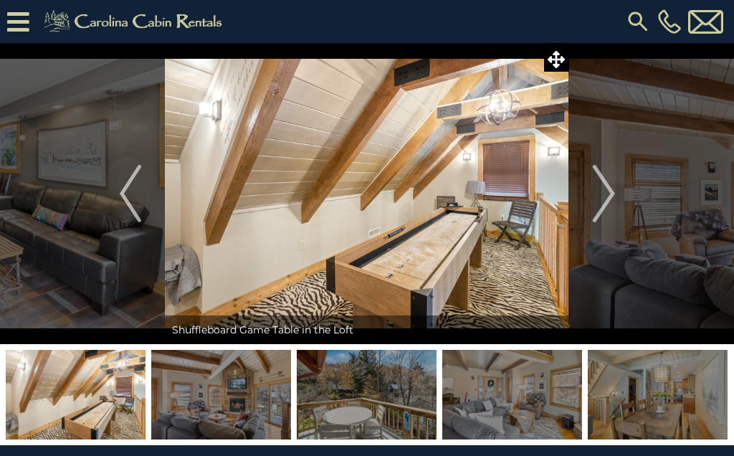
click at [602, 185] on img "Next" at bounding box center [602, 193] width 21 height 57
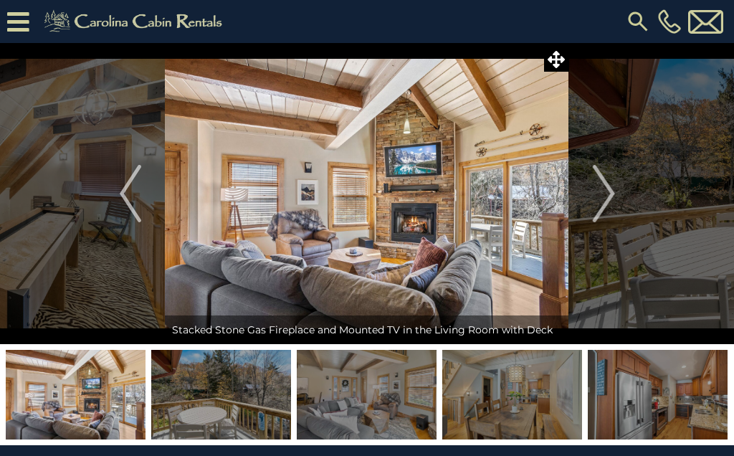
click at [598, 173] on img "Next" at bounding box center [602, 193] width 21 height 57
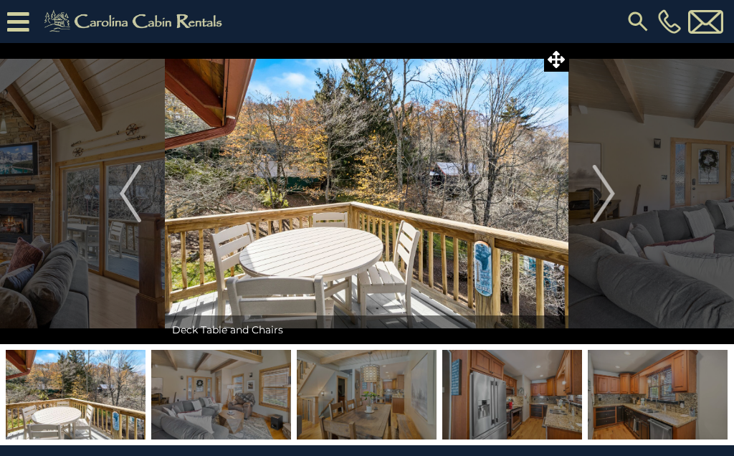
click at [603, 176] on img "Next" at bounding box center [602, 193] width 21 height 57
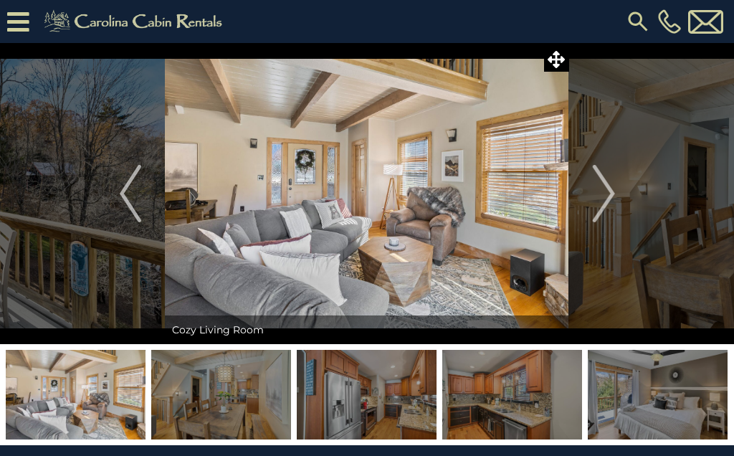
click at [603, 178] on img "Next" at bounding box center [602, 193] width 21 height 57
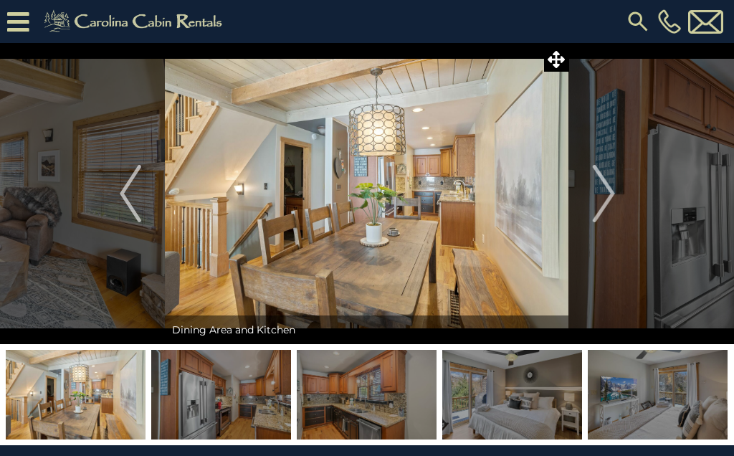
click at [590, 178] on button "Next" at bounding box center [603, 193] width 69 height 301
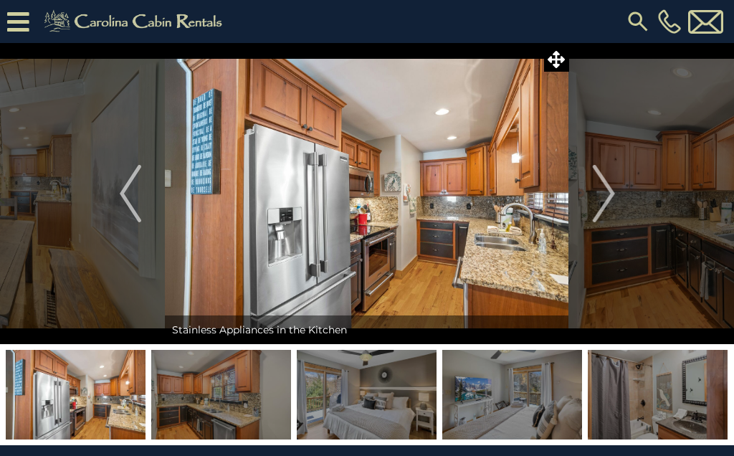
click at [598, 174] on img "Next" at bounding box center [602, 193] width 21 height 57
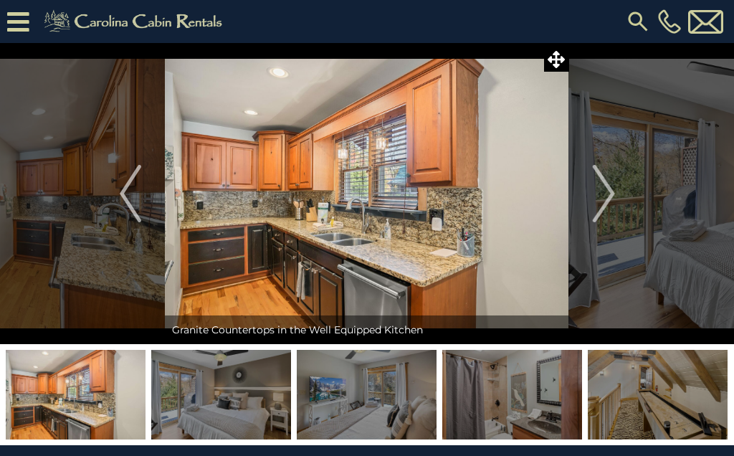
click at [588, 183] on button "Next" at bounding box center [603, 193] width 69 height 301
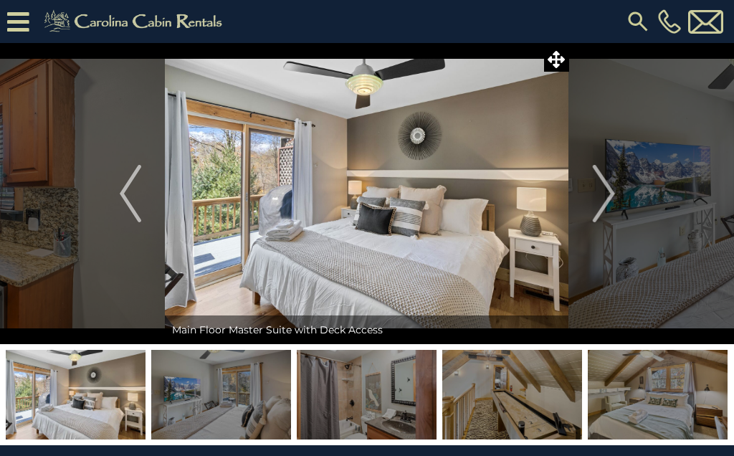
click at [600, 181] on img "Next" at bounding box center [602, 193] width 21 height 57
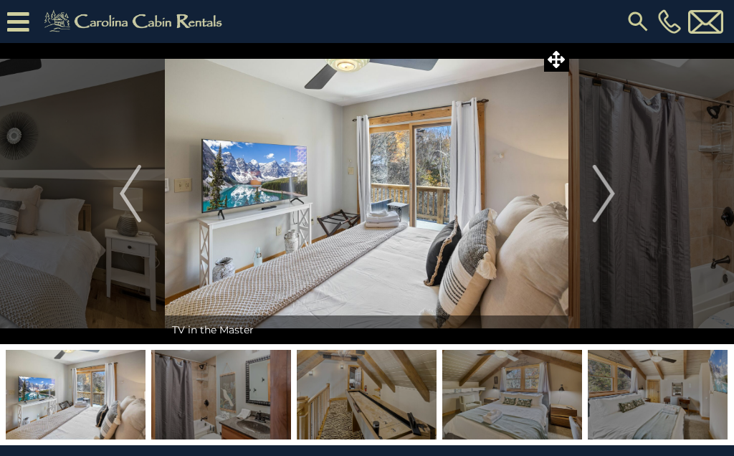
click at [600, 176] on img "Next" at bounding box center [602, 193] width 21 height 57
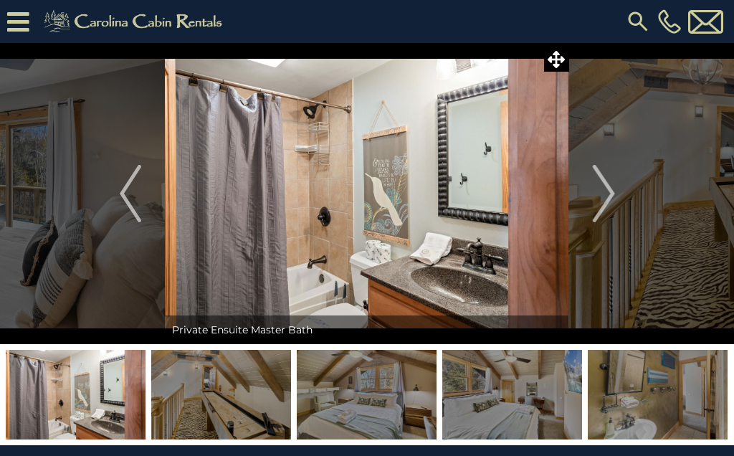
click at [599, 178] on img "Next" at bounding box center [602, 193] width 21 height 57
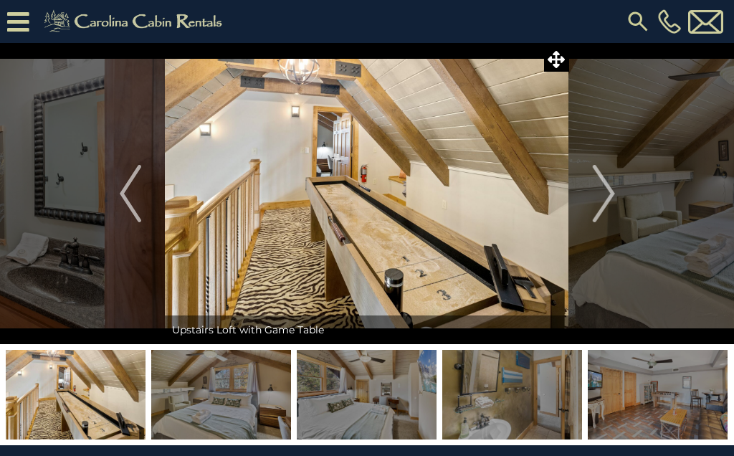
click at [600, 179] on img "Next" at bounding box center [602, 193] width 21 height 57
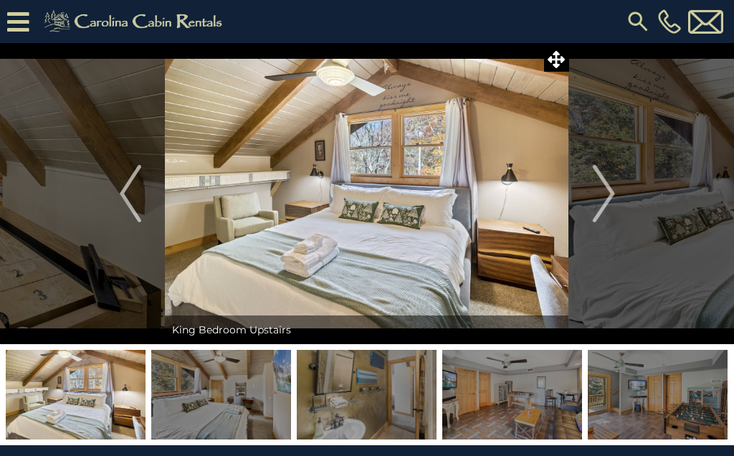
click at [594, 178] on img "Next" at bounding box center [602, 193] width 21 height 57
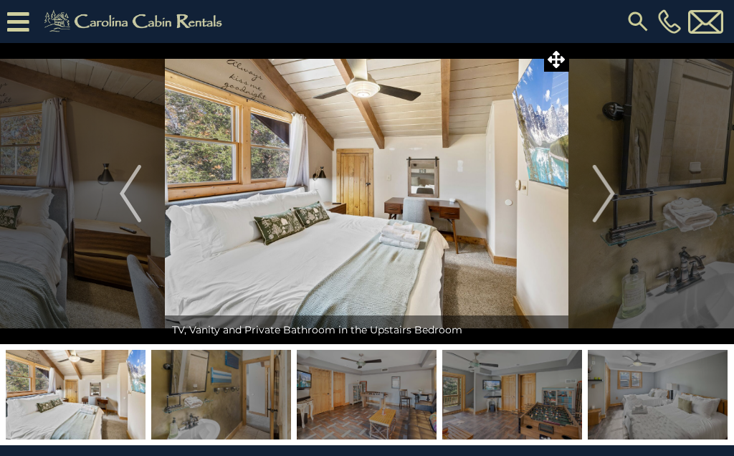
click at [594, 181] on img "Next" at bounding box center [602, 193] width 21 height 57
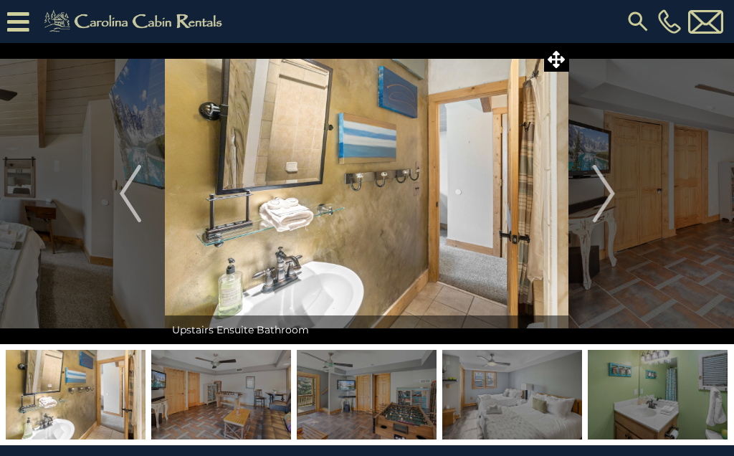
click at [600, 177] on img "Next" at bounding box center [602, 193] width 21 height 57
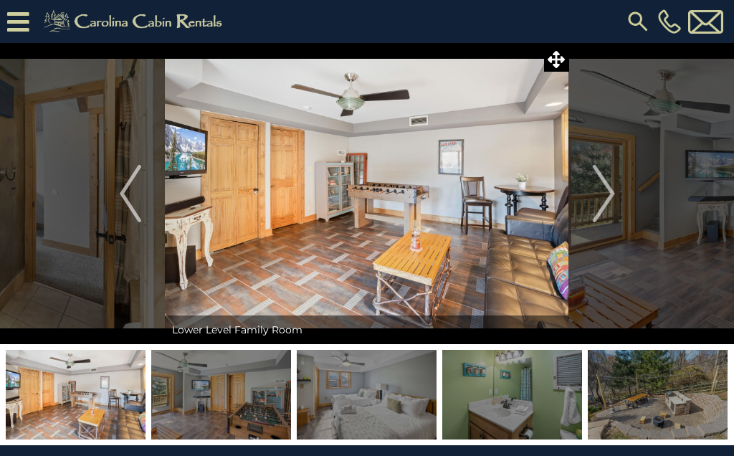
click at [602, 178] on img "Next" at bounding box center [602, 193] width 21 height 57
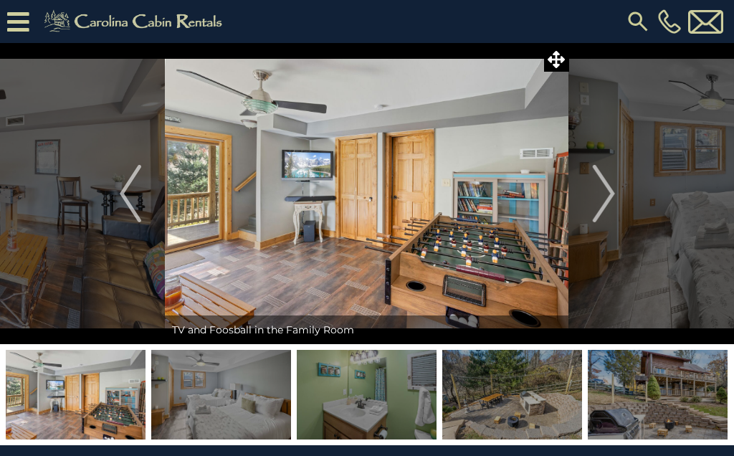
click at [593, 188] on img "Next" at bounding box center [602, 193] width 21 height 57
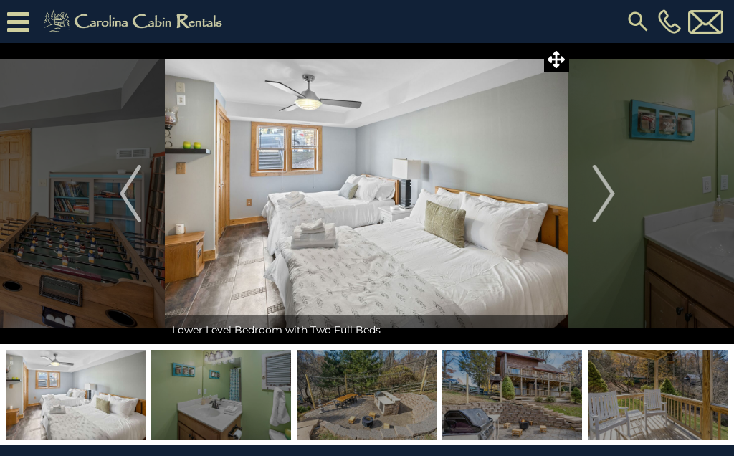
click at [586, 180] on button "Next" at bounding box center [603, 193] width 69 height 301
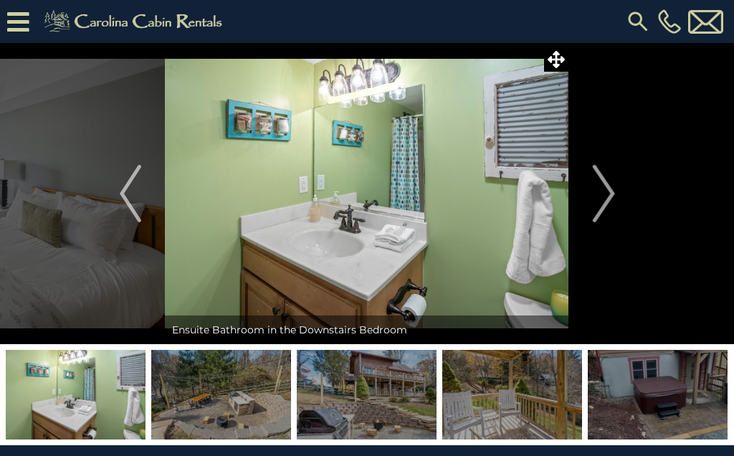
click at [592, 174] on img "Next" at bounding box center [602, 193] width 21 height 57
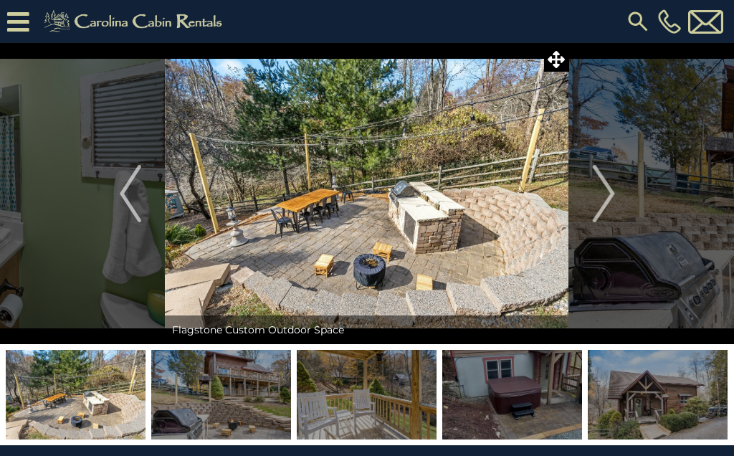
click at [600, 163] on button "Next" at bounding box center [603, 193] width 69 height 301
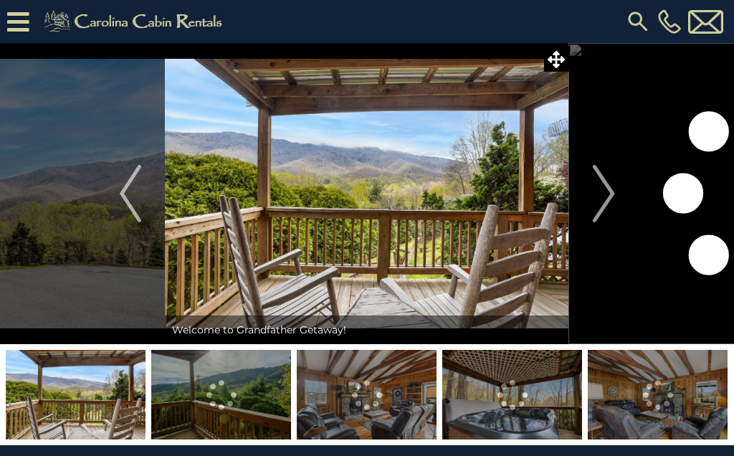
click at [136, 193] on img "Previous" at bounding box center [130, 193] width 21 height 57
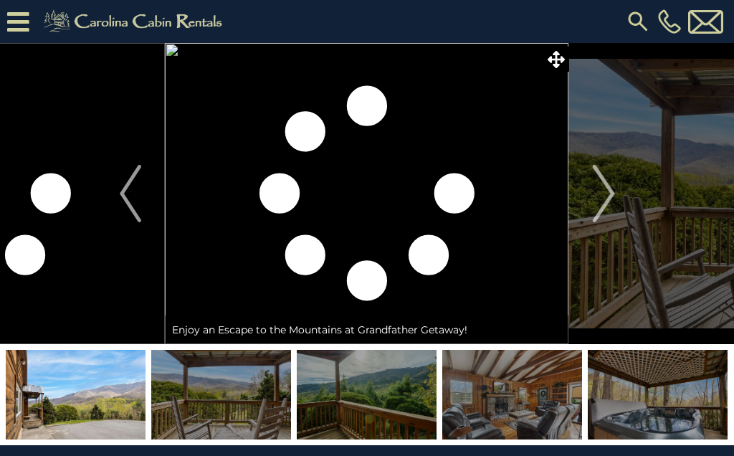
click at [145, 187] on button "Previous" at bounding box center [130, 193] width 69 height 301
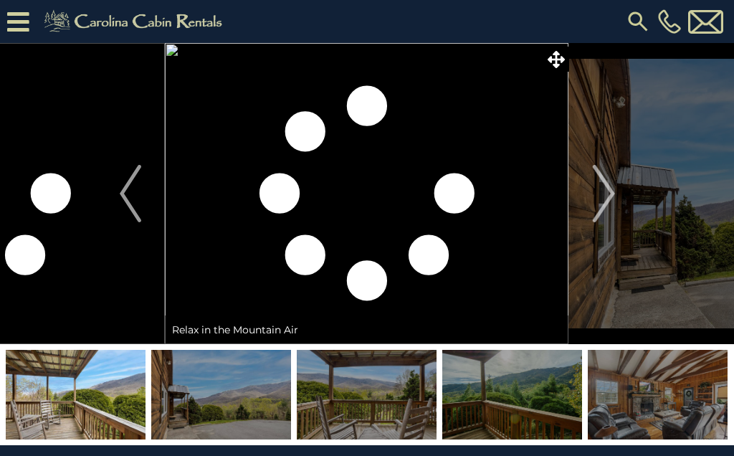
click at [600, 181] on img "Next" at bounding box center [602, 193] width 21 height 57
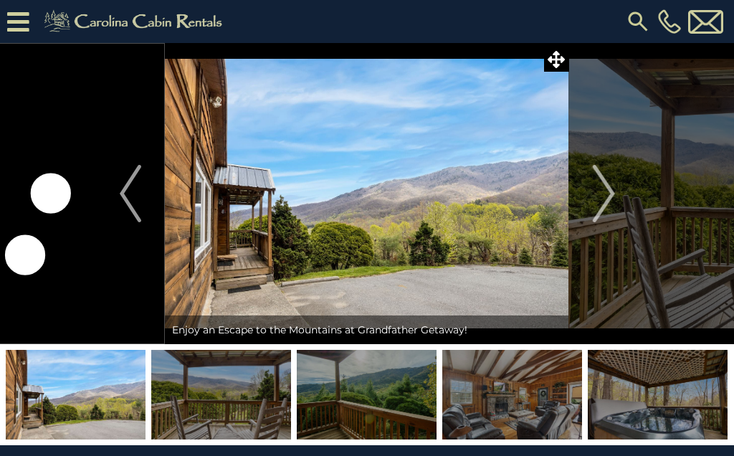
click at [603, 177] on img "Next" at bounding box center [602, 193] width 21 height 57
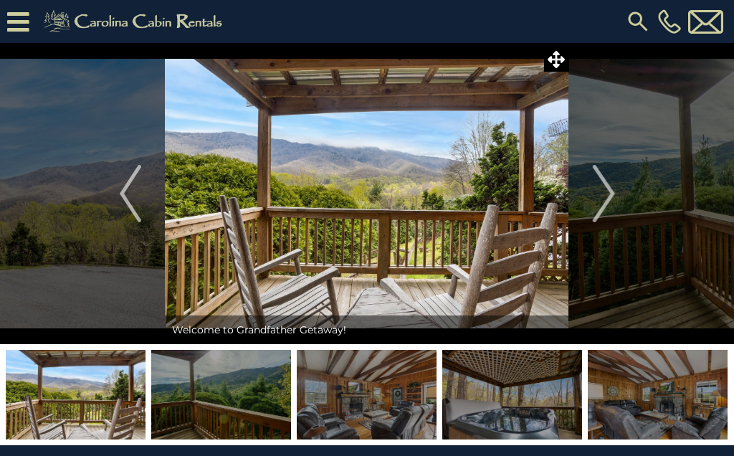
click at [594, 177] on img "Next" at bounding box center [602, 193] width 21 height 57
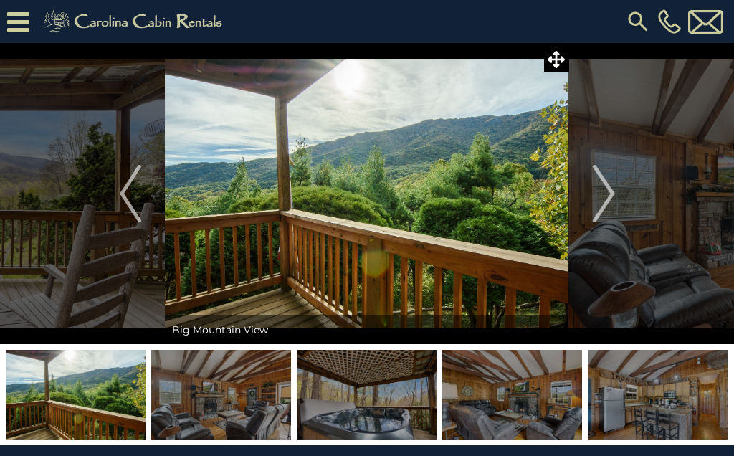
click at [595, 173] on img "Next" at bounding box center [602, 193] width 21 height 57
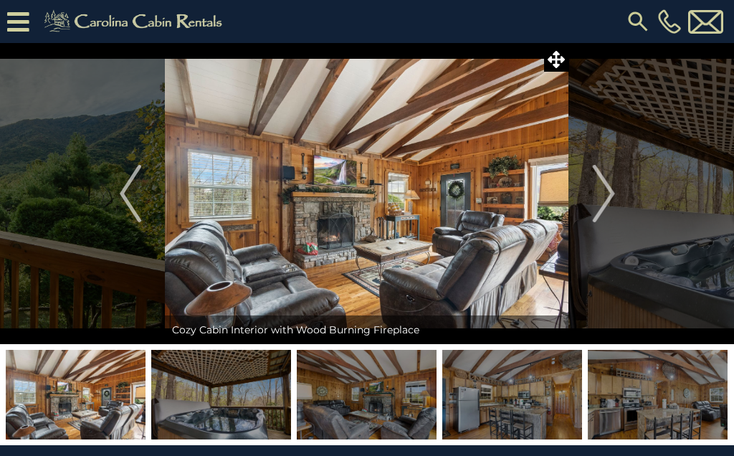
click at [595, 176] on img "Next" at bounding box center [602, 193] width 21 height 57
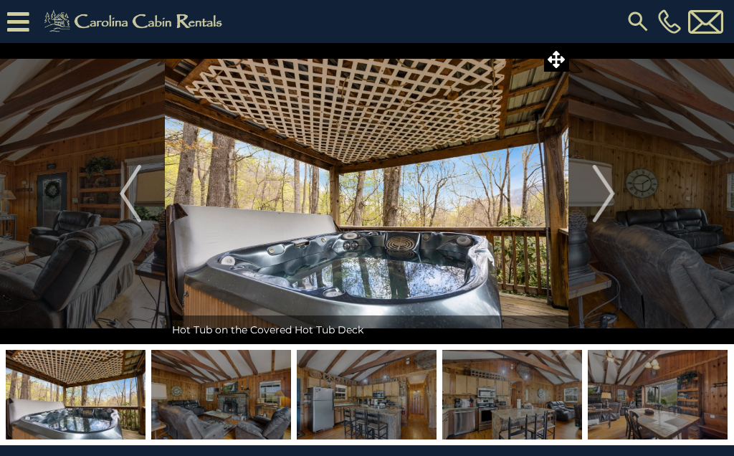
click at [600, 178] on img "Next" at bounding box center [602, 193] width 21 height 57
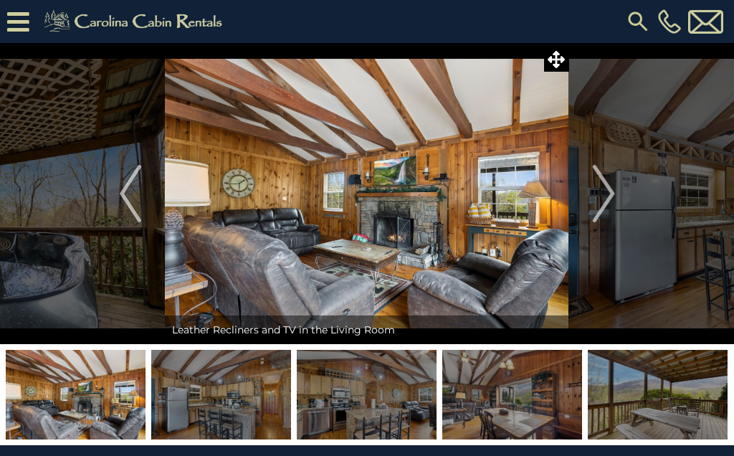
click at [597, 182] on img "Next" at bounding box center [602, 193] width 21 height 57
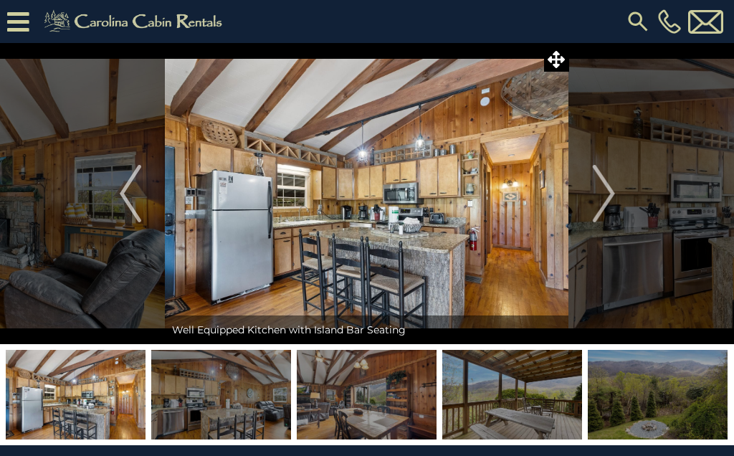
click at [601, 184] on img "Next" at bounding box center [602, 193] width 21 height 57
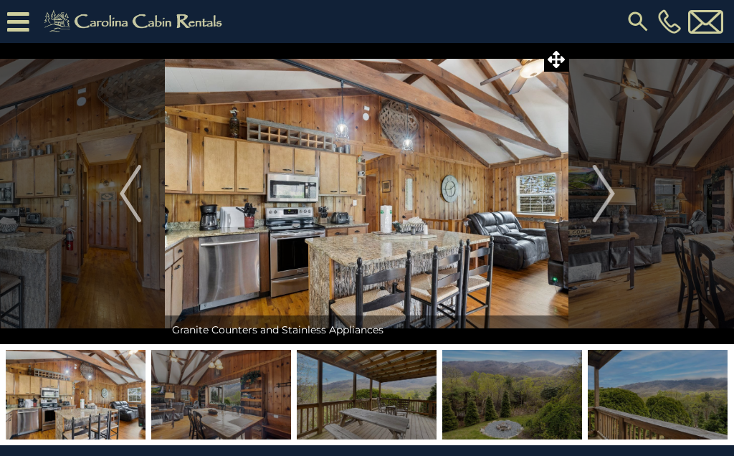
click at [598, 181] on img "Next" at bounding box center [602, 193] width 21 height 57
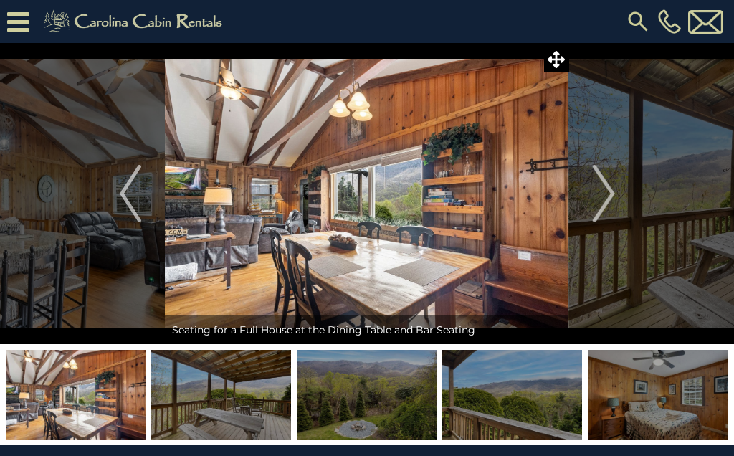
click at [598, 185] on img "Next" at bounding box center [602, 193] width 21 height 57
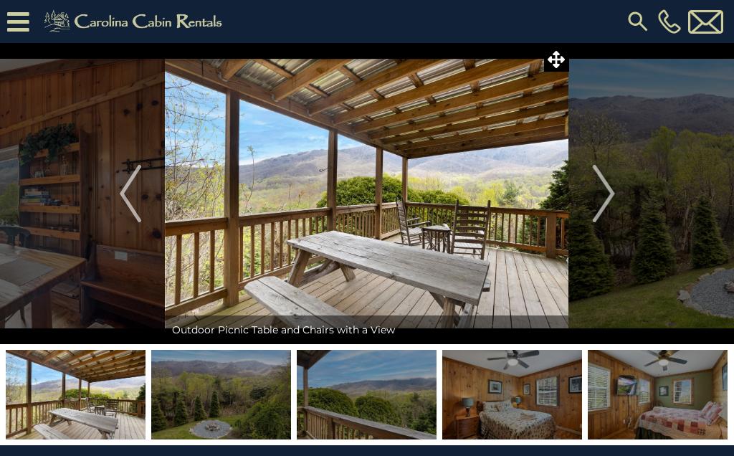
click at [593, 181] on img "Next" at bounding box center [602, 193] width 21 height 57
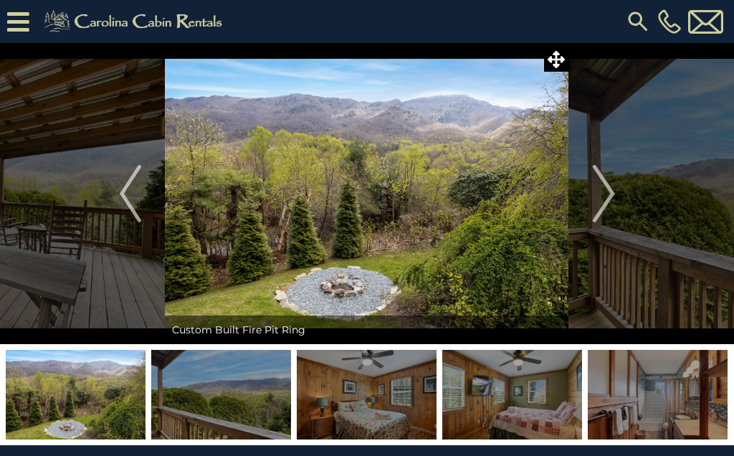
click at [597, 180] on img "Next" at bounding box center [602, 193] width 21 height 57
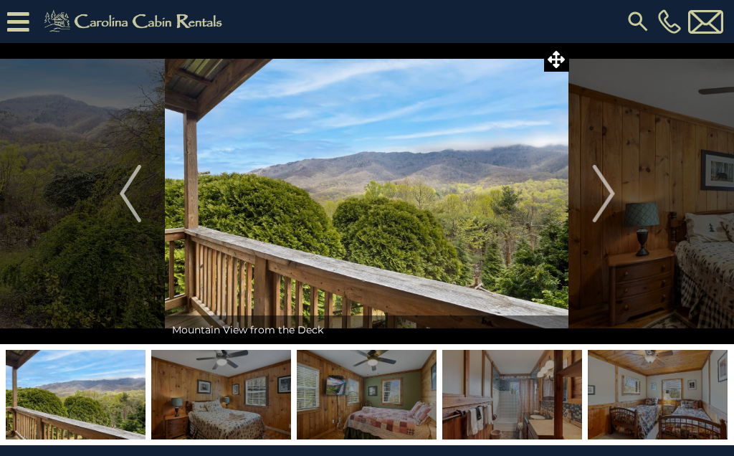
click at [590, 183] on button "Next" at bounding box center [603, 193] width 69 height 301
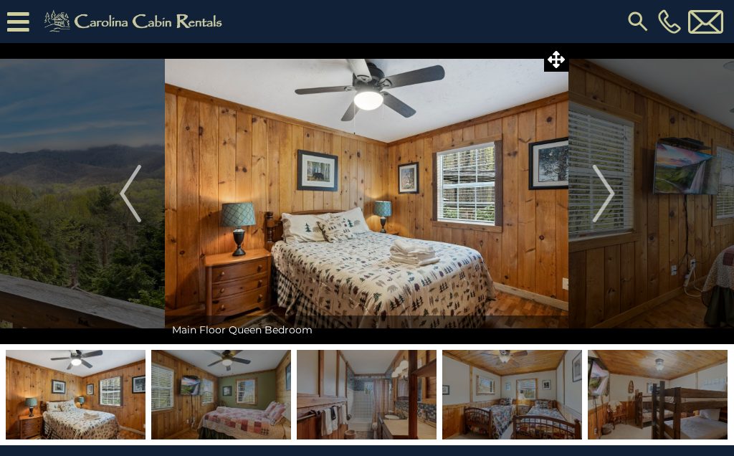
click at [588, 183] on button "Next" at bounding box center [603, 193] width 69 height 301
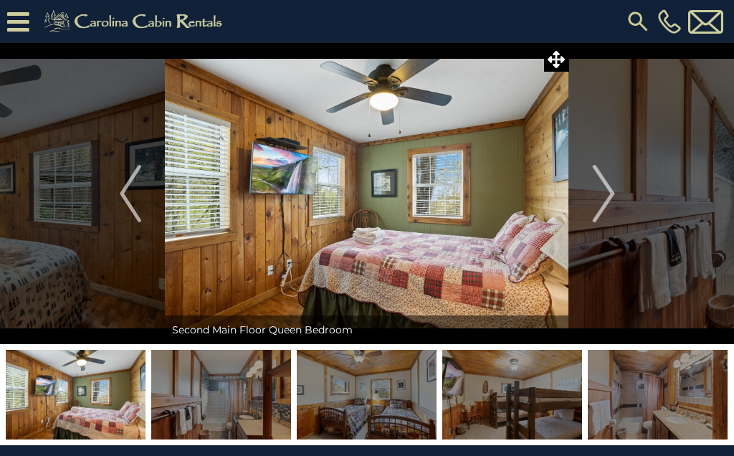
click at [593, 178] on img "Next" at bounding box center [602, 193] width 21 height 57
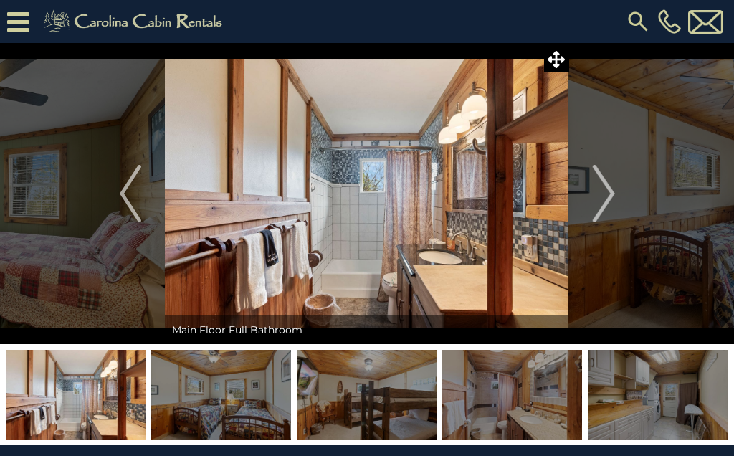
click at [595, 181] on img "Next" at bounding box center [602, 193] width 21 height 57
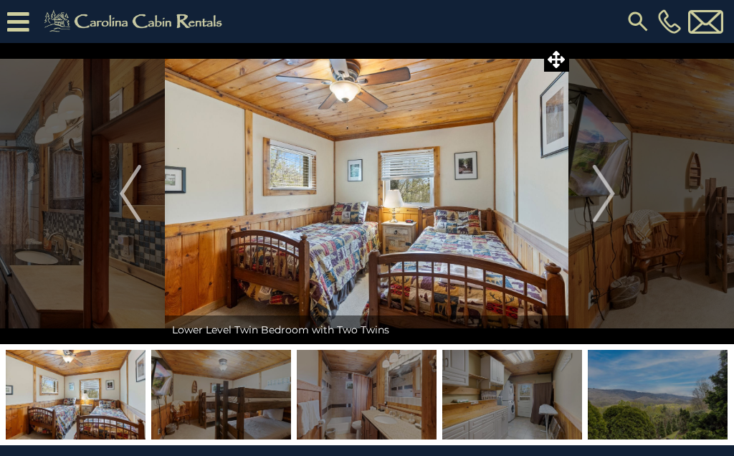
click at [591, 175] on button "Next" at bounding box center [603, 193] width 69 height 301
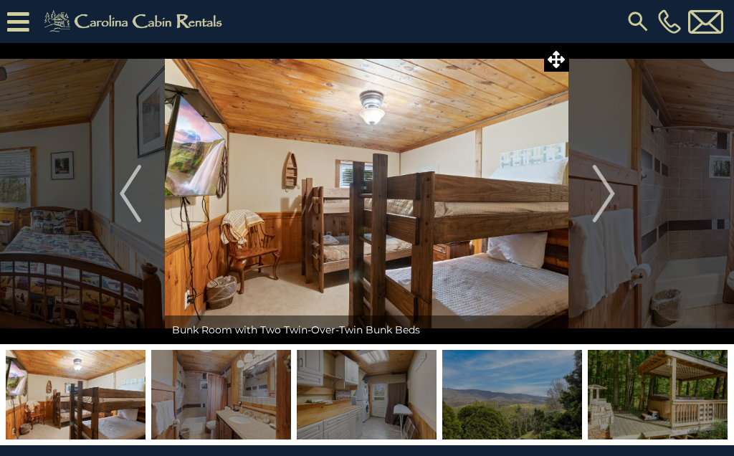
click at [600, 180] on img "Next" at bounding box center [602, 193] width 21 height 57
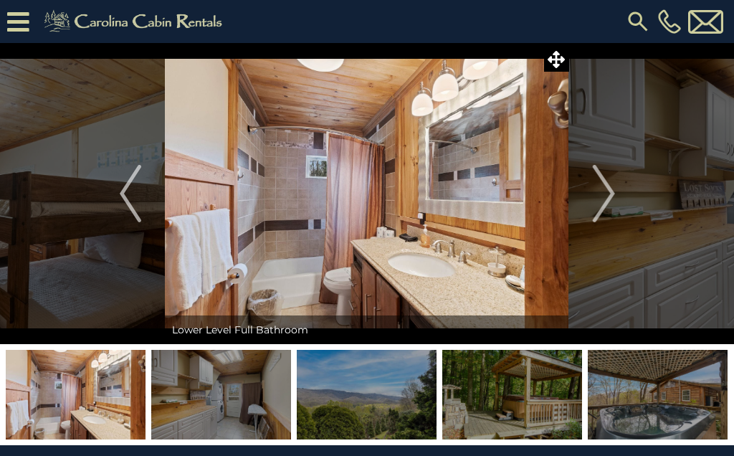
click at [598, 181] on img "Next" at bounding box center [602, 193] width 21 height 57
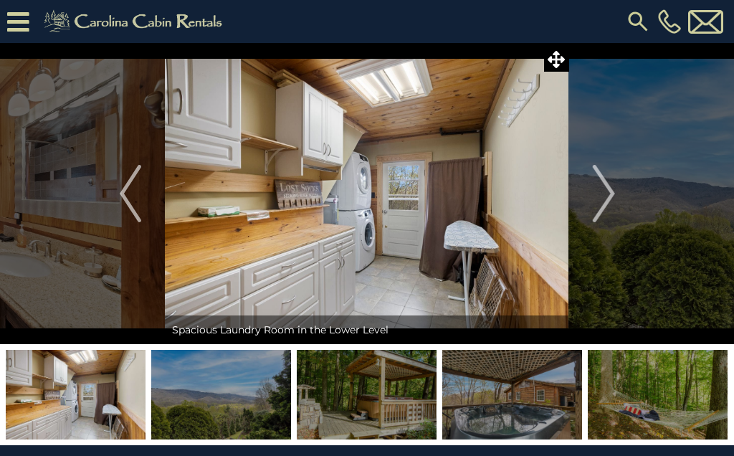
click at [602, 177] on img "Next" at bounding box center [602, 193] width 21 height 57
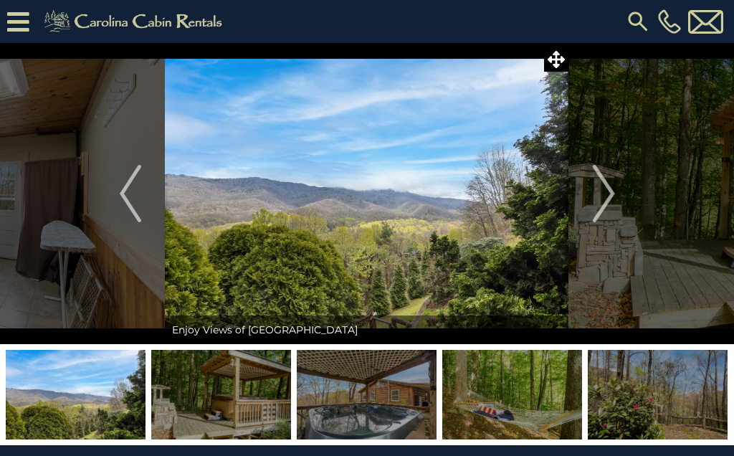
click at [596, 178] on img "Next" at bounding box center [602, 193] width 21 height 57
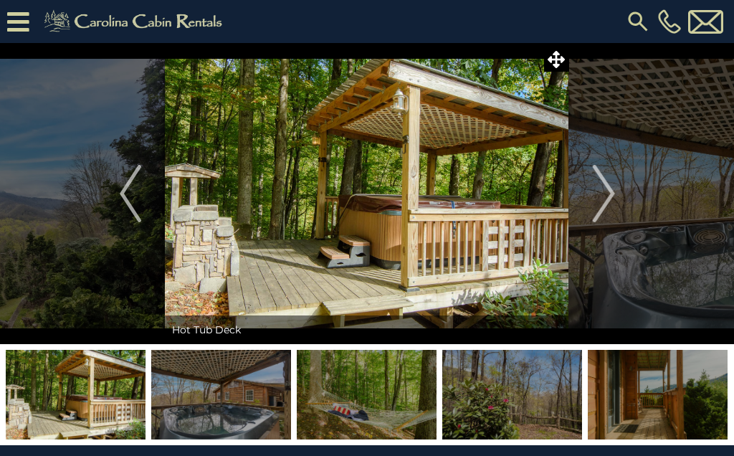
click at [597, 180] on img "Next" at bounding box center [602, 193] width 21 height 57
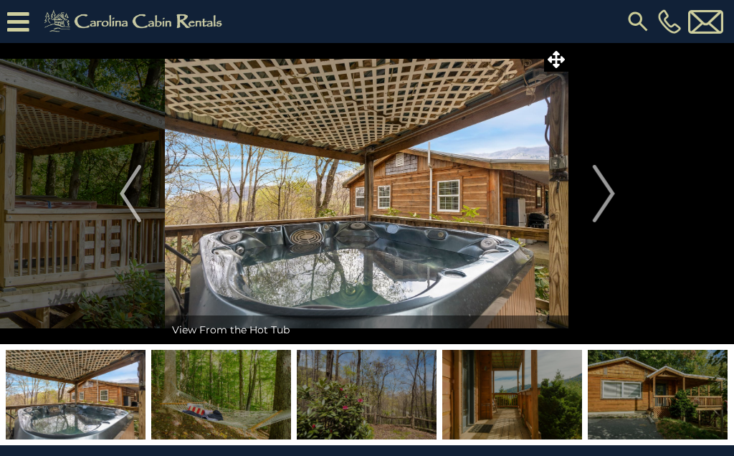
click at [587, 182] on button "Next" at bounding box center [603, 193] width 69 height 301
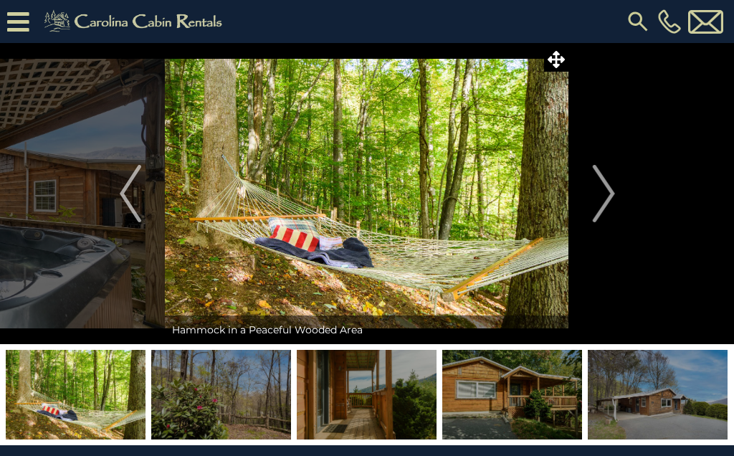
click at [597, 176] on img "Next" at bounding box center [602, 193] width 21 height 57
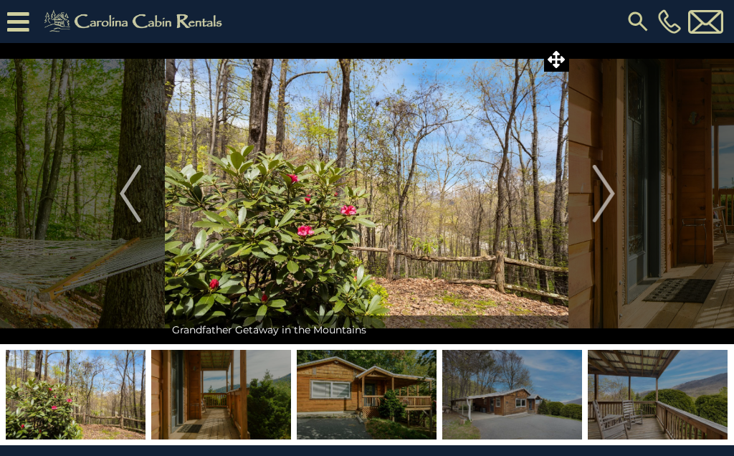
click at [600, 183] on img "Next" at bounding box center [602, 193] width 21 height 57
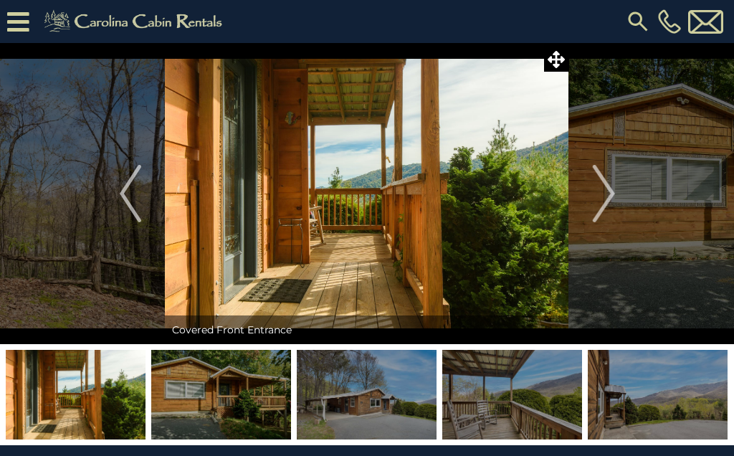
click at [606, 183] on img "Next" at bounding box center [602, 193] width 21 height 57
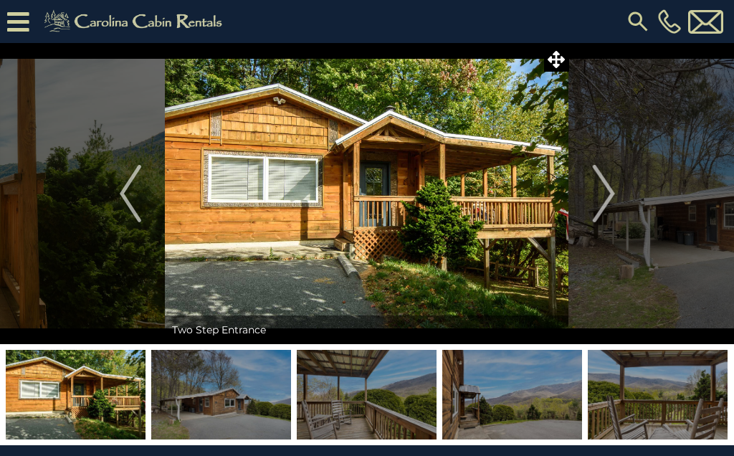
click at [593, 185] on img "Next" at bounding box center [602, 193] width 21 height 57
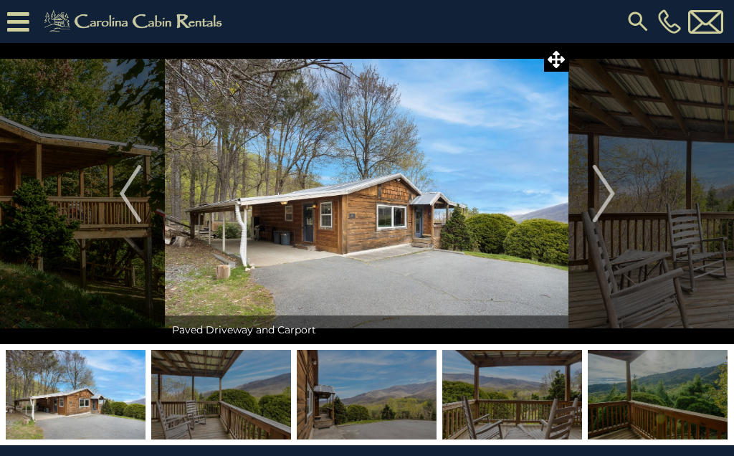
click at [580, 176] on button "Next" at bounding box center [603, 193] width 69 height 301
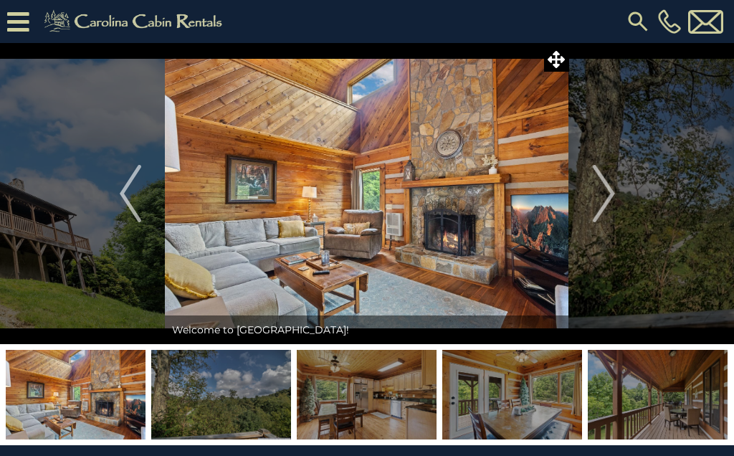
click at [597, 186] on img "Next" at bounding box center [602, 193] width 21 height 57
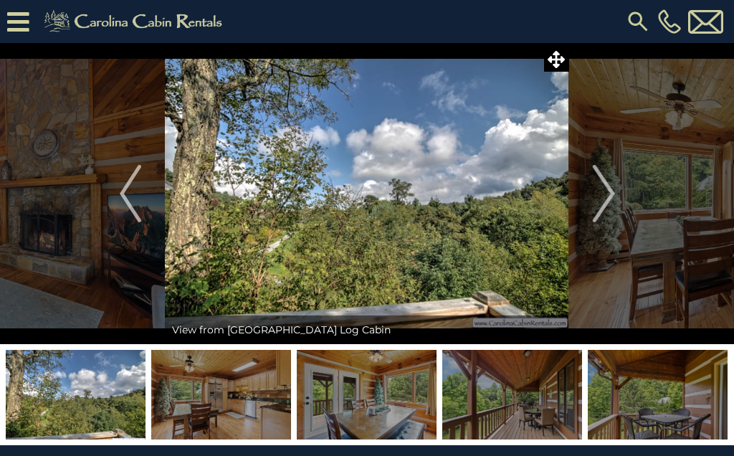
click at [603, 181] on img "Next" at bounding box center [602, 193] width 21 height 57
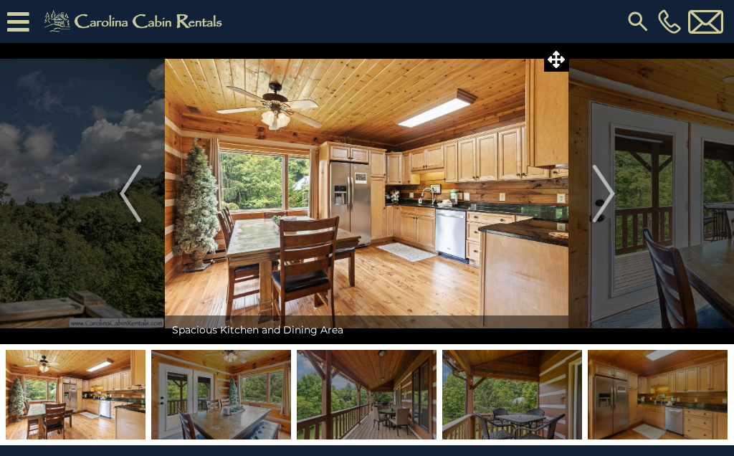
click at [605, 177] on img "Next" at bounding box center [602, 193] width 21 height 57
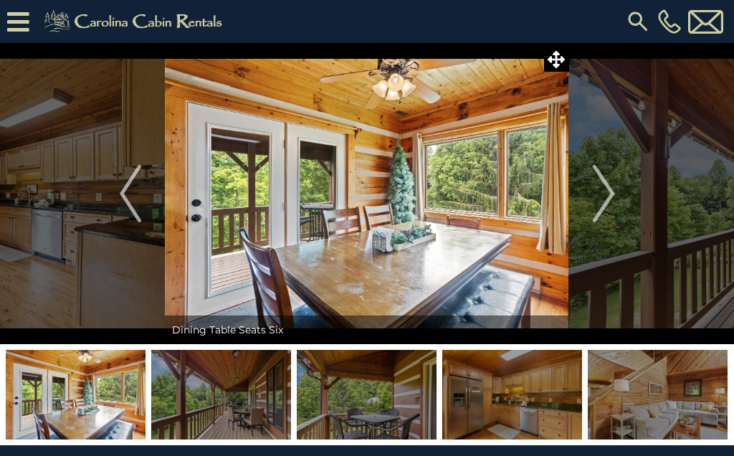
click at [597, 181] on img "Next" at bounding box center [602, 193] width 21 height 57
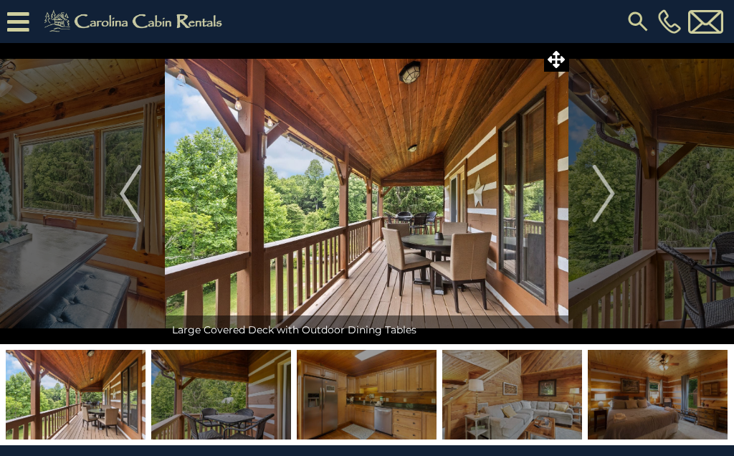
click at [605, 188] on img "Next" at bounding box center [602, 193] width 21 height 57
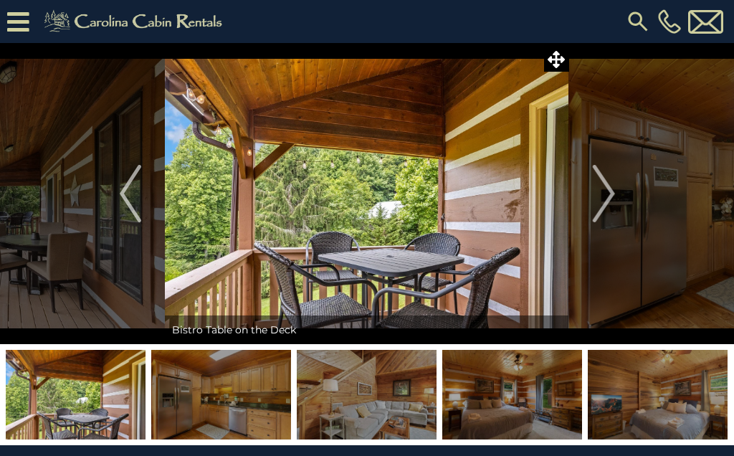
click at [592, 184] on button "Next" at bounding box center [603, 193] width 69 height 301
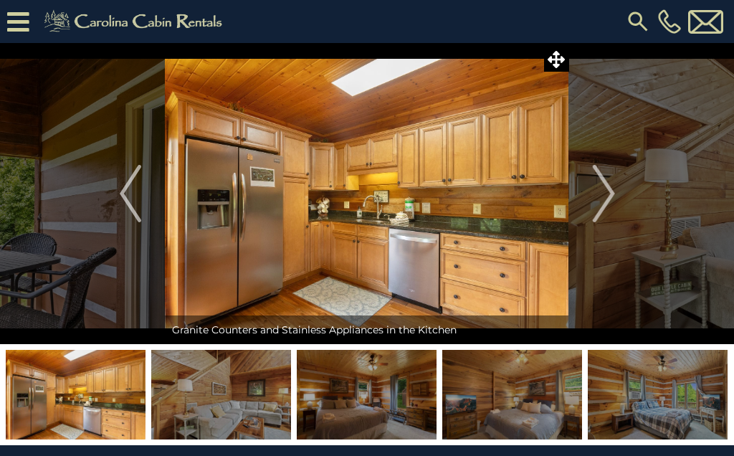
click at [600, 187] on img "Next" at bounding box center [602, 193] width 21 height 57
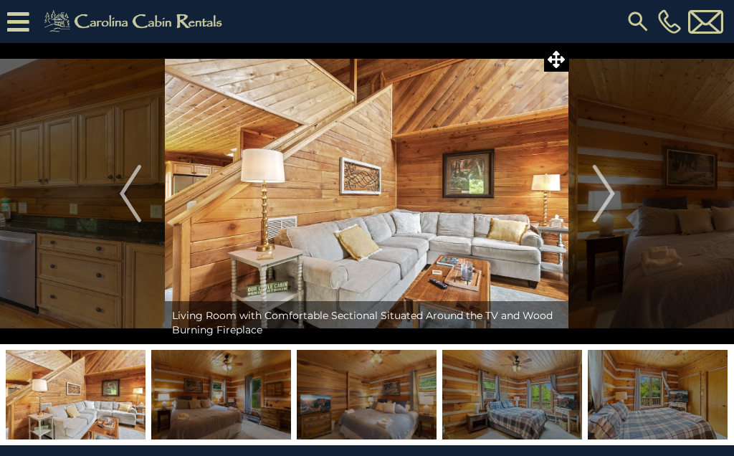
click at [605, 192] on img "Next" at bounding box center [602, 193] width 21 height 57
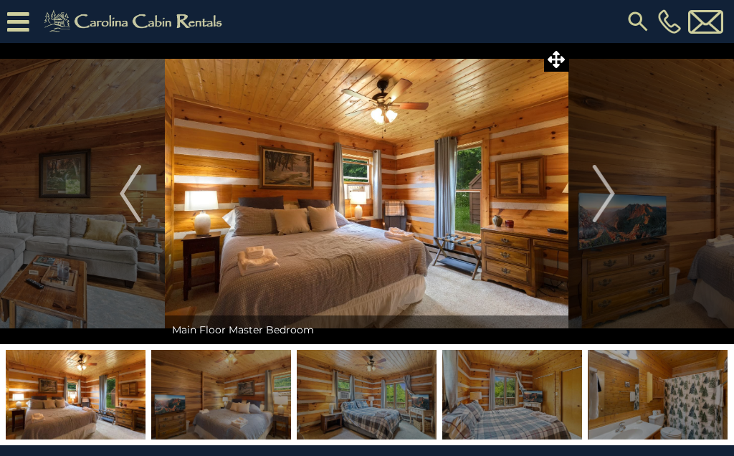
click at [601, 180] on img "Next" at bounding box center [602, 193] width 21 height 57
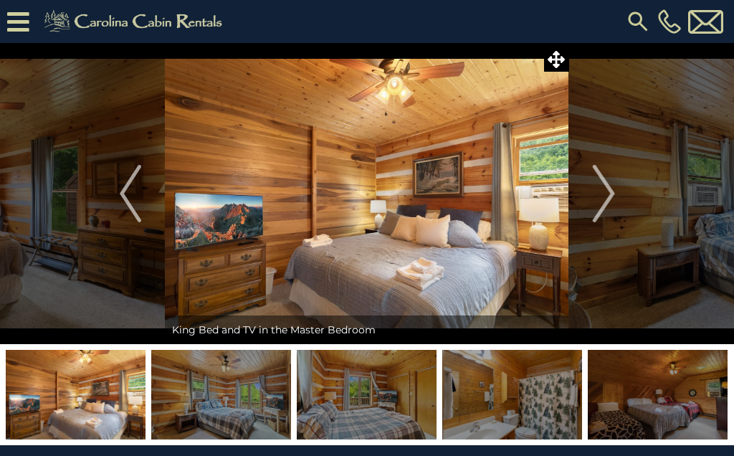
click at [599, 181] on img "Next" at bounding box center [602, 193] width 21 height 57
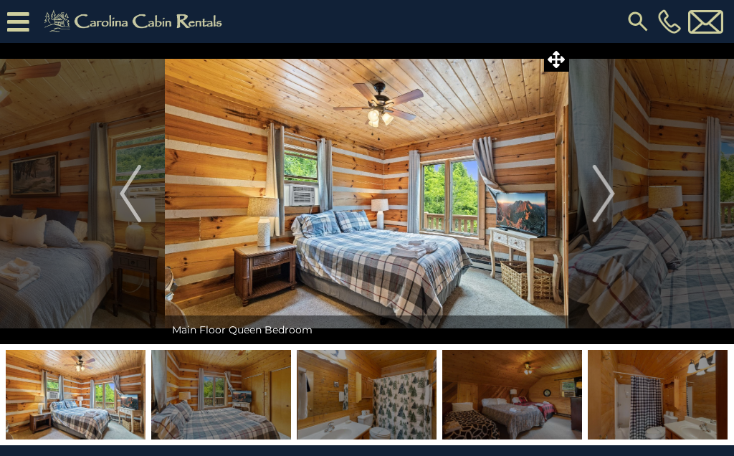
click at [600, 181] on img "Next" at bounding box center [602, 193] width 21 height 57
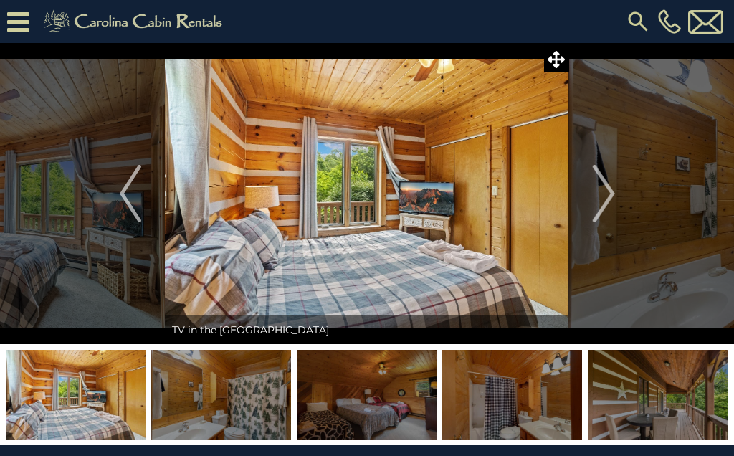
click at [600, 182] on img "Next" at bounding box center [602, 193] width 21 height 57
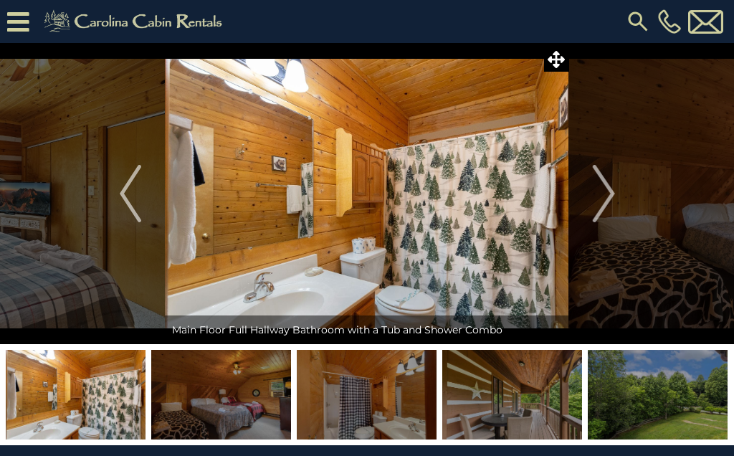
click at [599, 186] on img "Next" at bounding box center [602, 193] width 21 height 57
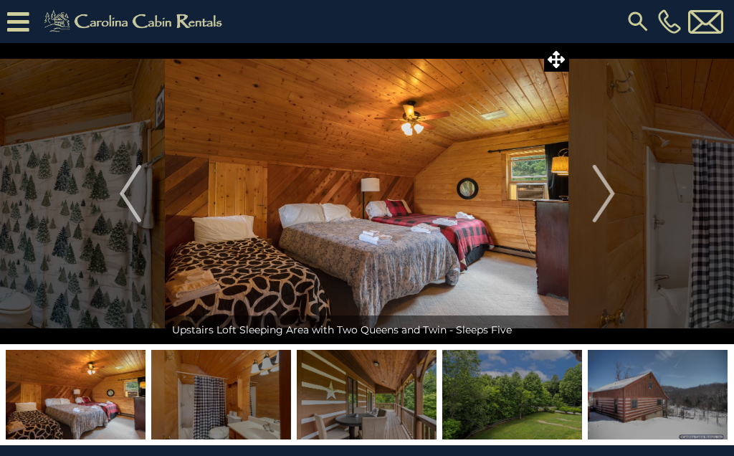
click at [598, 179] on img "Next" at bounding box center [602, 193] width 21 height 57
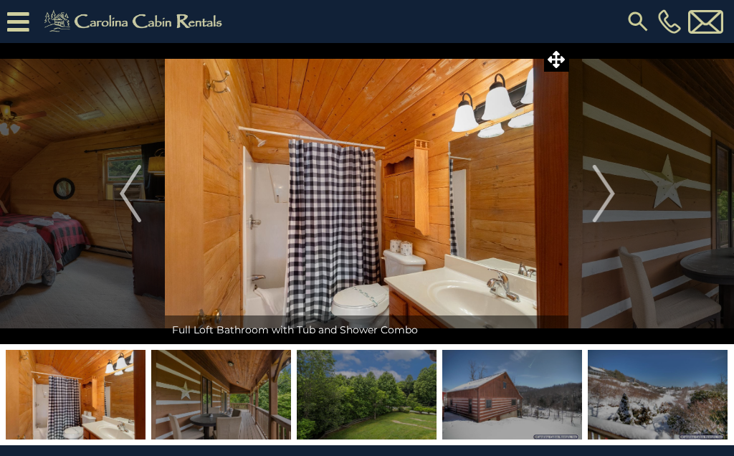
click at [585, 180] on button "Next" at bounding box center [603, 193] width 69 height 301
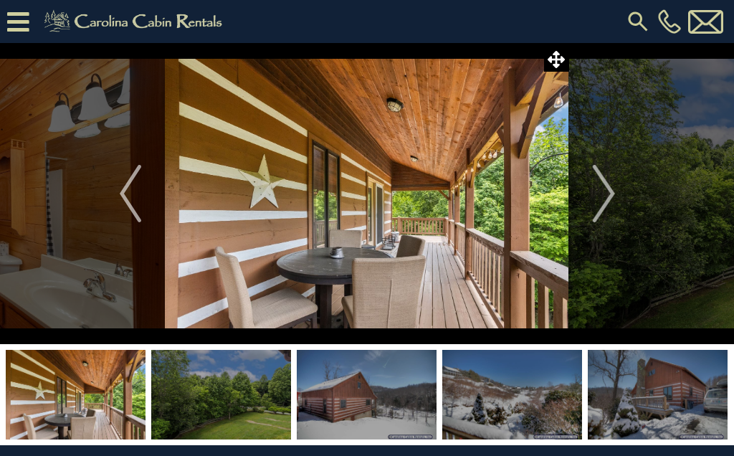
click at [600, 181] on img "Next" at bounding box center [602, 193] width 21 height 57
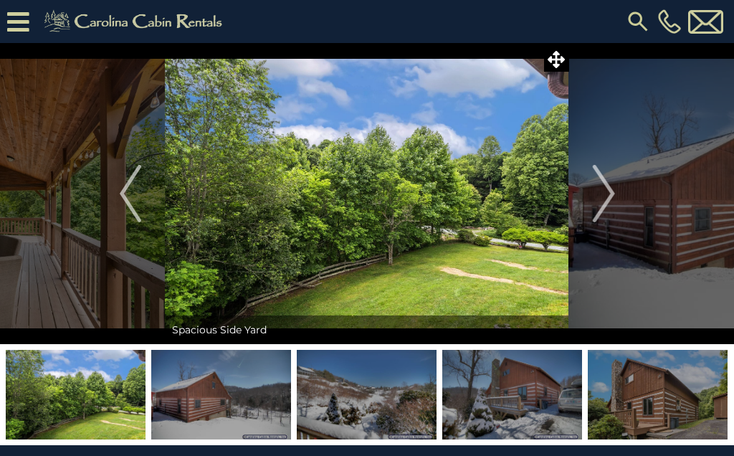
click at [600, 176] on img "Next" at bounding box center [602, 193] width 21 height 57
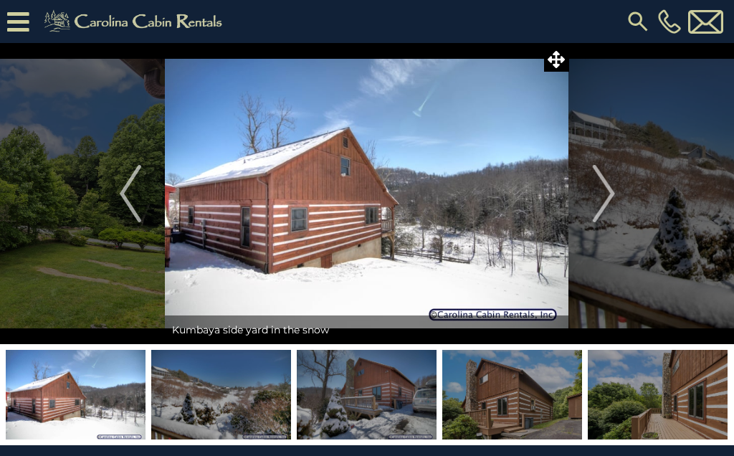
click at [603, 176] on img "Next" at bounding box center [602, 193] width 21 height 57
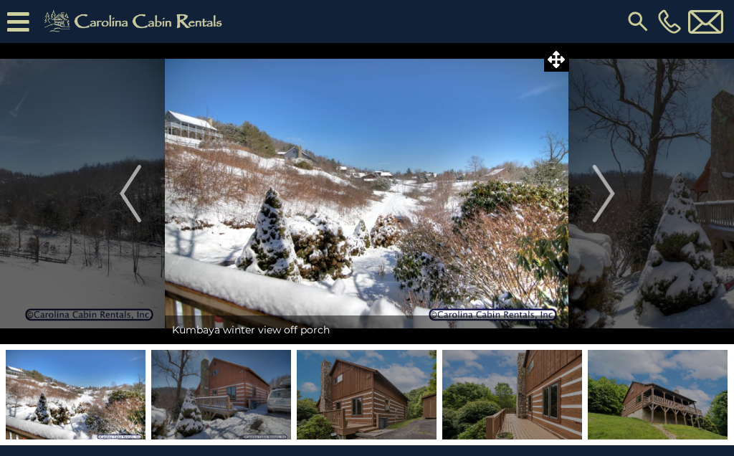
click at [600, 181] on img "Next" at bounding box center [602, 193] width 21 height 57
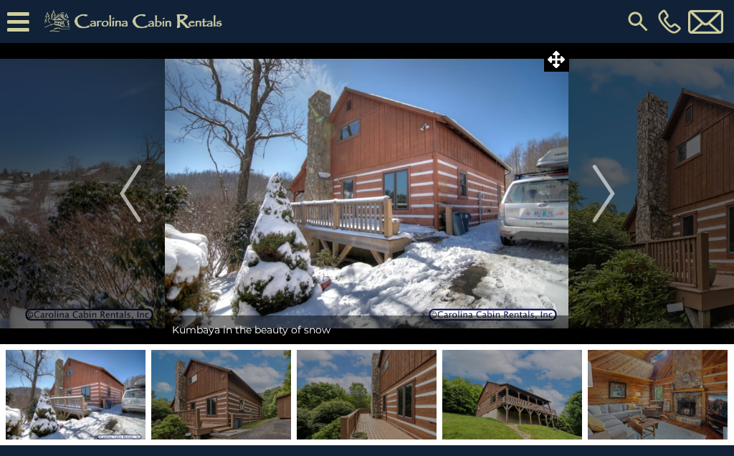
click at [600, 186] on img "Next" at bounding box center [602, 193] width 21 height 57
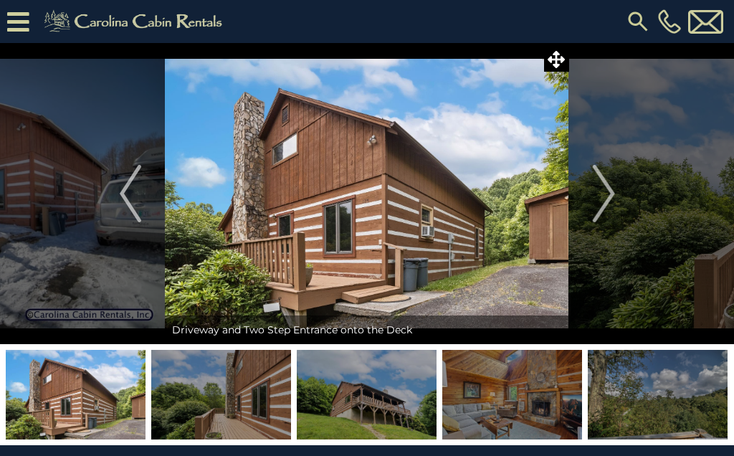
click at [603, 178] on img "Next" at bounding box center [602, 193] width 21 height 57
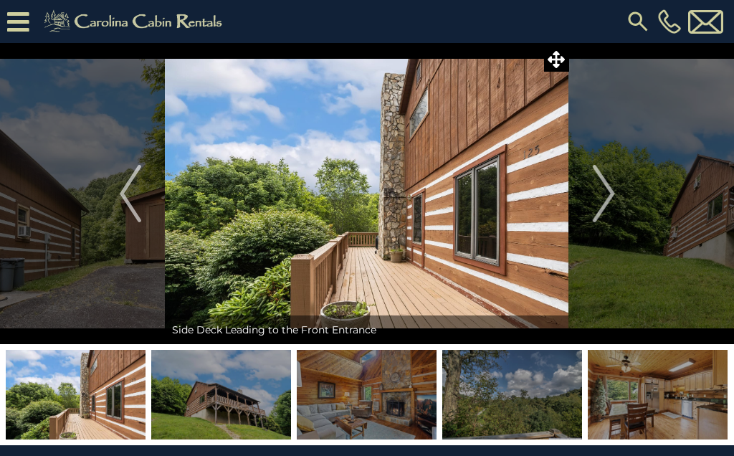
click at [594, 184] on img "Next" at bounding box center [602, 193] width 21 height 57
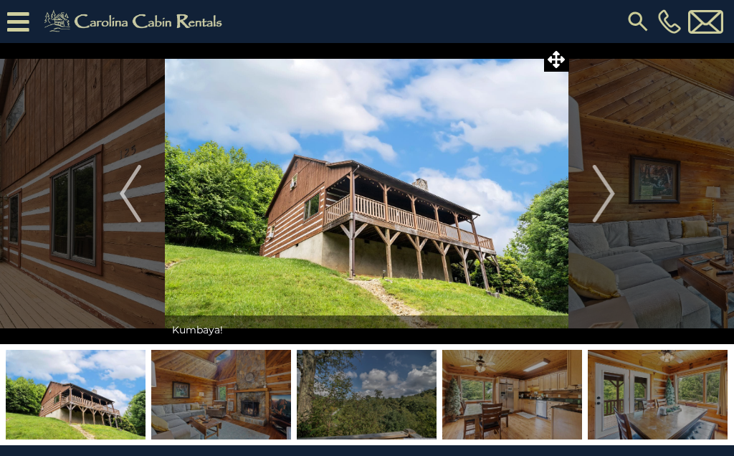
click at [598, 184] on img "Next" at bounding box center [602, 193] width 21 height 57
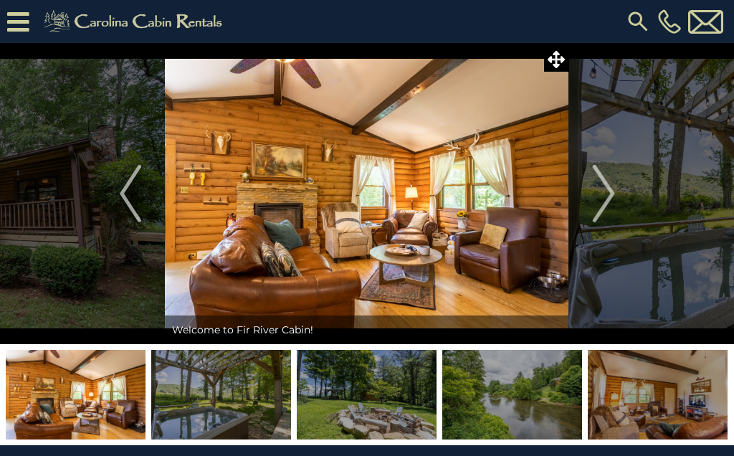
click at [603, 186] on img "Next" at bounding box center [602, 193] width 21 height 57
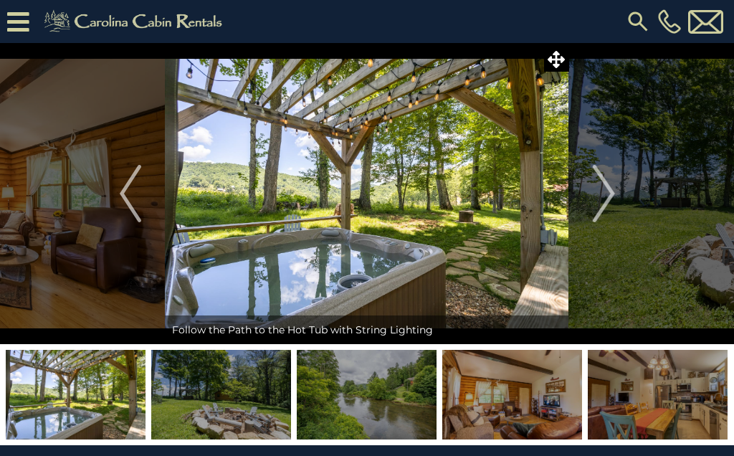
click at [595, 181] on img "Next" at bounding box center [602, 193] width 21 height 57
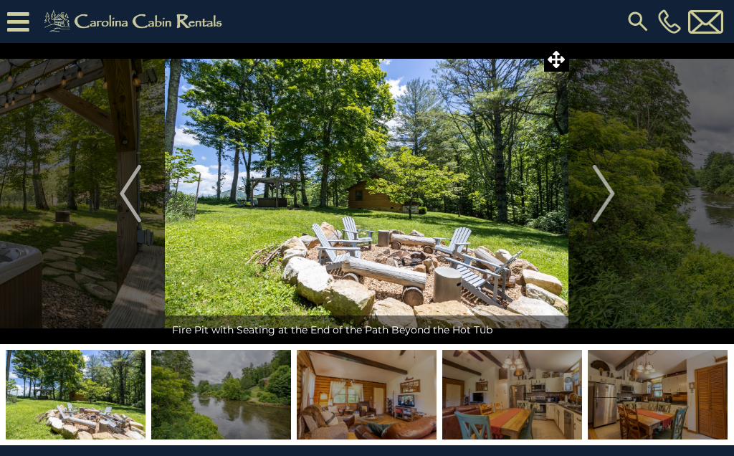
click at [597, 181] on img "Next" at bounding box center [602, 193] width 21 height 57
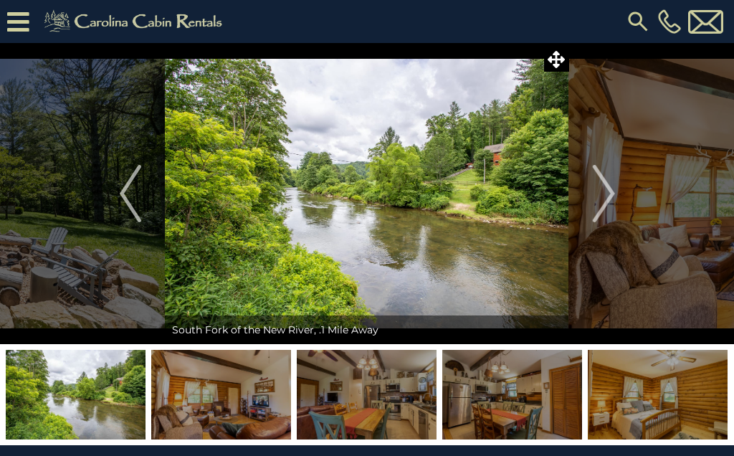
click at [605, 191] on img "Next" at bounding box center [602, 193] width 21 height 57
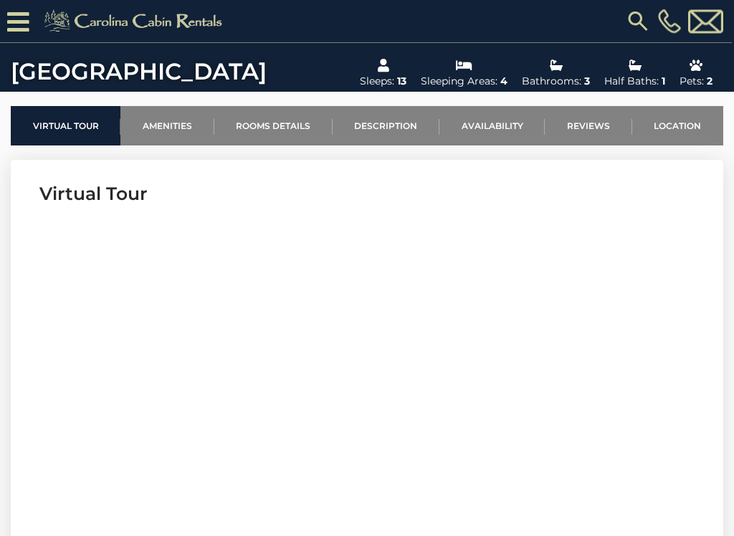
scroll to position [431, 0]
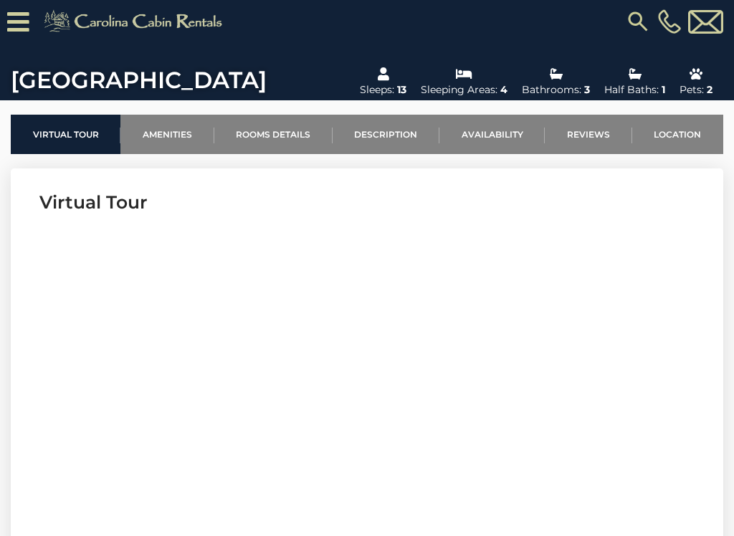
click at [503, 132] on link "Availability" at bounding box center [491, 134] width 105 height 39
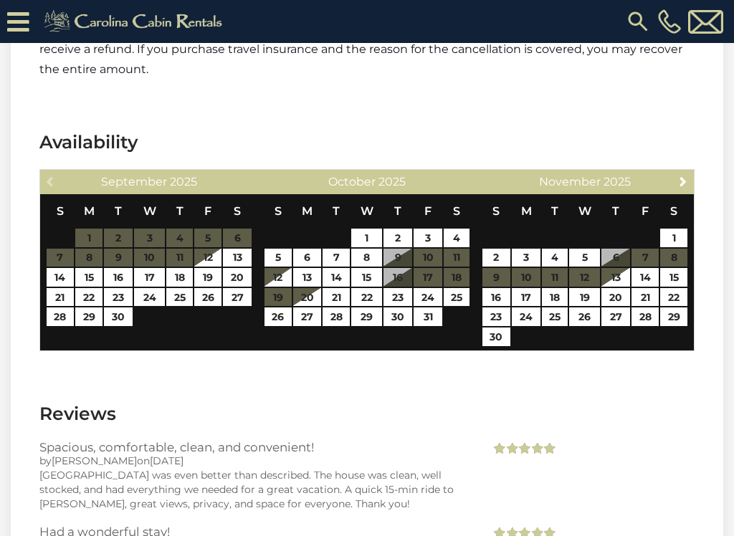
scroll to position [2225, 0]
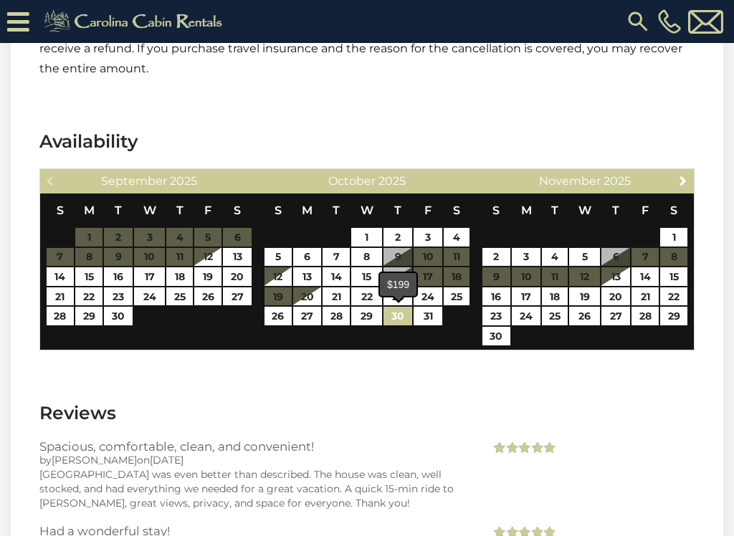
click at [392, 312] on link "30" at bounding box center [397, 316] width 29 height 19
type input "**********"
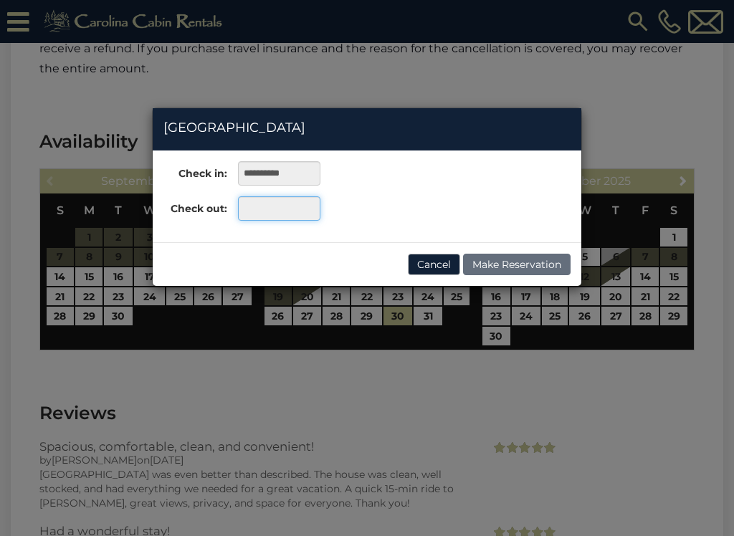
click at [280, 208] on input "text" at bounding box center [279, 208] width 82 height 24
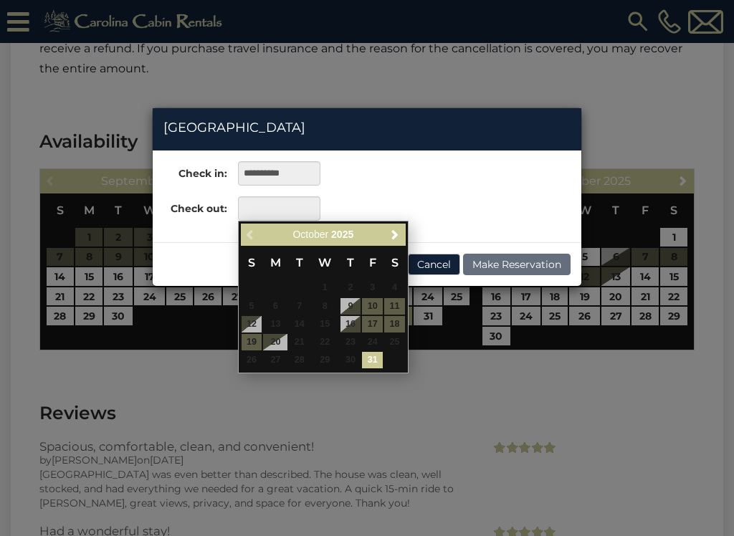
click at [399, 221] on div "Previous Next [DATE] S M T W T F S 1 2 3 4 5 6 7 8 9 10 11 12 13 14 15 16 17 18…" at bounding box center [323, 297] width 171 height 153
click at [386, 227] on link "Next" at bounding box center [395, 235] width 18 height 18
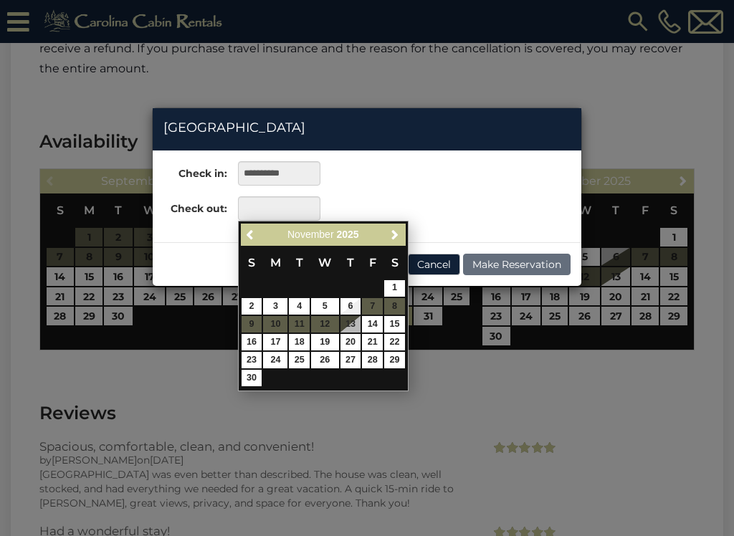
click at [242, 292] on table "S M T W T F S 1 2 3 4 5 6 7 8 9 10 11 12 13 14 15 16 17 18 19 20 21 22 23 24 25…" at bounding box center [323, 316] width 165 height 141
click at [244, 298] on link "2" at bounding box center [251, 306] width 21 height 16
type input "**********"
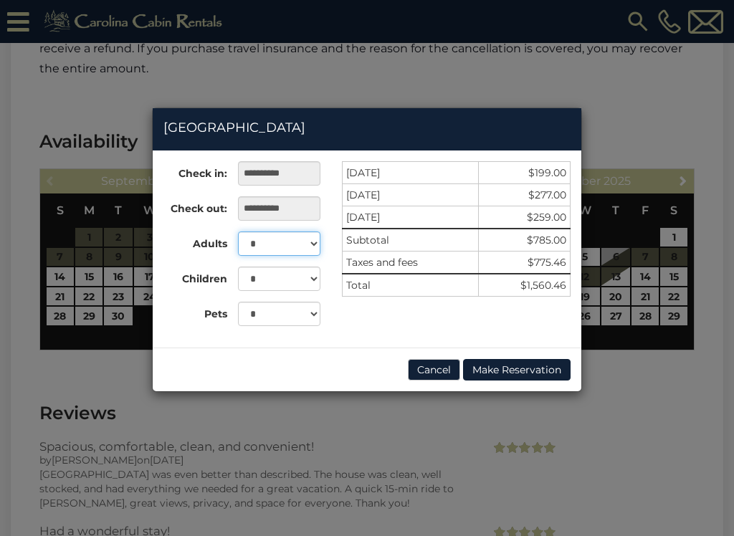
click at [310, 234] on select "* * * * * * * * * ** ** ** **" at bounding box center [279, 243] width 82 height 24
select select "*"
click at [306, 308] on select "* * *" at bounding box center [279, 314] width 82 height 24
select select "*"
click at [670, 388] on div "**********" at bounding box center [367, 268] width 734 height 536
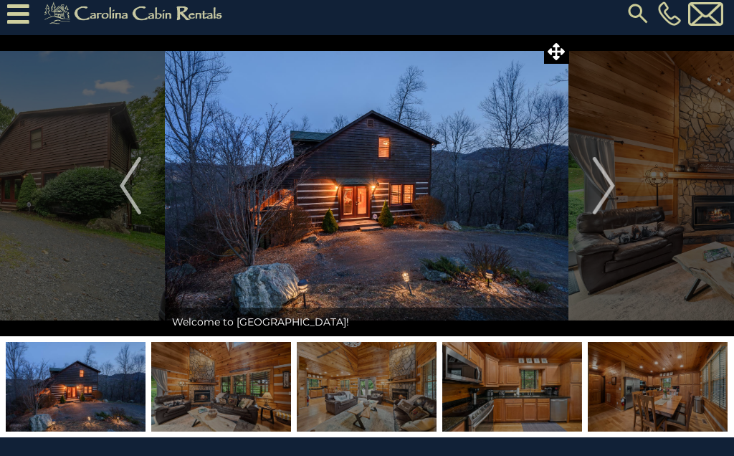
scroll to position [0, 0]
